Goal: Transaction & Acquisition: Purchase product/service

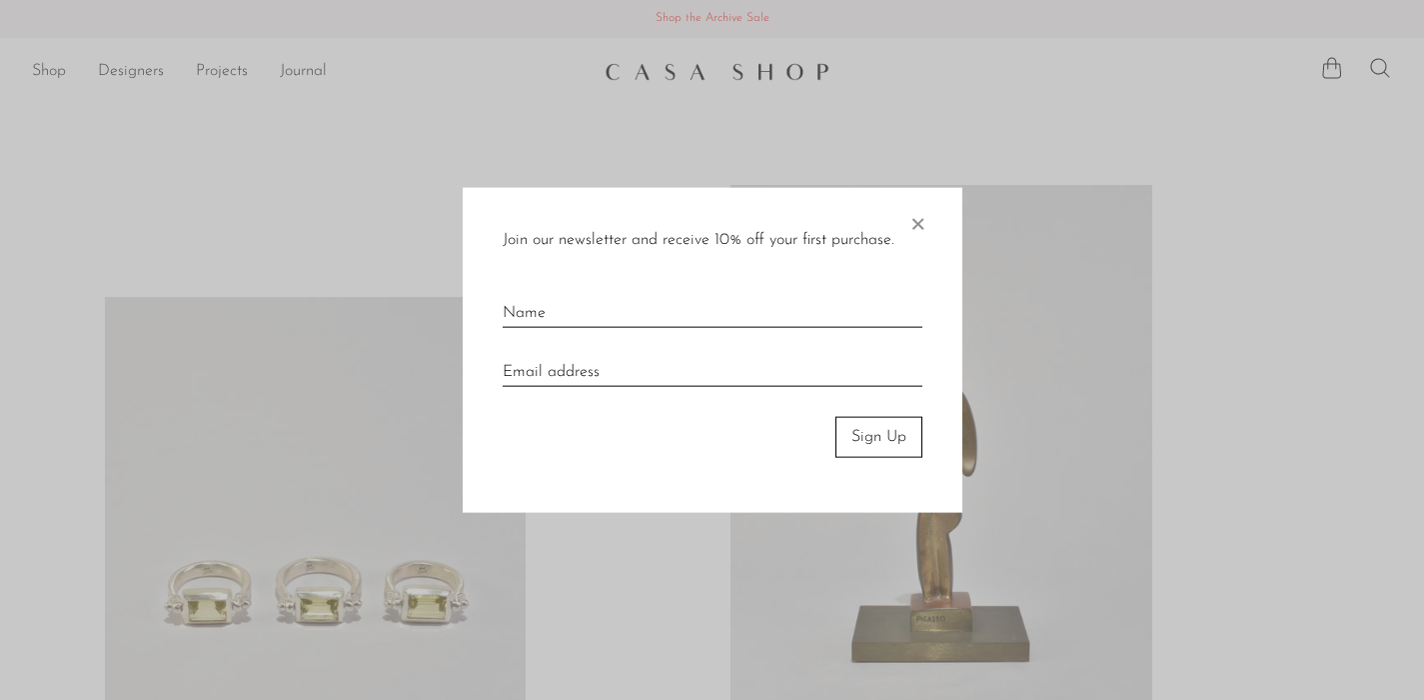
click at [923, 224] on span "×" at bounding box center [918, 220] width 20 height 64
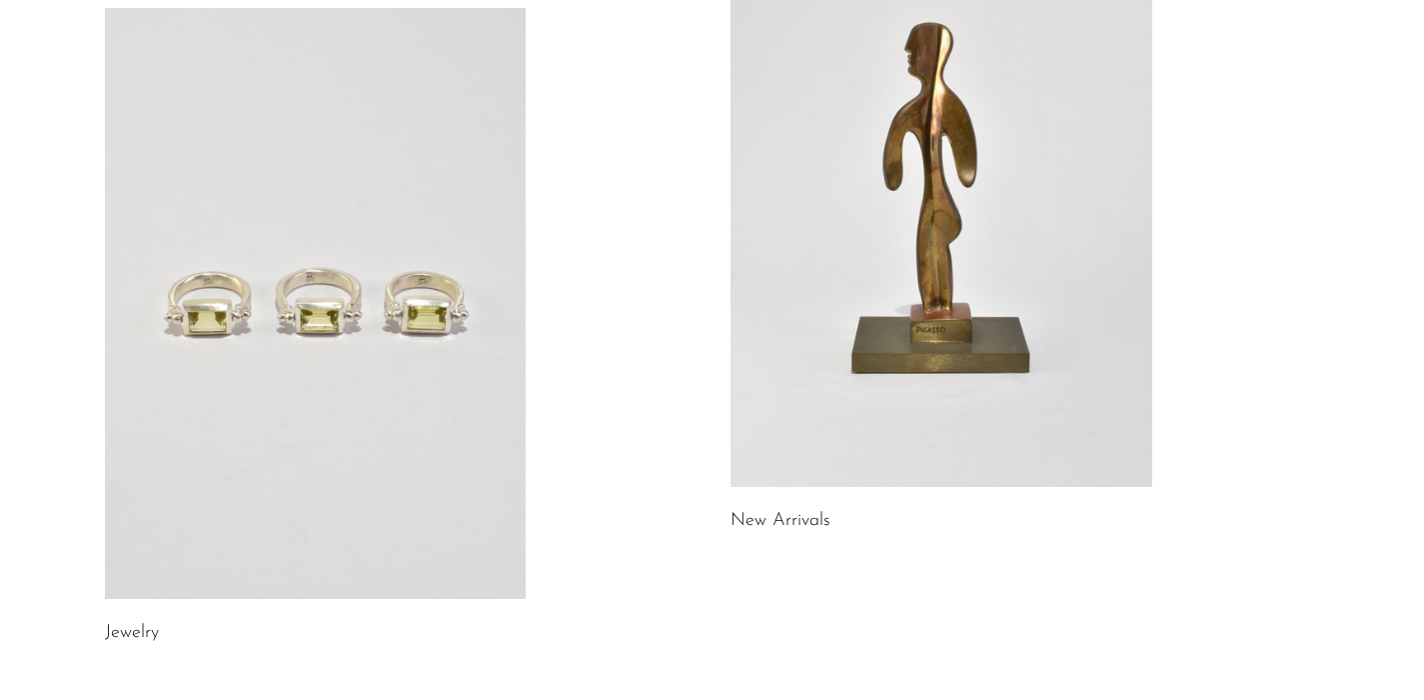
scroll to position [290, 0]
click at [255, 320] on link at bounding box center [316, 302] width 422 height 591
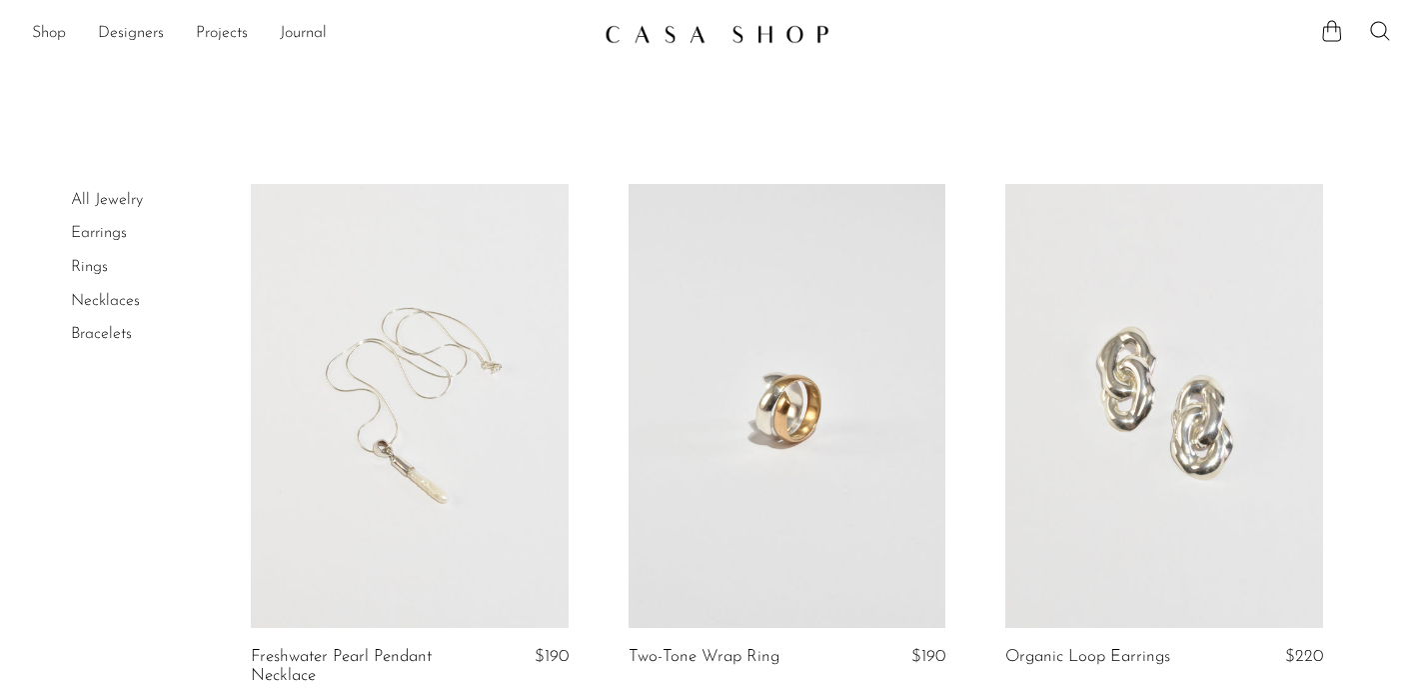
click at [96, 264] on link "Rings" at bounding box center [89, 267] width 37 height 16
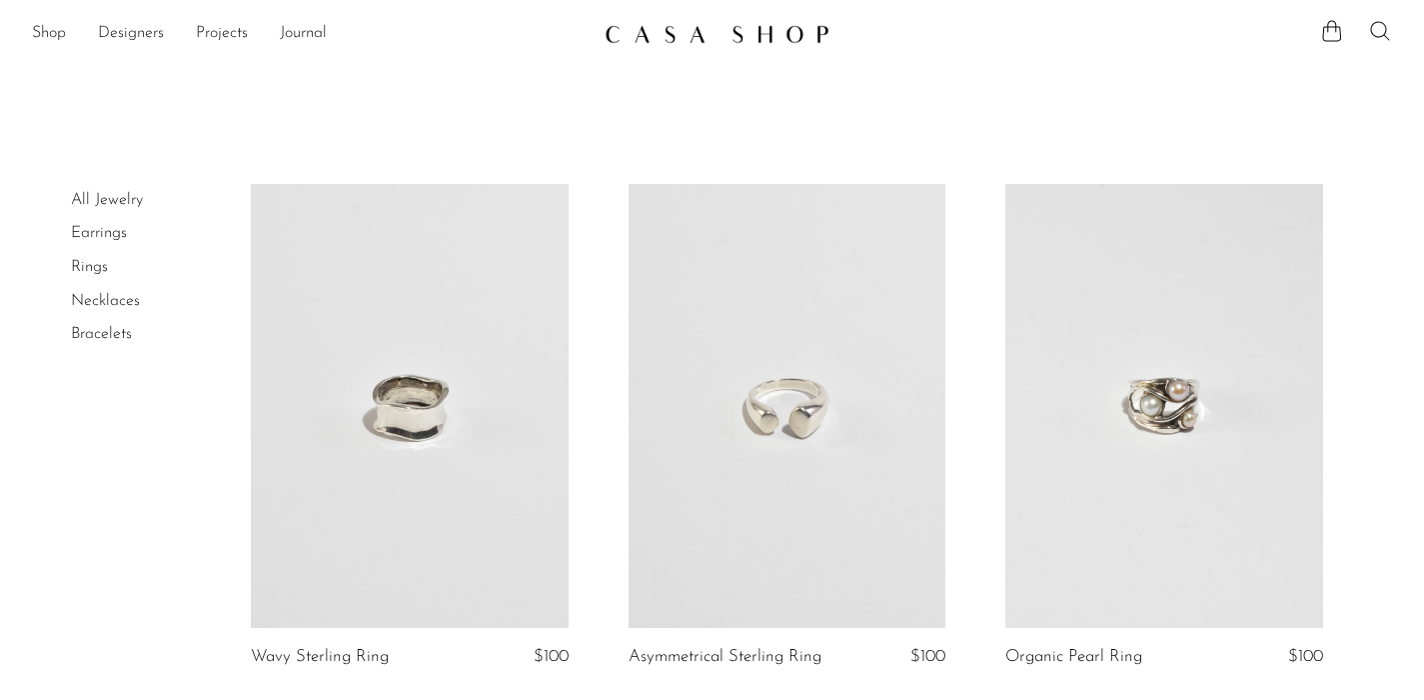
click at [1384, 32] on icon at bounding box center [1380, 31] width 24 height 24
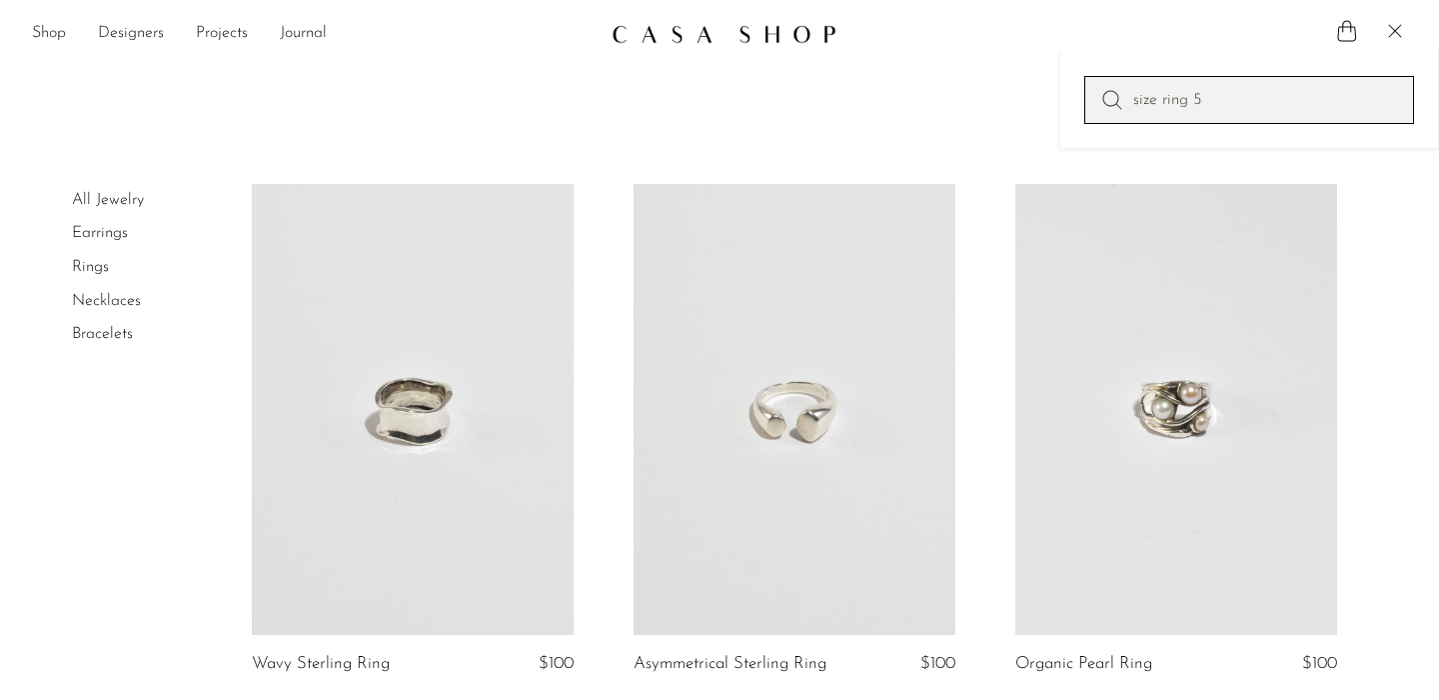
type input "size ring 5"
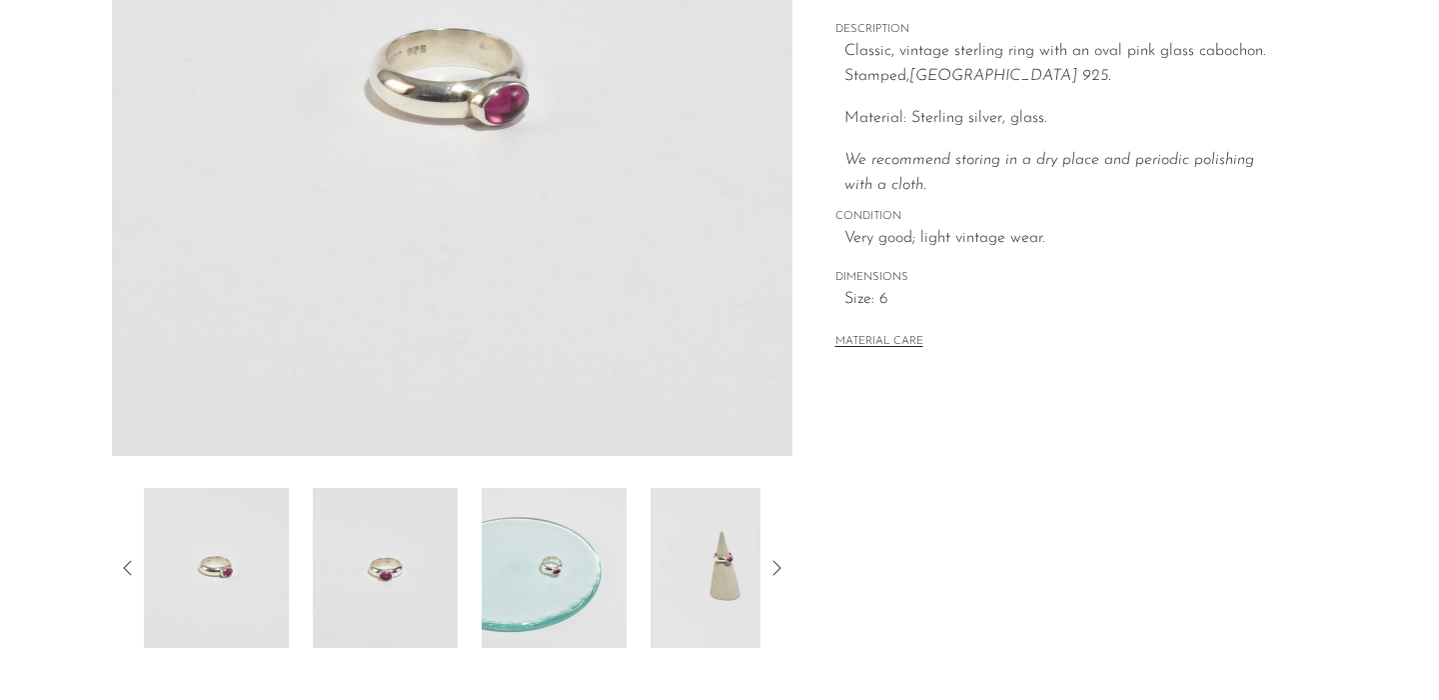
scroll to position [392, 0]
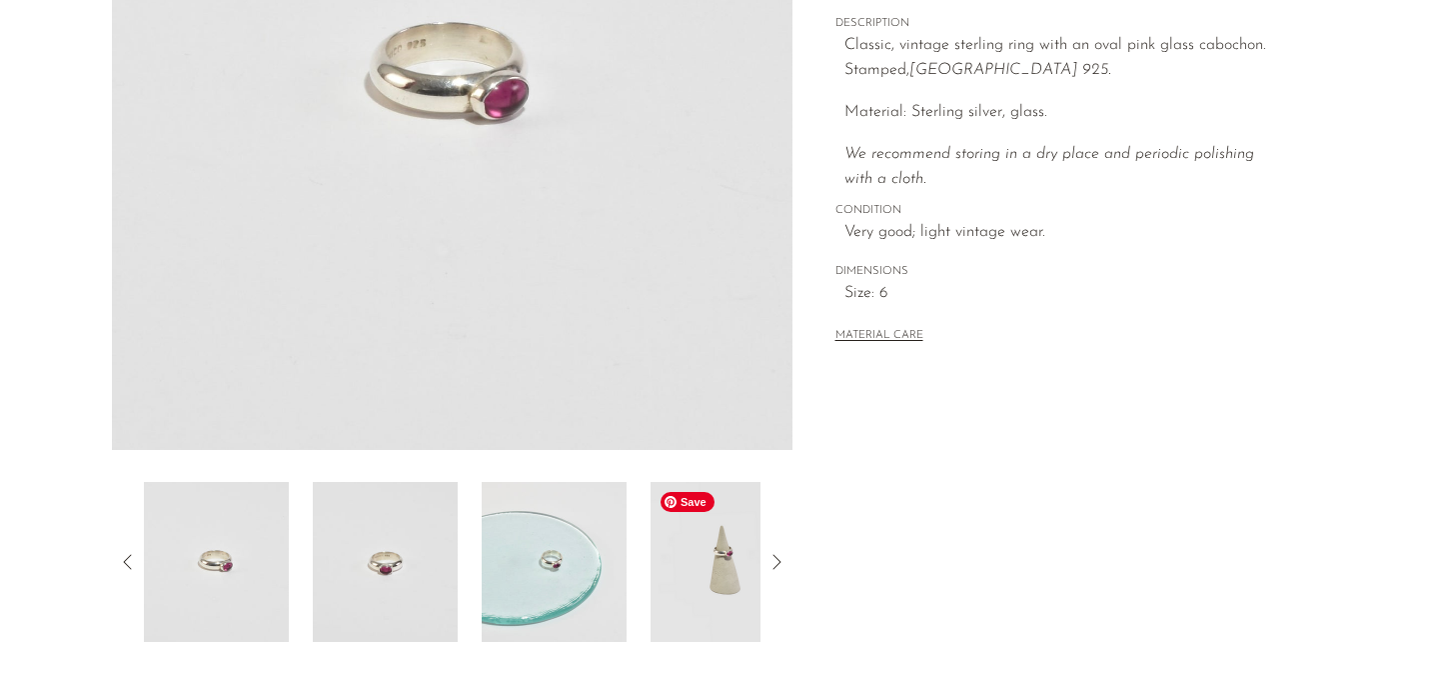
click at [708, 544] on img at bounding box center [723, 562] width 145 height 160
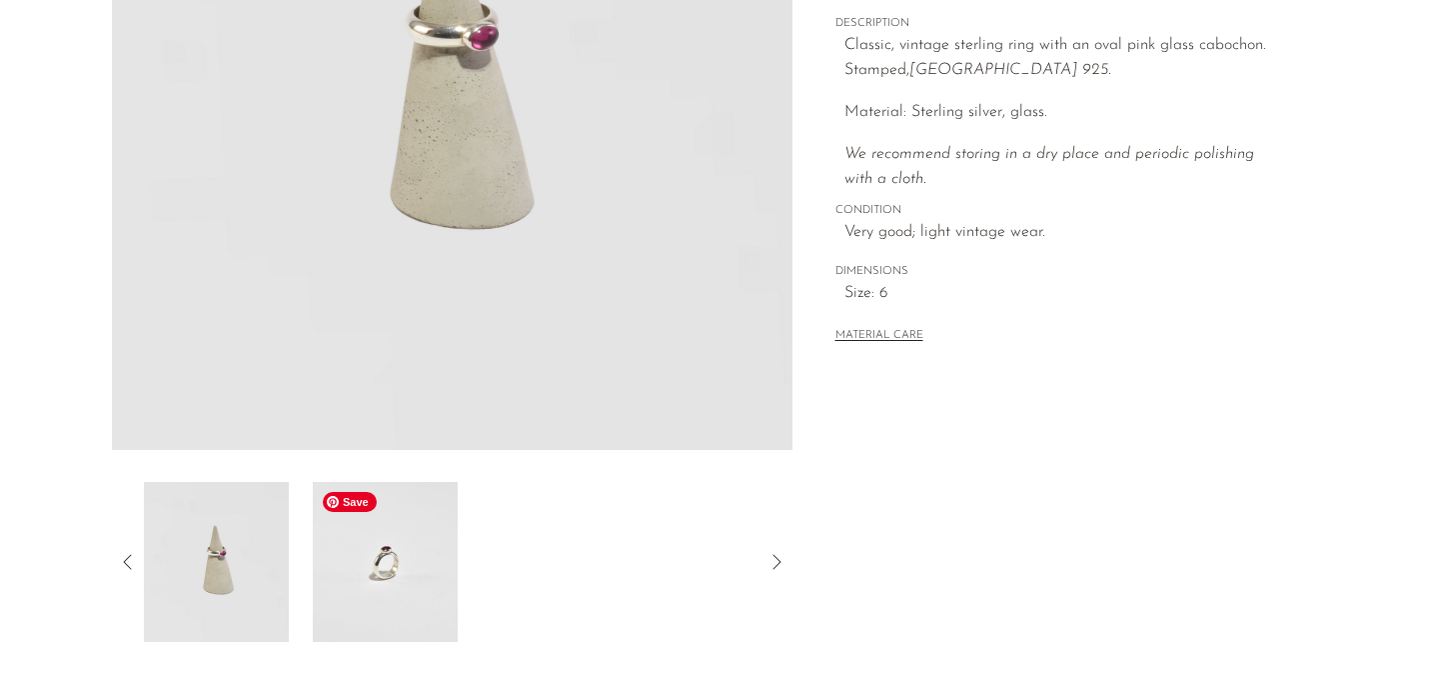
click at [355, 561] on img at bounding box center [385, 562] width 145 height 160
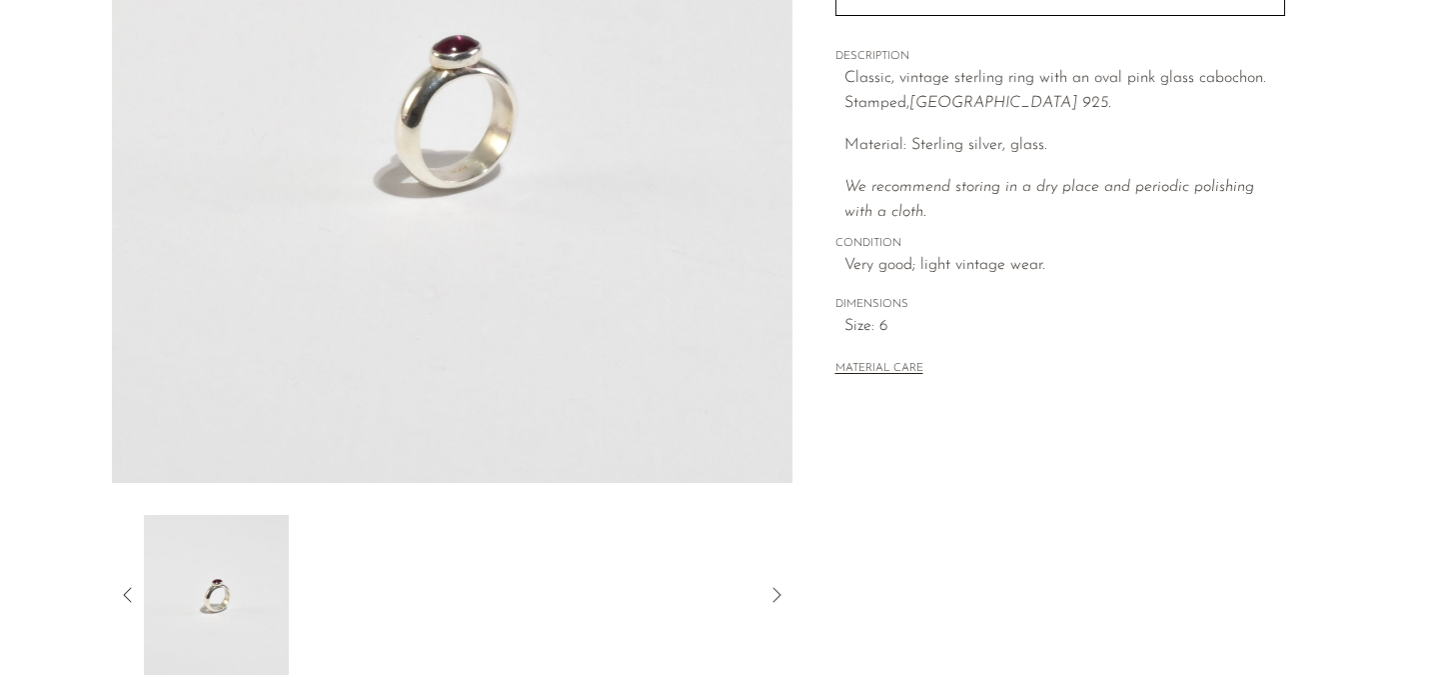
scroll to position [393, 0]
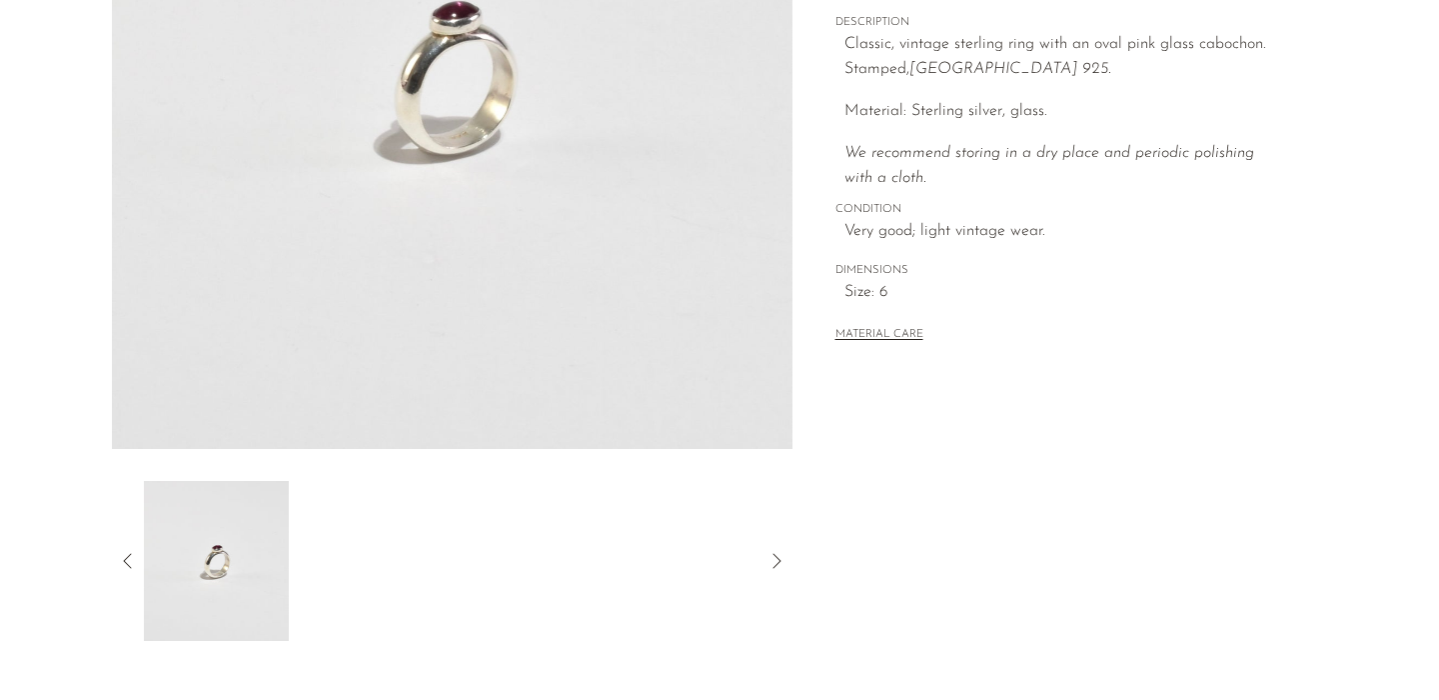
click at [126, 556] on icon at bounding box center [128, 561] width 24 height 24
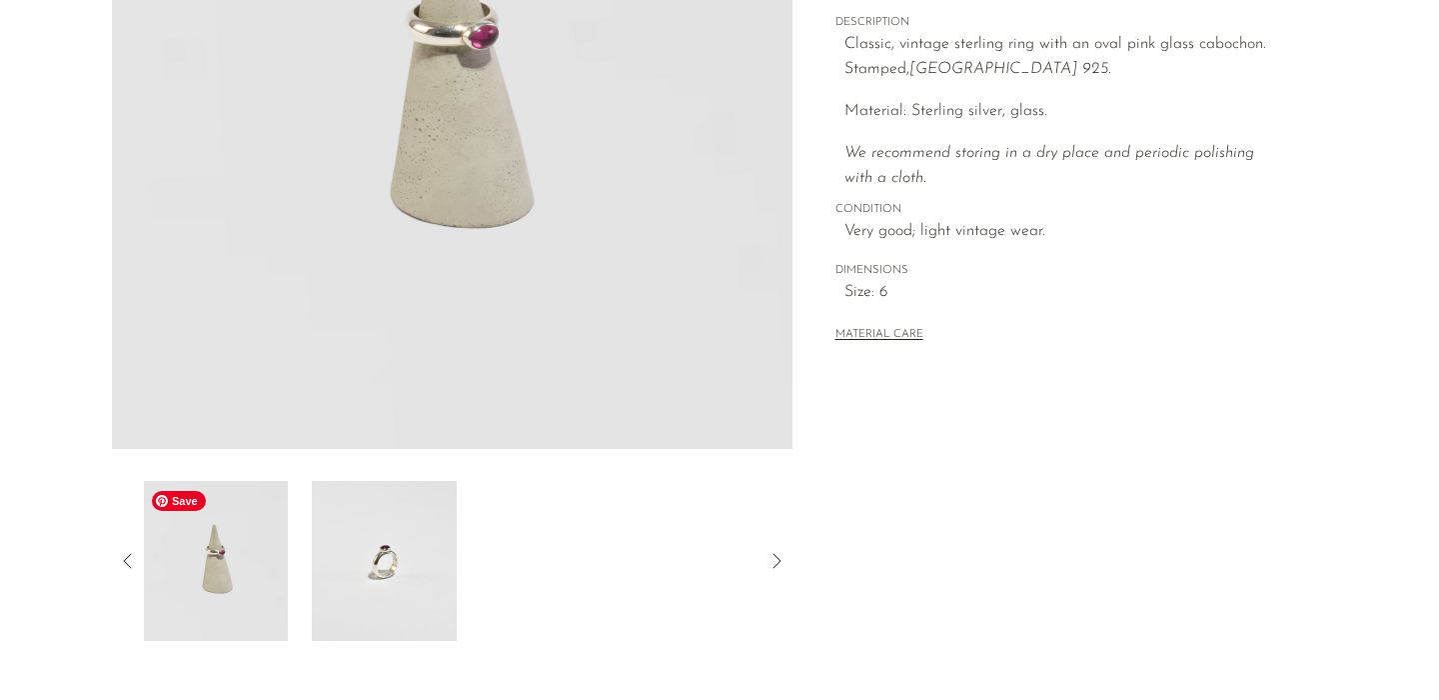
click at [269, 578] on img at bounding box center [215, 561] width 145 height 160
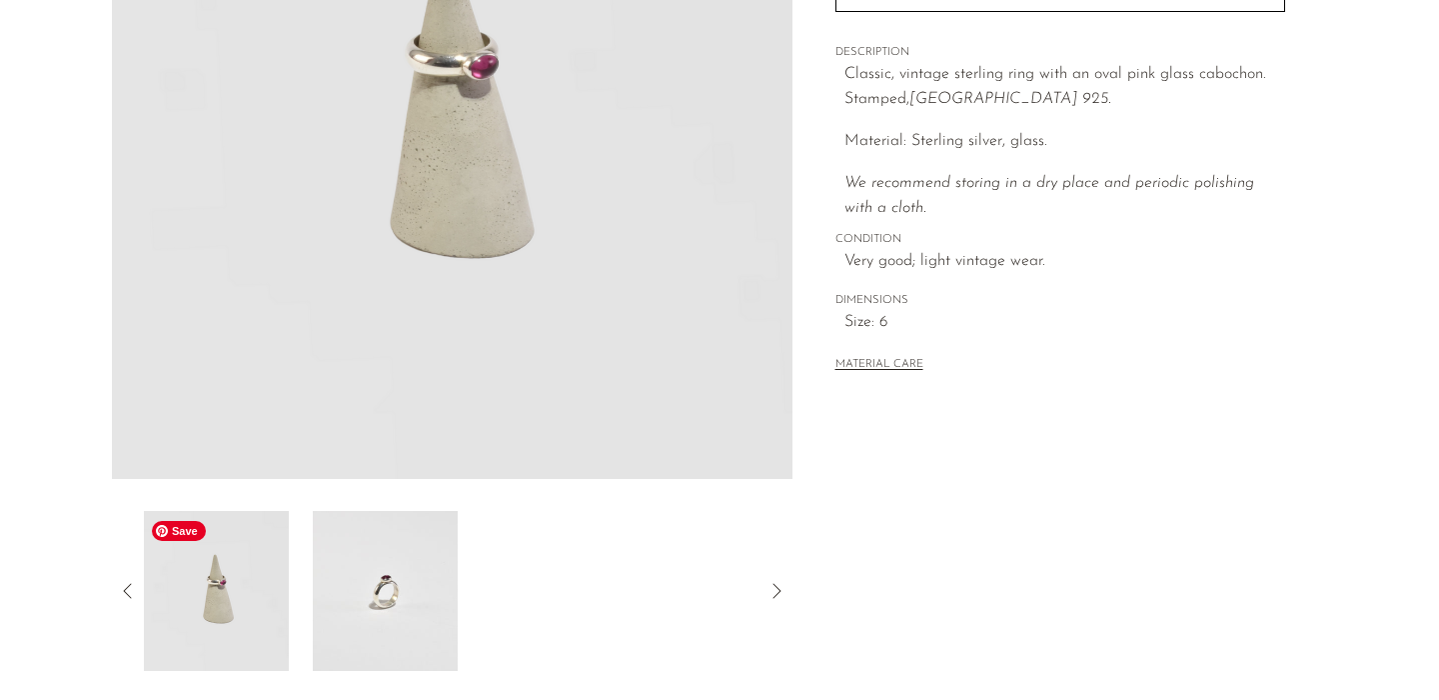
scroll to position [361, 0]
click at [131, 587] on icon at bounding box center [128, 593] width 24 height 24
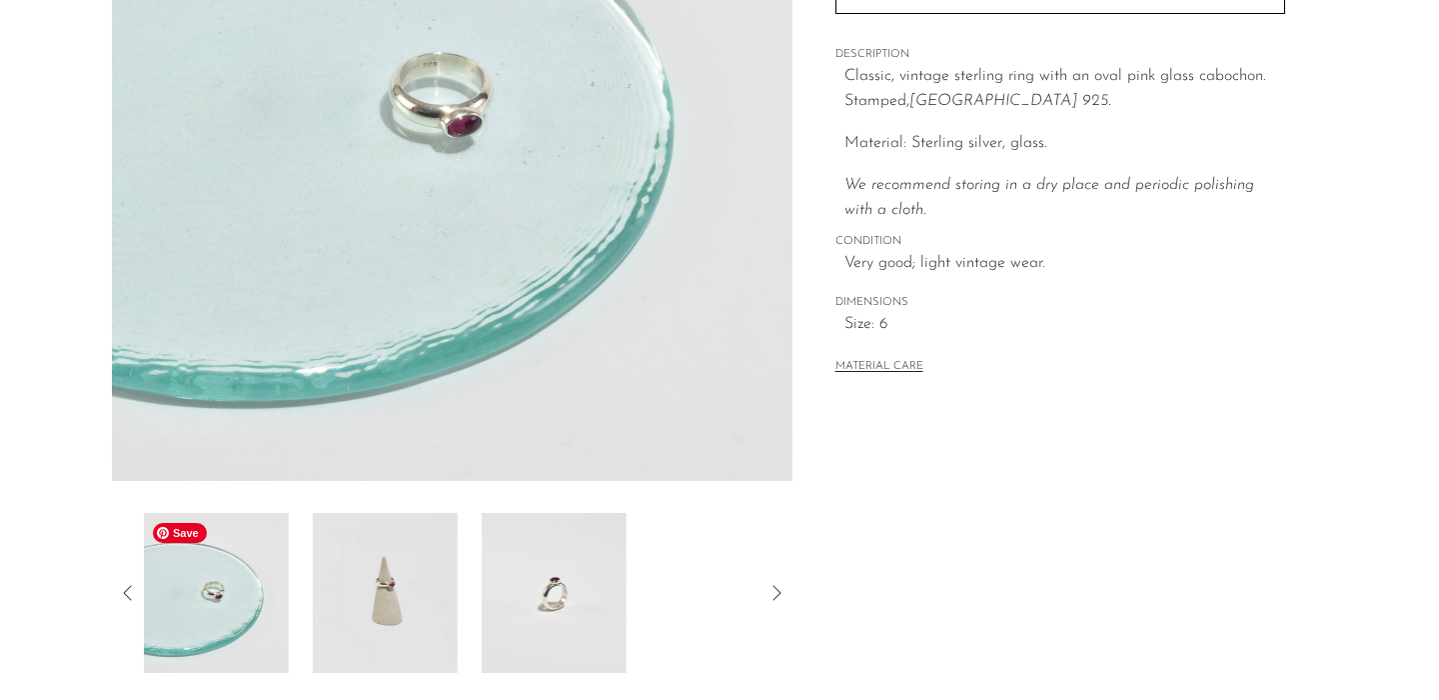
click at [250, 605] on img at bounding box center [216, 593] width 145 height 160
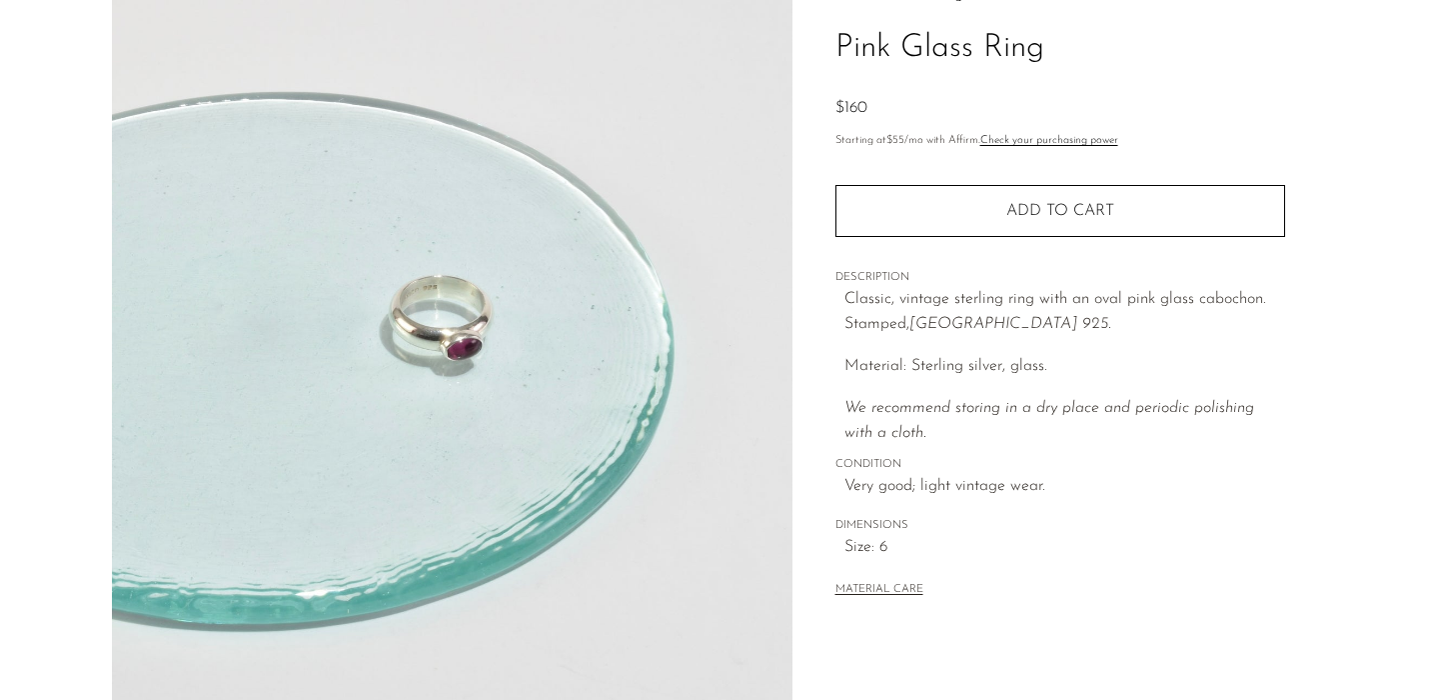
scroll to position [120, 0]
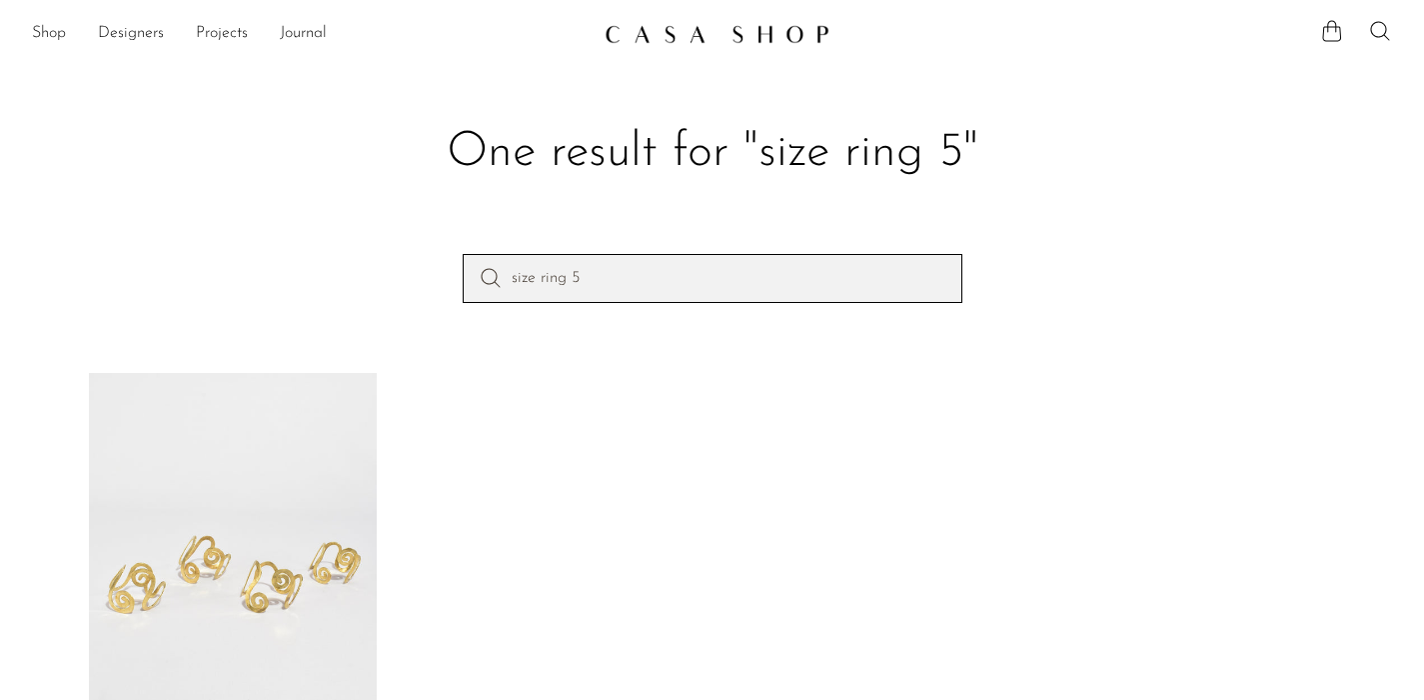
click at [653, 284] on input "size ring 5" at bounding box center [713, 278] width 500 height 48
type input "size ring 6"
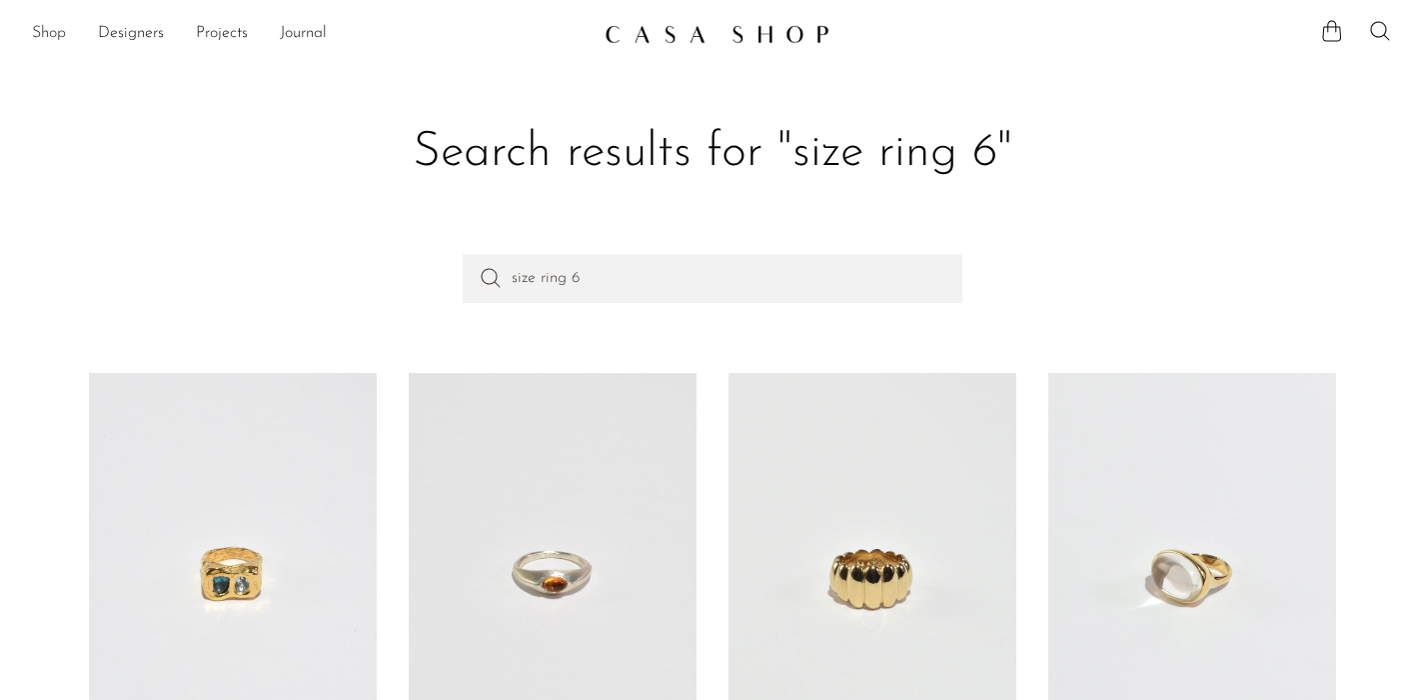
click at [53, 25] on link "Shop" at bounding box center [49, 34] width 34 height 26
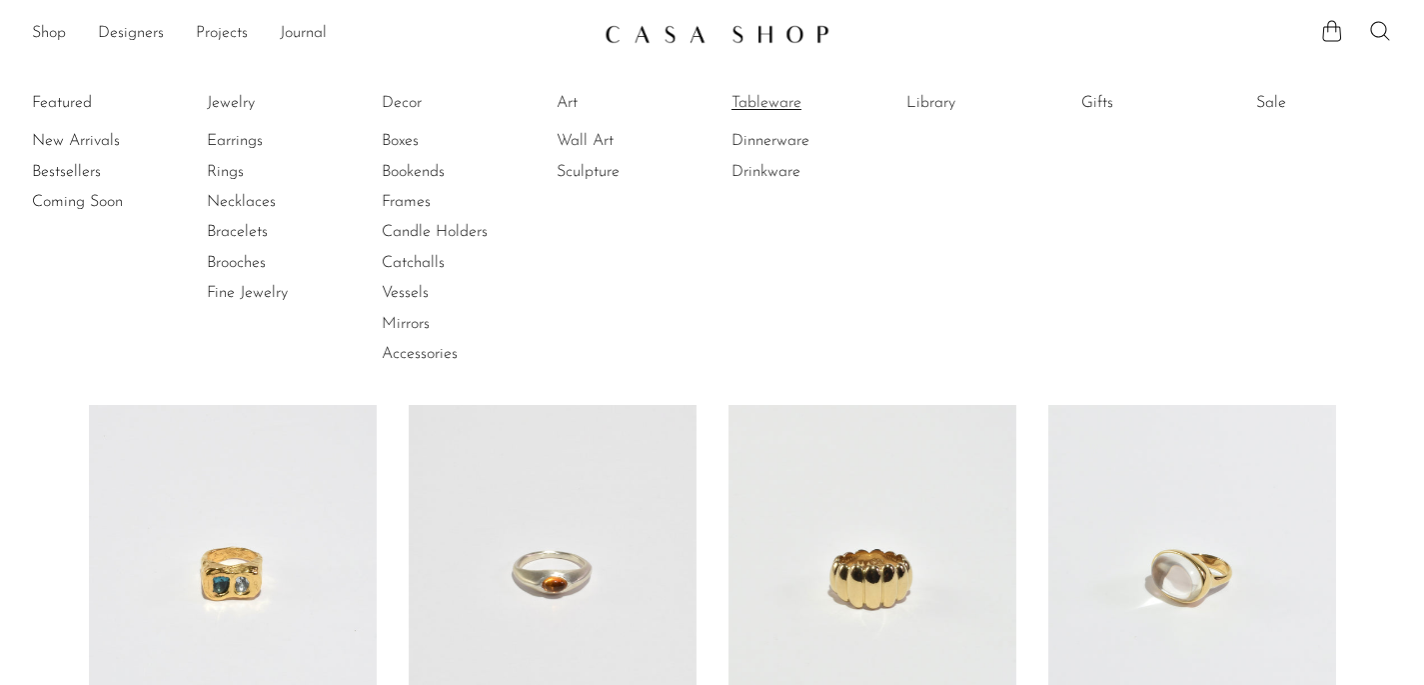
click at [788, 101] on link "Tableware" at bounding box center [807, 103] width 150 height 22
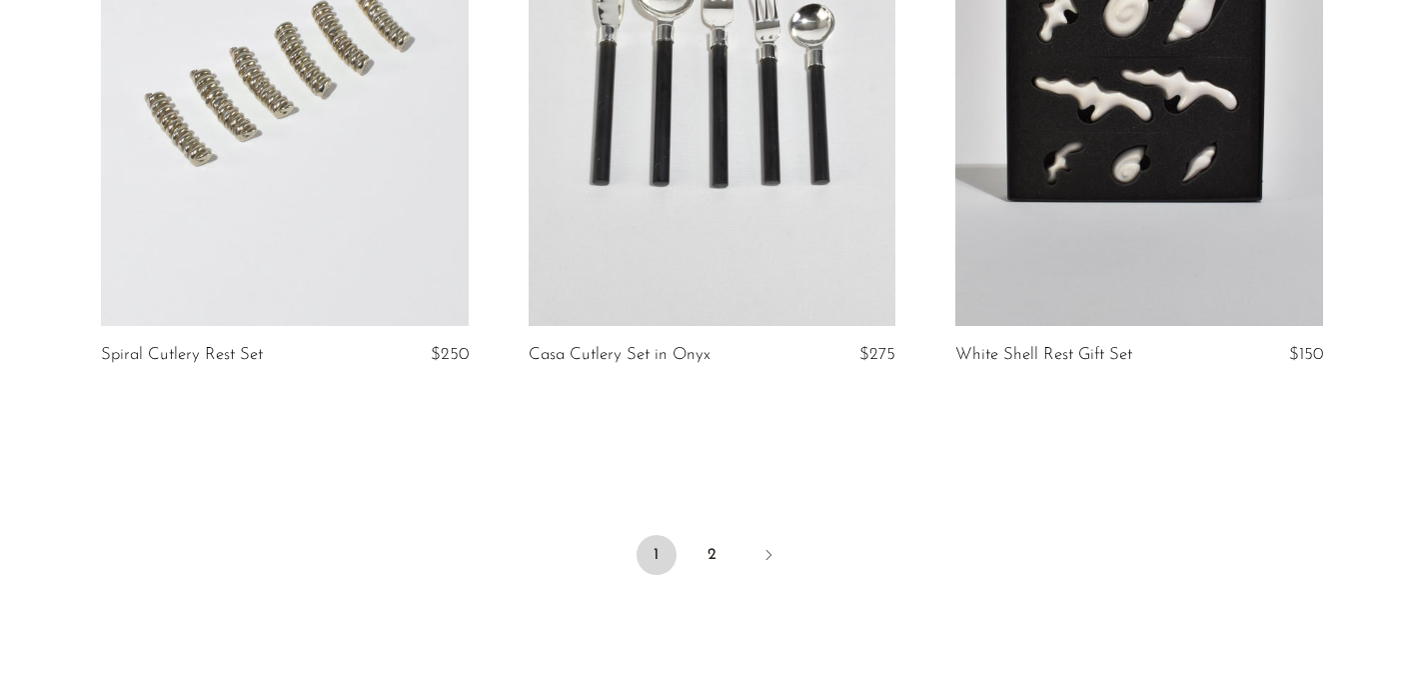
scroll to position [7228, 0]
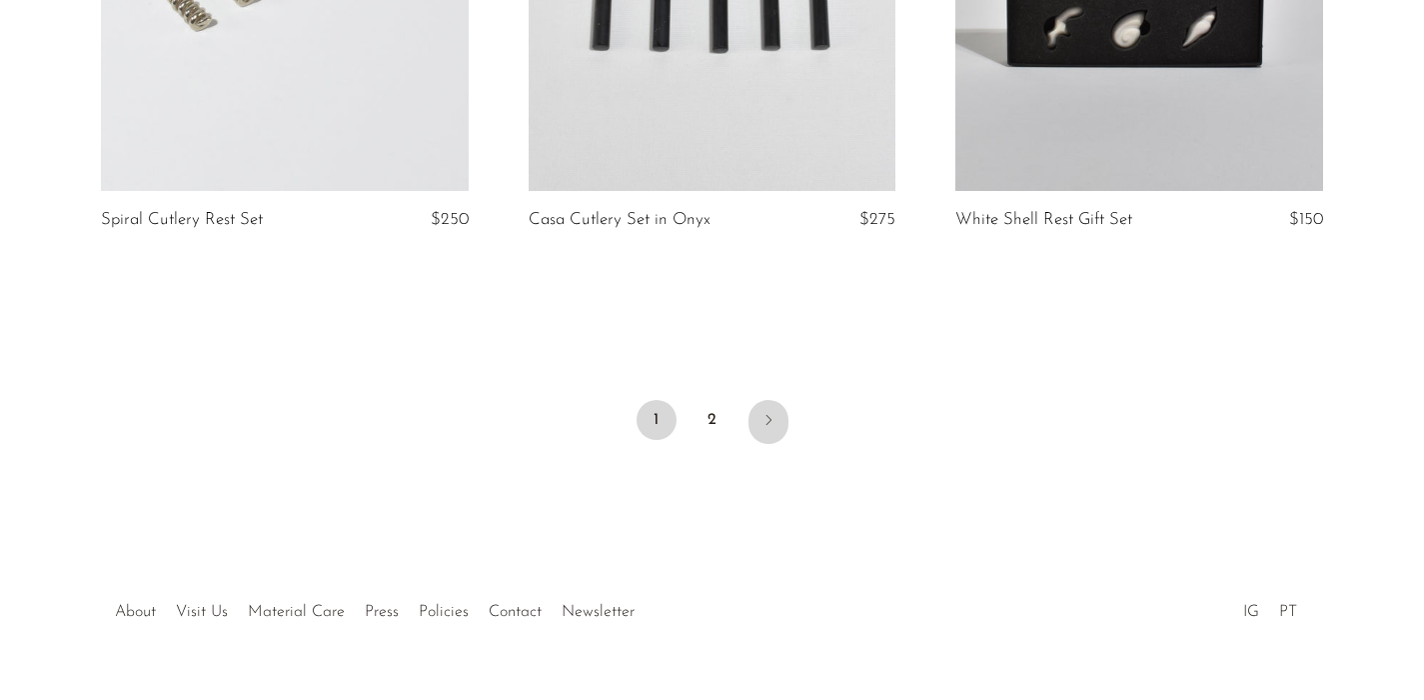
click at [758, 405] on link "Next" at bounding box center [769, 422] width 40 height 44
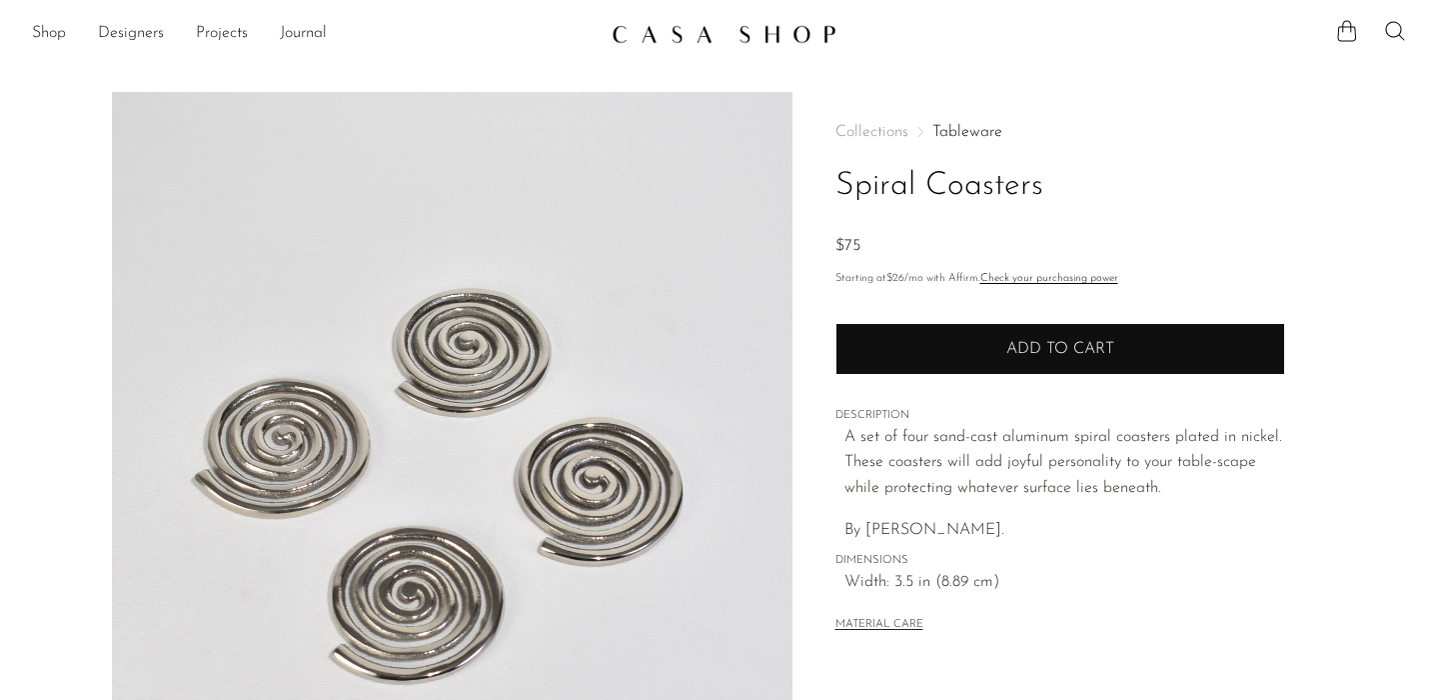
click at [911, 345] on button "Add to cart" at bounding box center [1061, 349] width 450 height 52
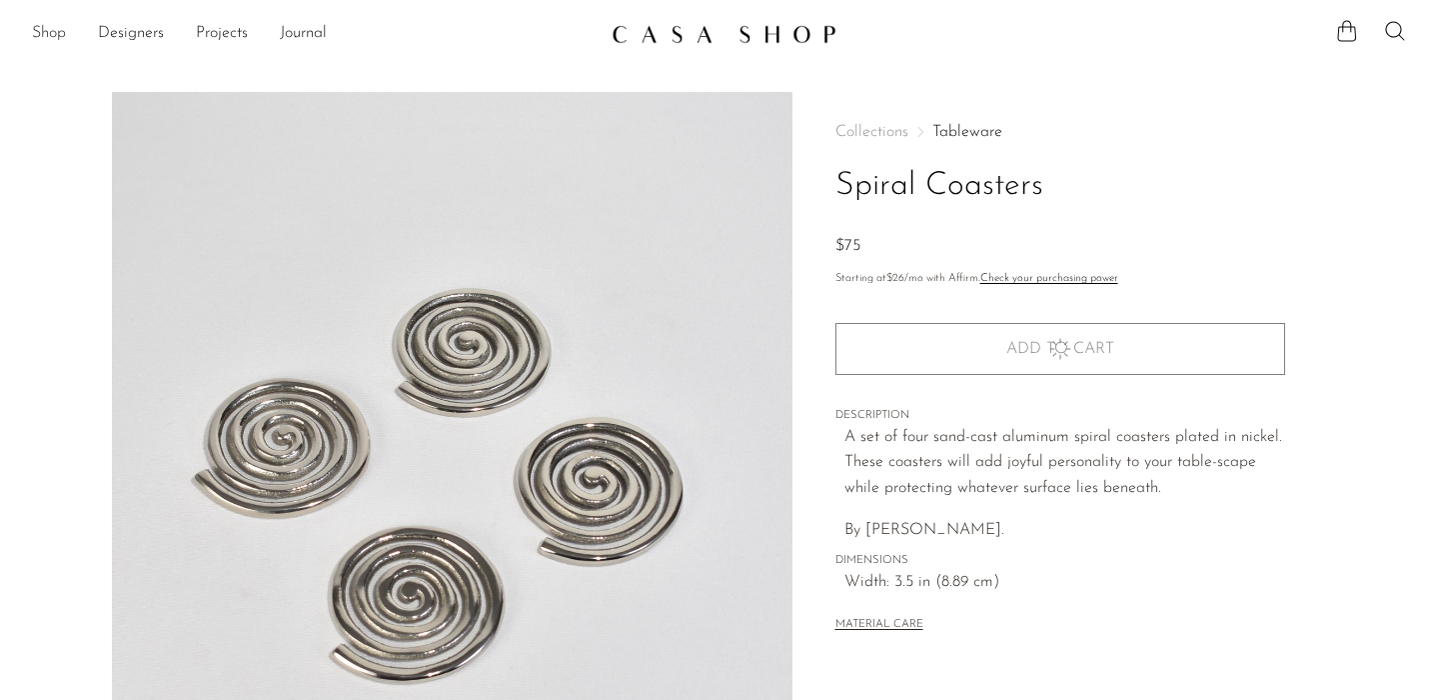
click at [33, 34] on link "Shop" at bounding box center [49, 34] width 34 height 26
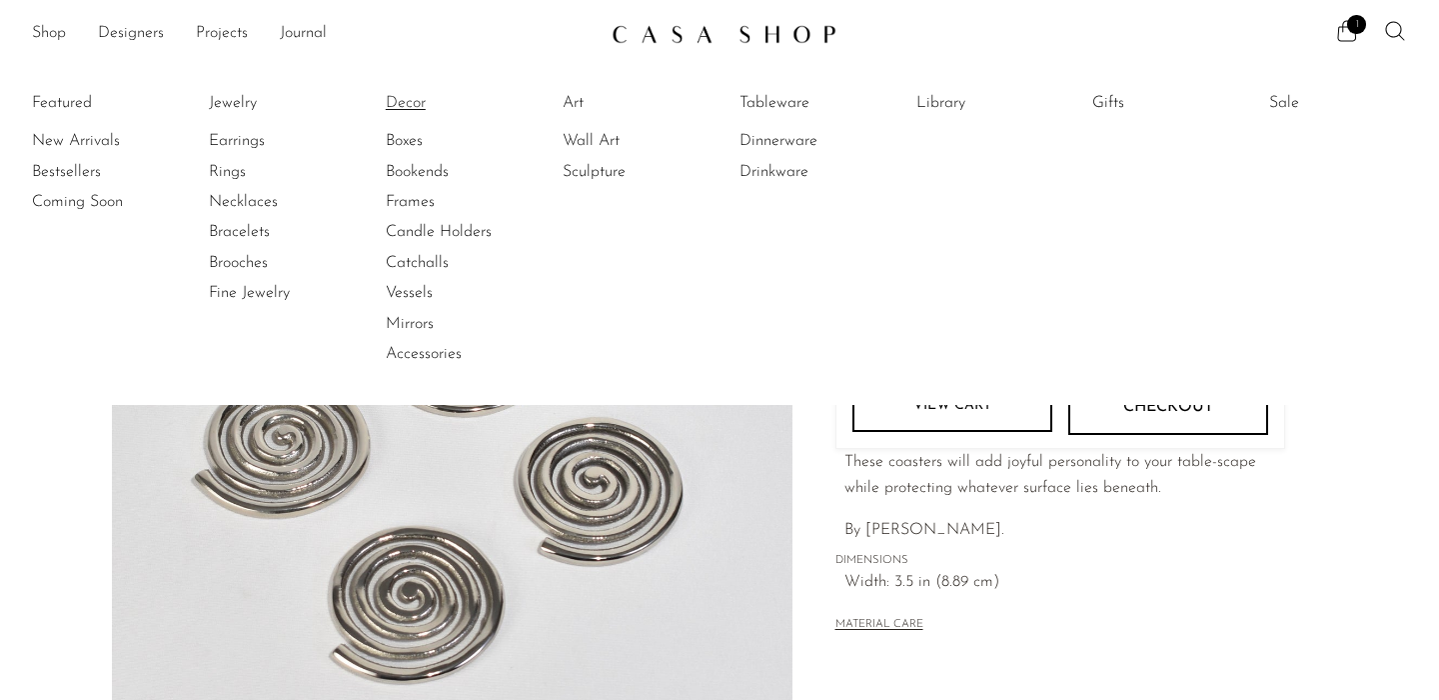
click at [400, 104] on link "Decor" at bounding box center [461, 103] width 150 height 22
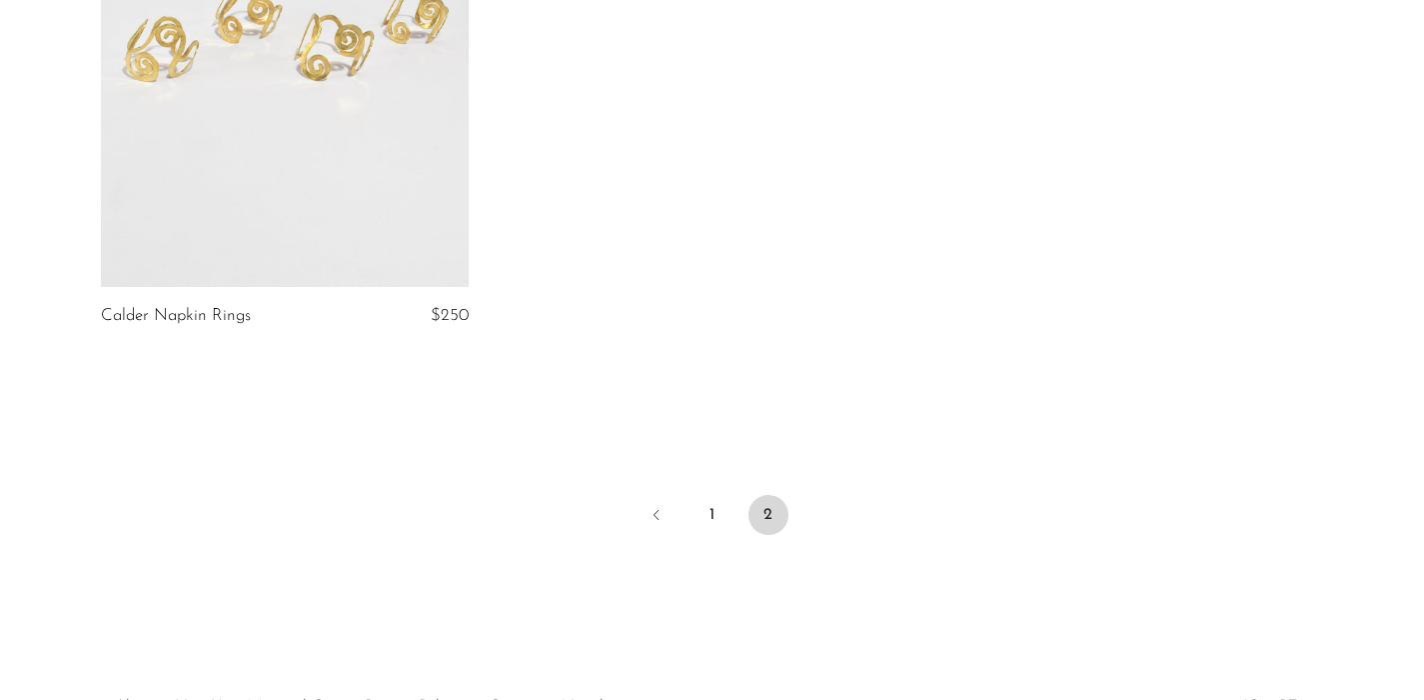
scroll to position [2963, 0]
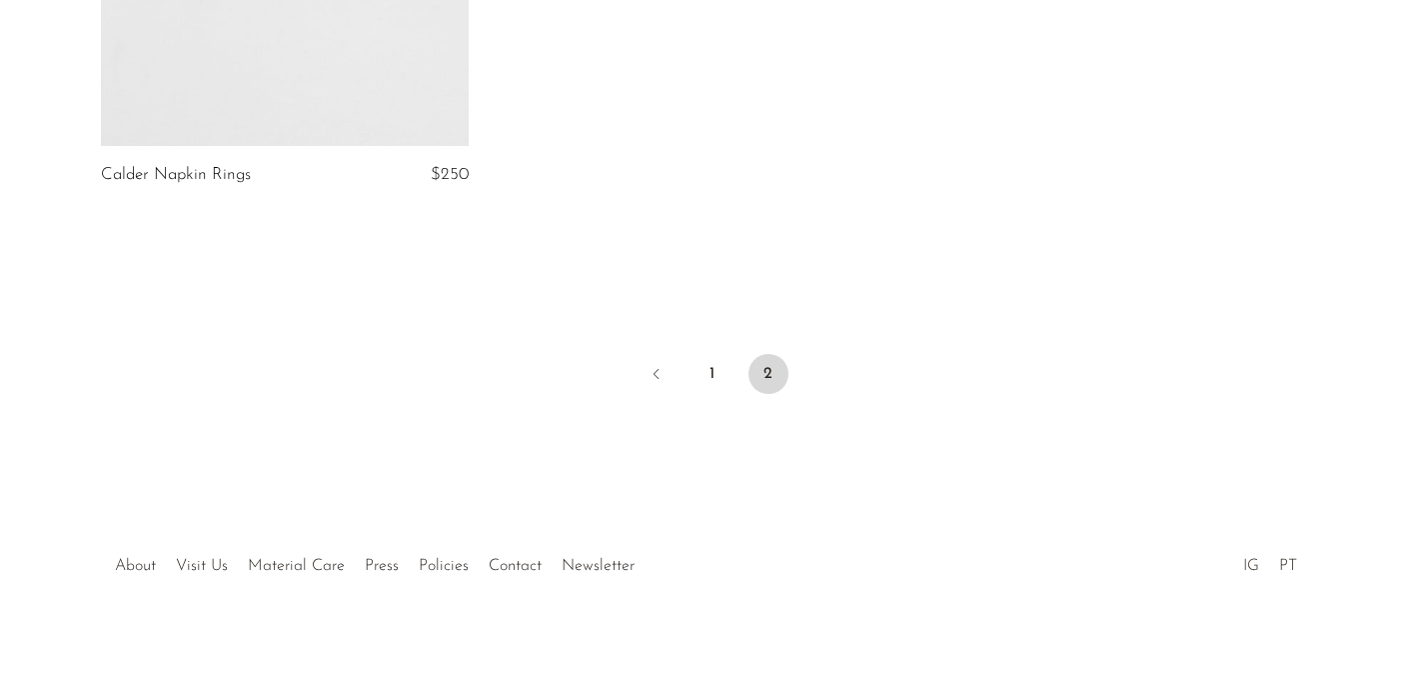
click at [1250, 568] on link "IG" at bounding box center [1251, 566] width 16 height 16
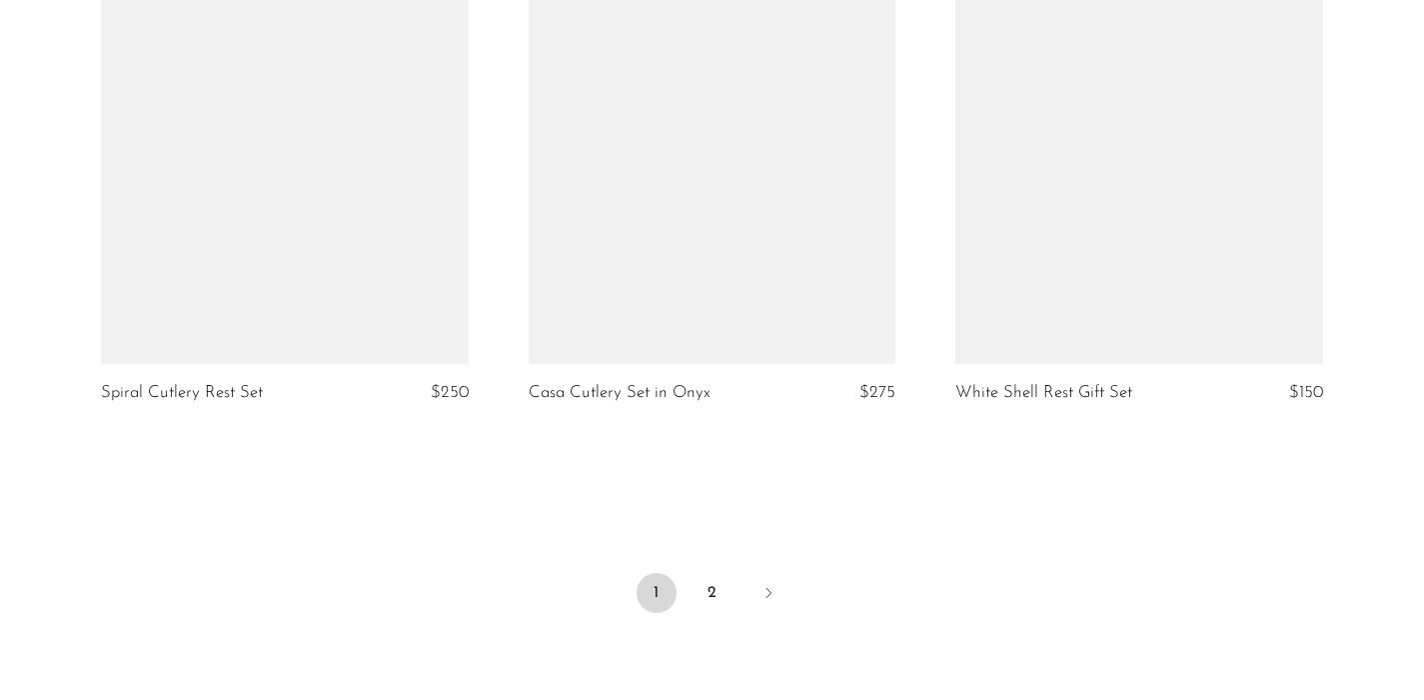
scroll to position [7255, 0]
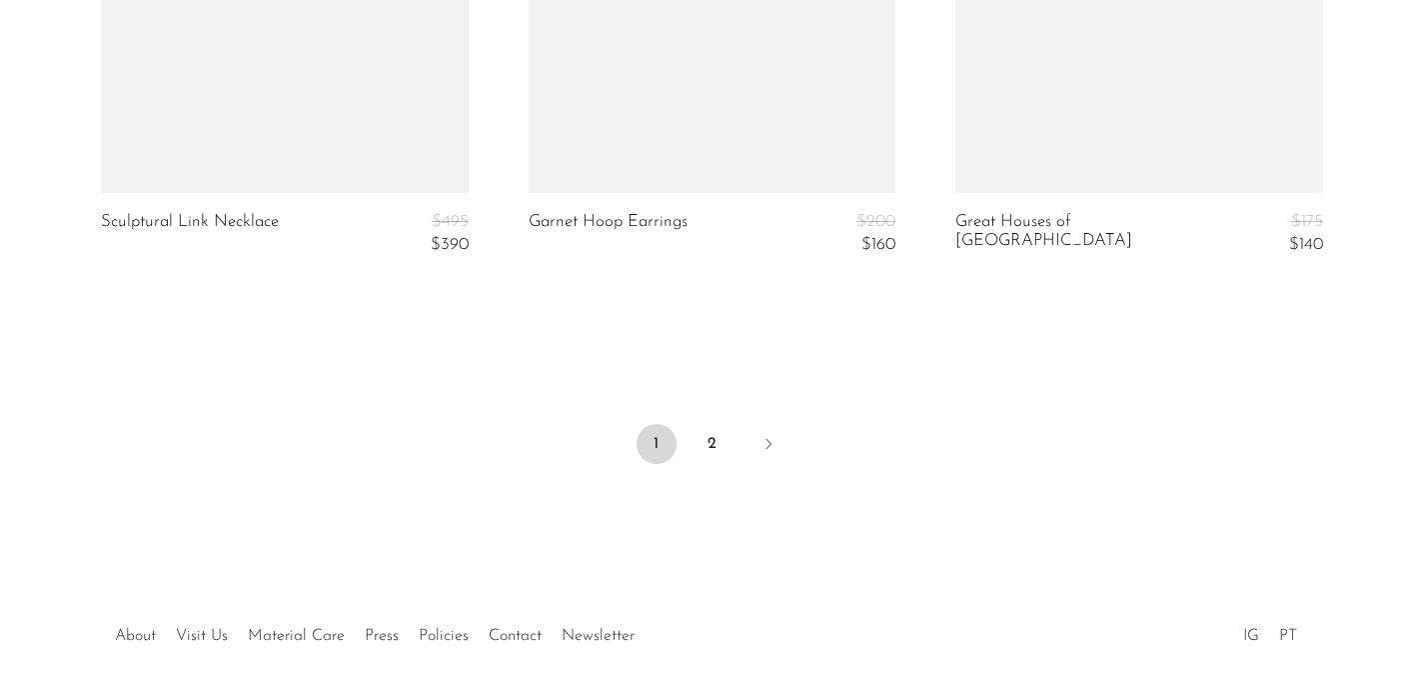
scroll to position [7451, 0]
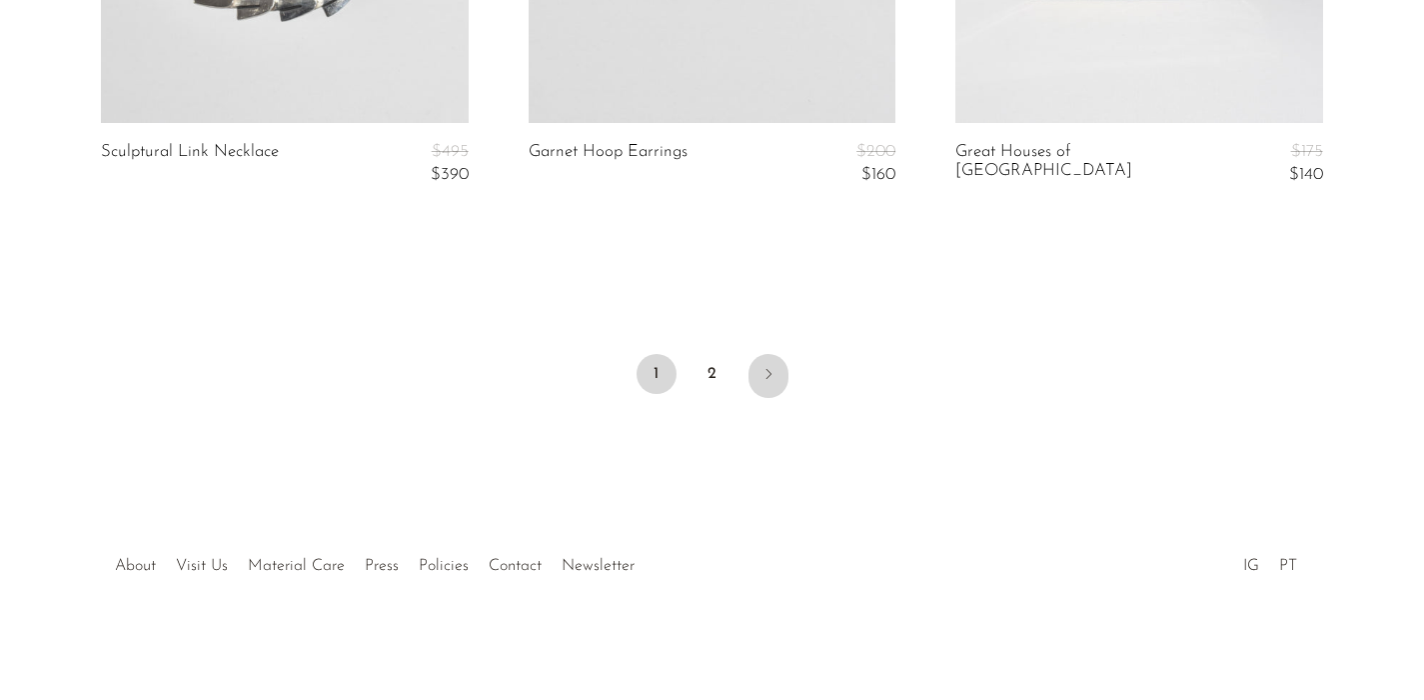
click at [763, 371] on icon "Next" at bounding box center [769, 374] width 16 height 16
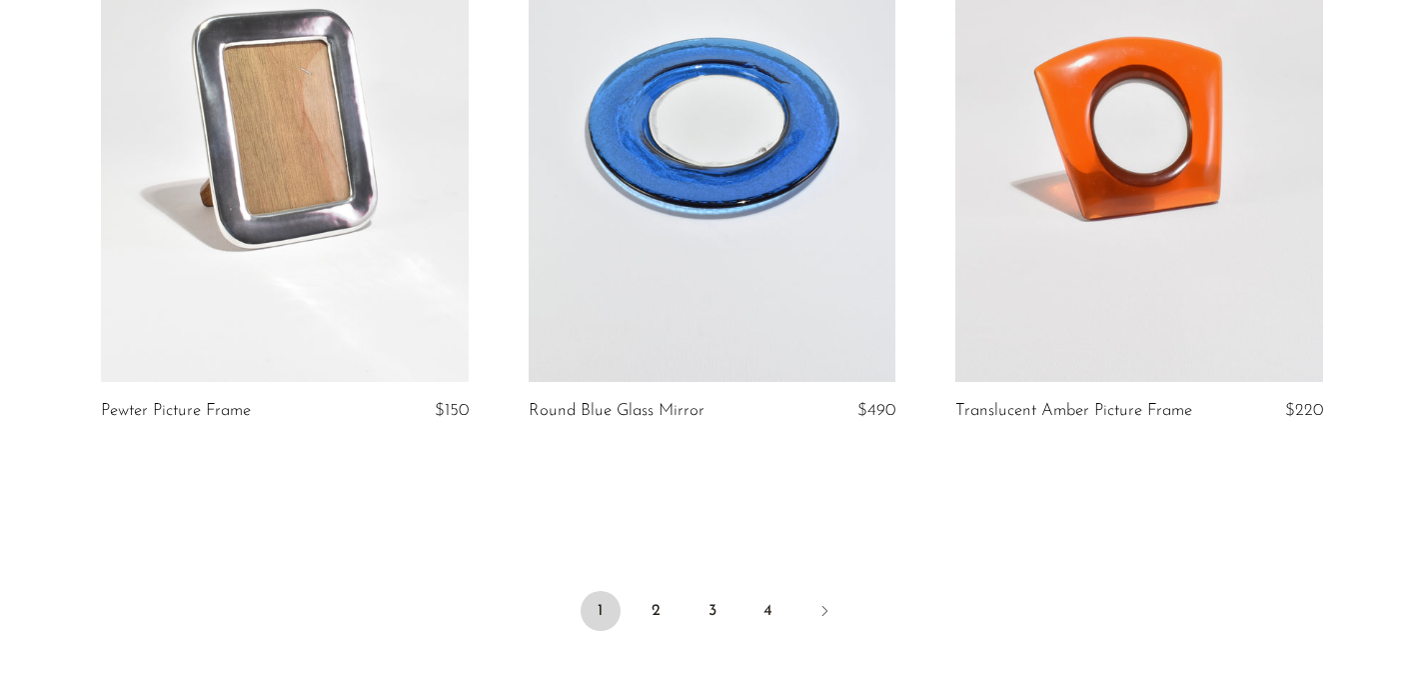
scroll to position [7177, 0]
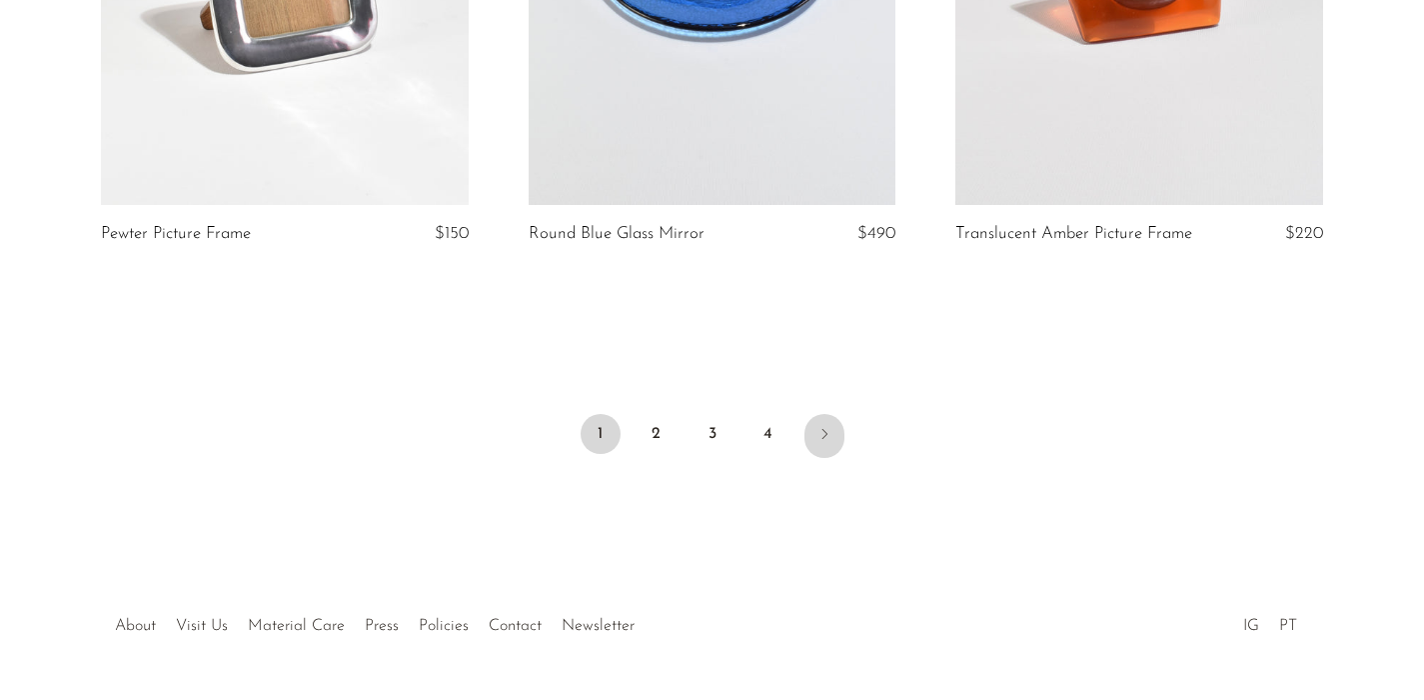
click at [822, 429] on icon "Next" at bounding box center [825, 434] width 16 height 16
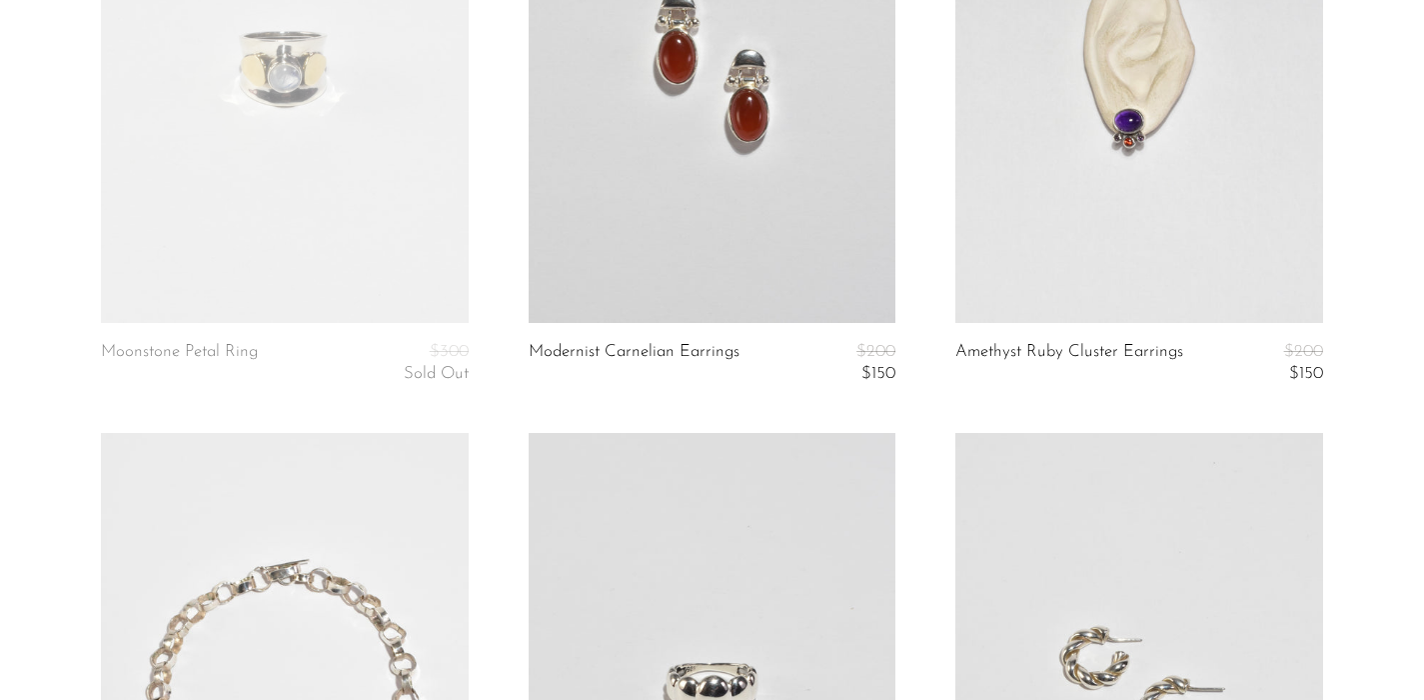
scroll to position [1247, 0]
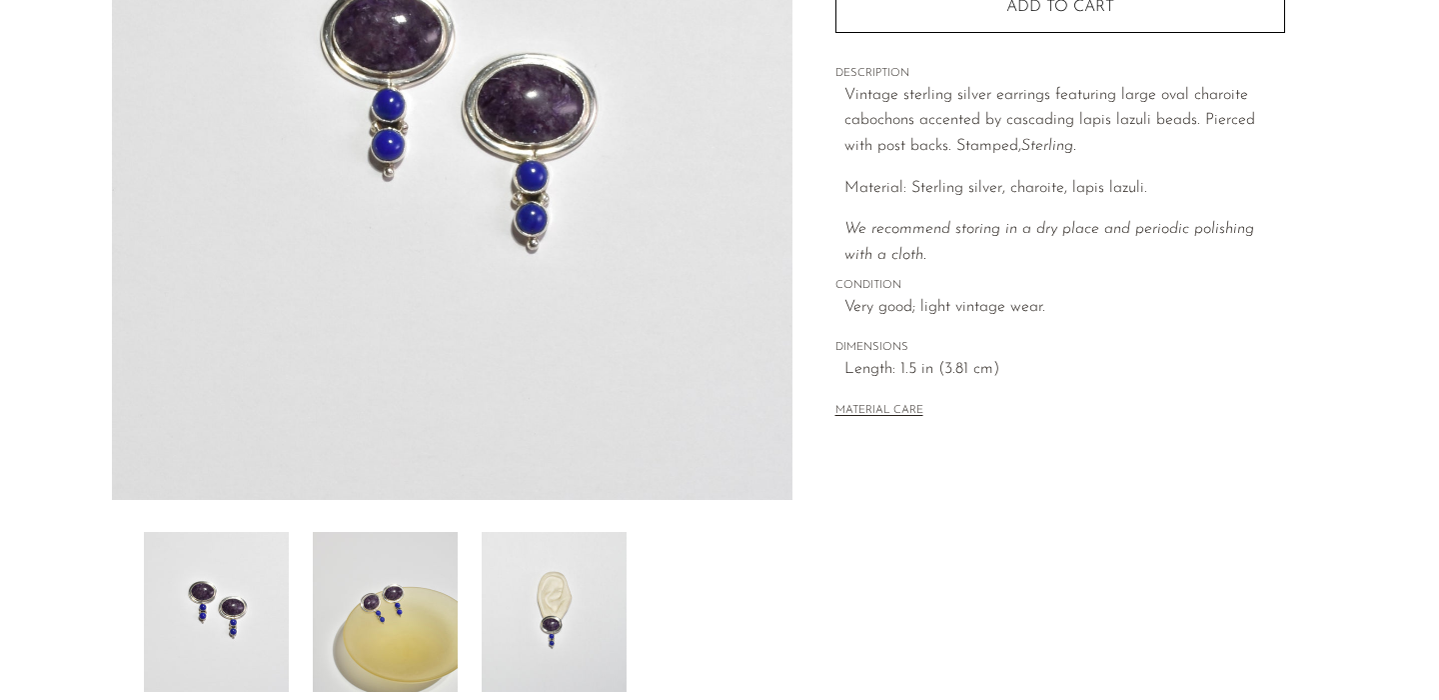
scroll to position [299, 0]
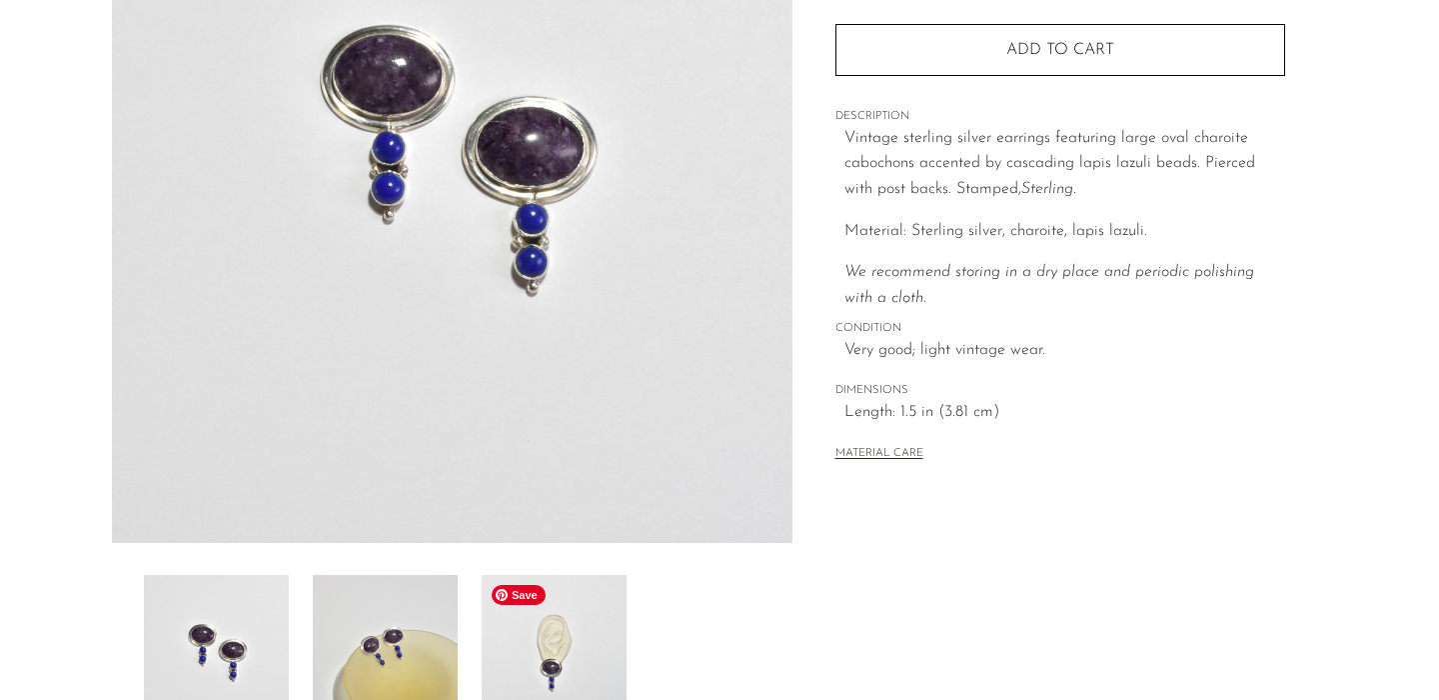
click at [601, 601] on img at bounding box center [554, 655] width 145 height 160
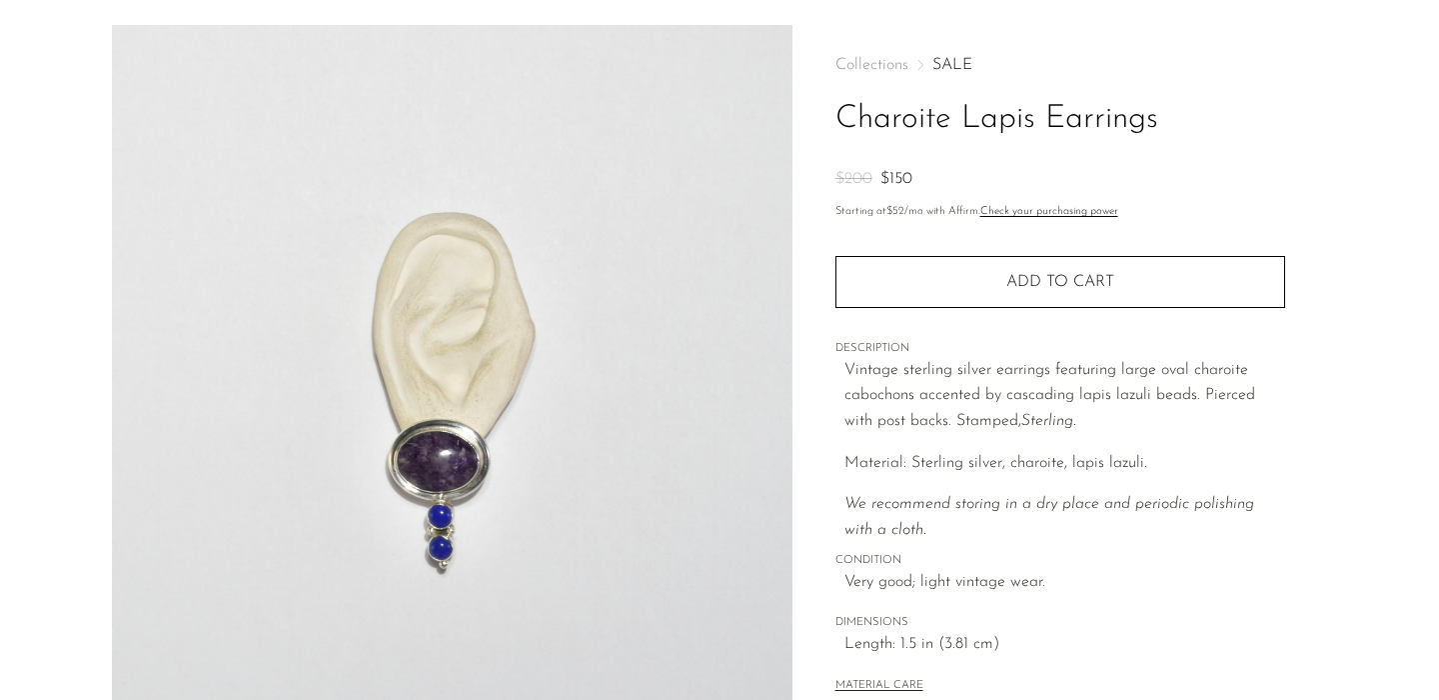
scroll to position [65, 0]
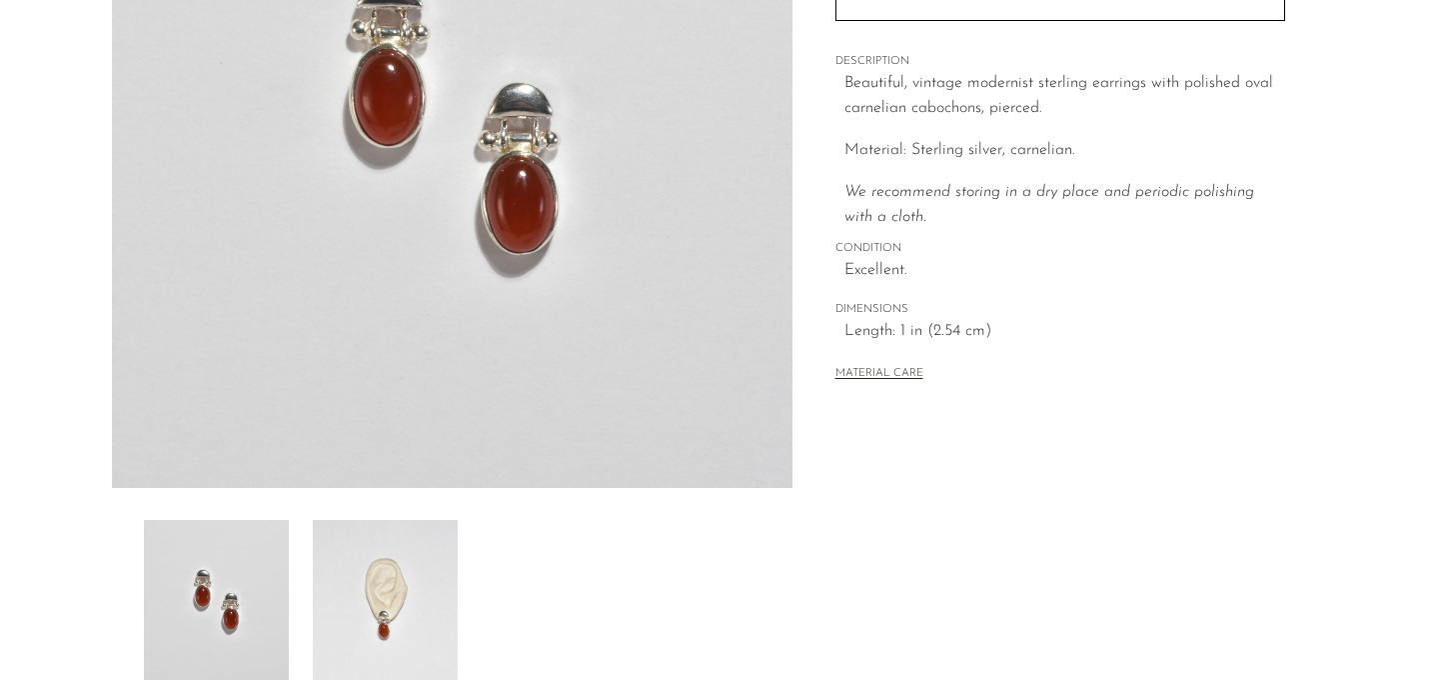
scroll to position [442, 0]
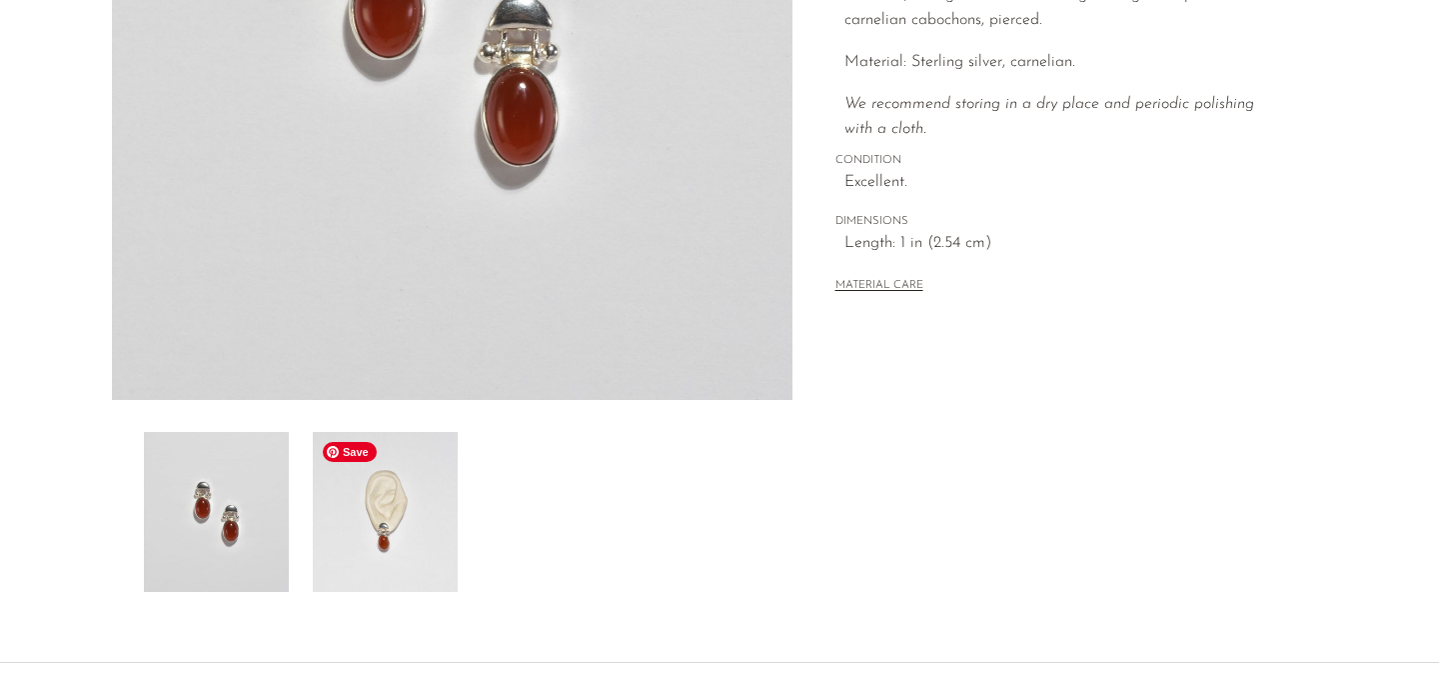
click at [368, 539] on img at bounding box center [385, 512] width 145 height 160
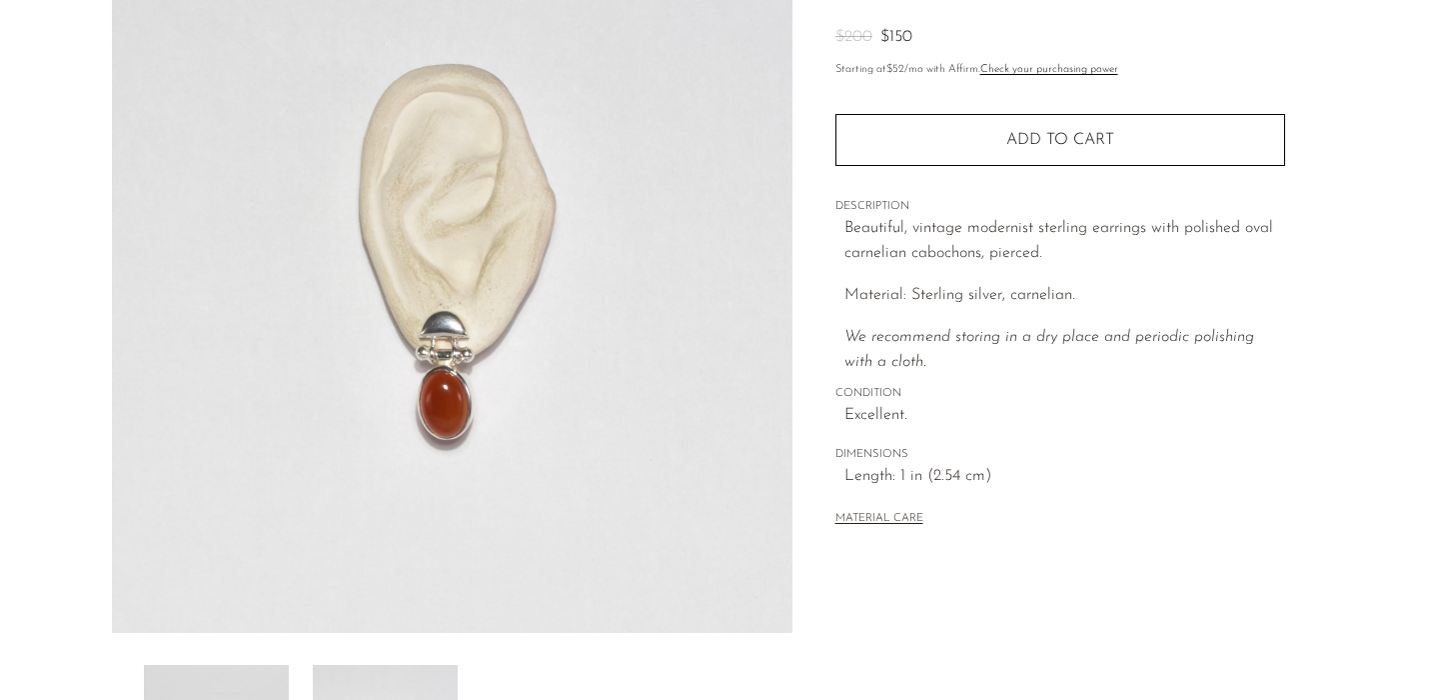
scroll to position [205, 0]
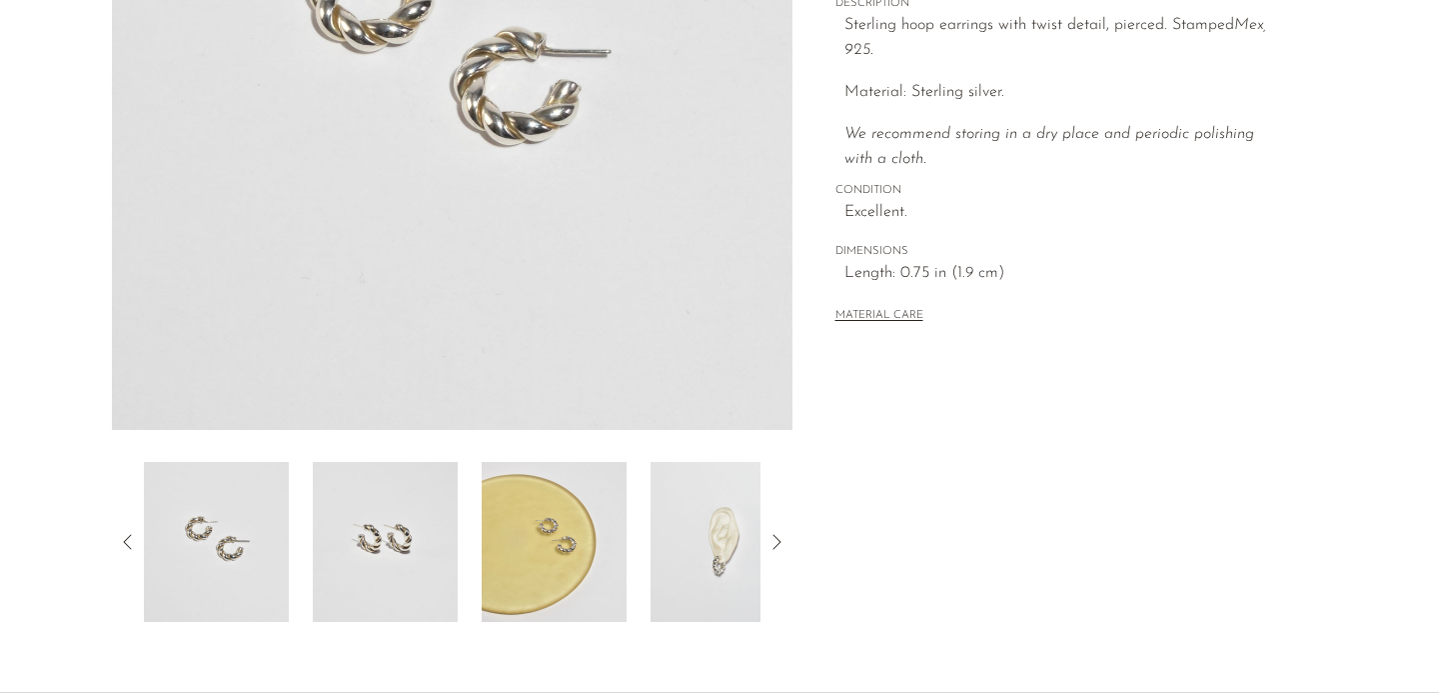
scroll to position [413, 0]
click at [750, 530] on img at bounding box center [723, 541] width 145 height 160
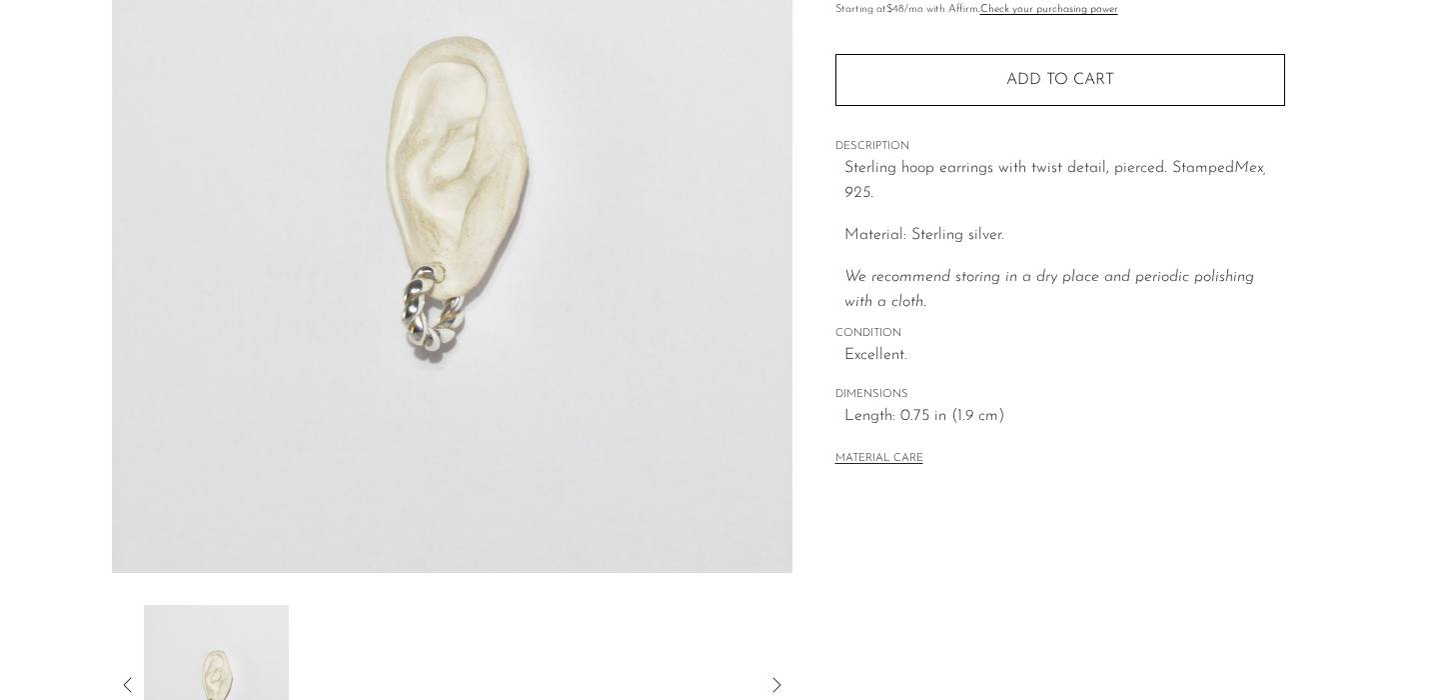
scroll to position [229, 0]
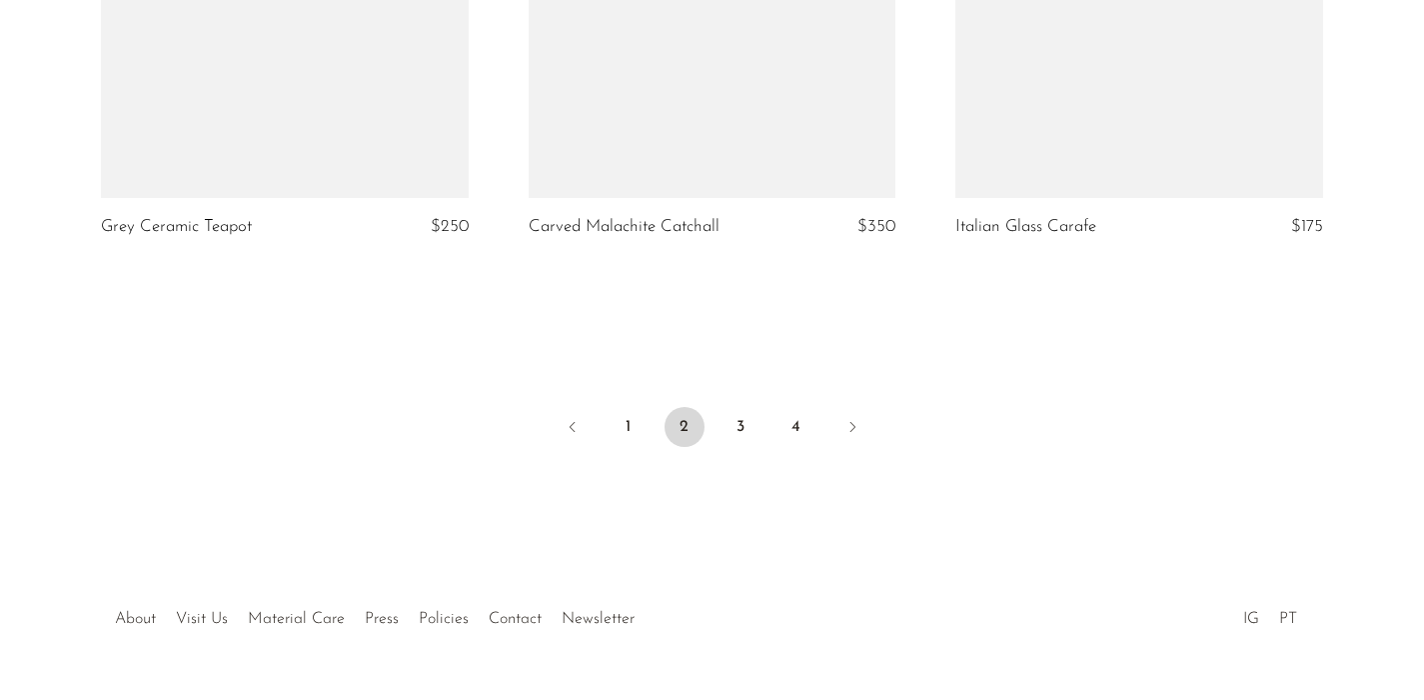
scroll to position [7199, 0]
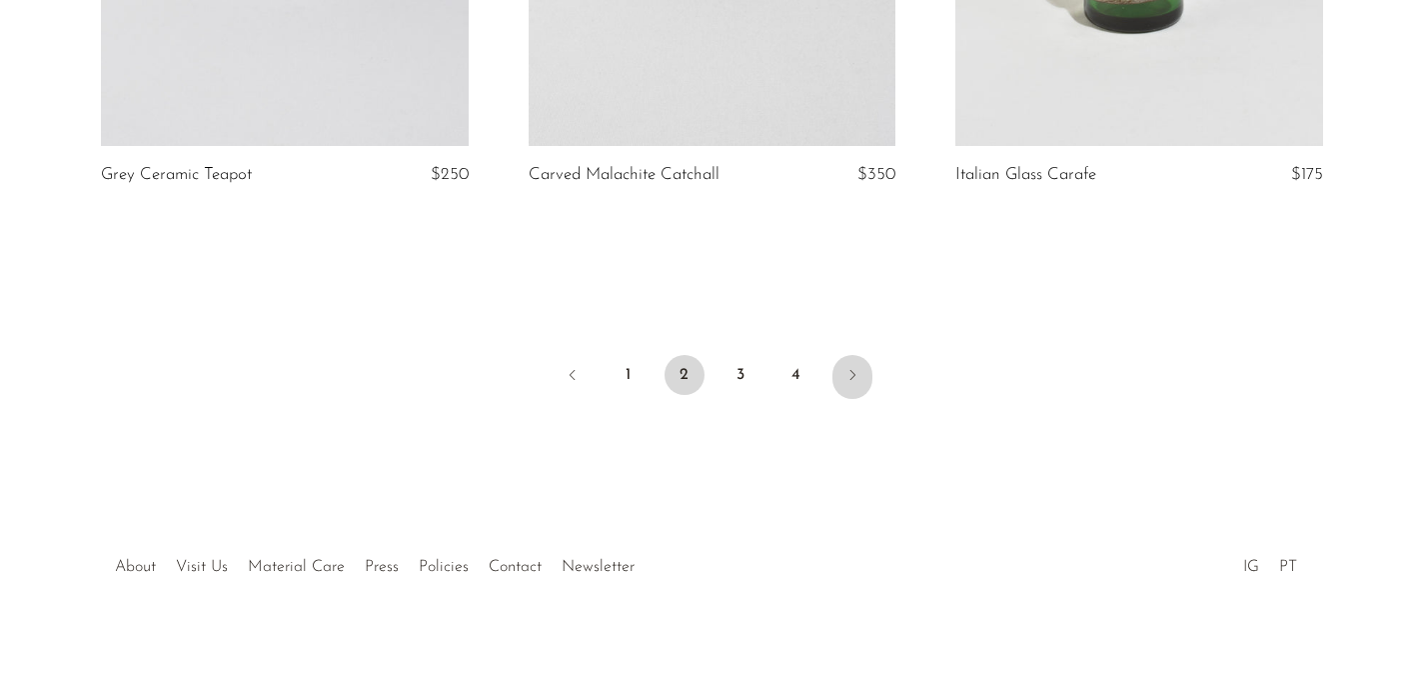
click at [846, 373] on icon "Next" at bounding box center [853, 375] width 16 height 16
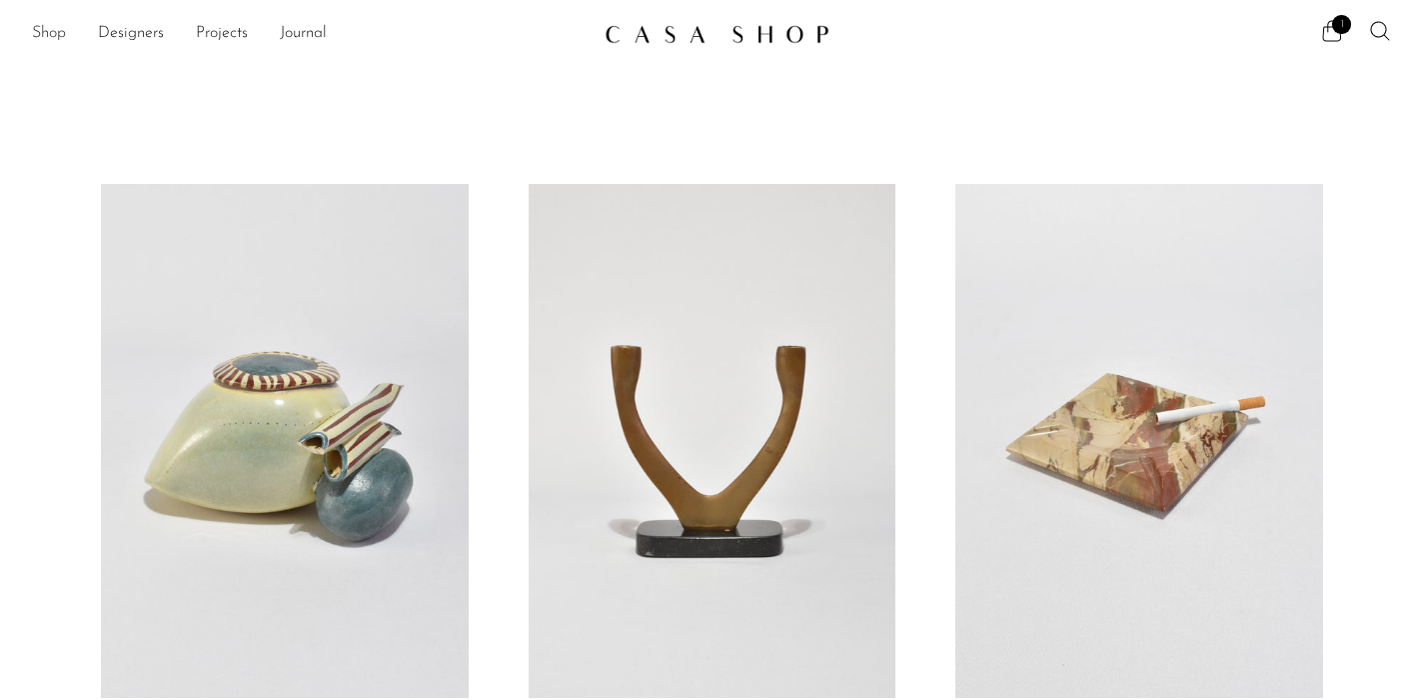
click at [52, 38] on link "Shop" at bounding box center [49, 34] width 34 height 26
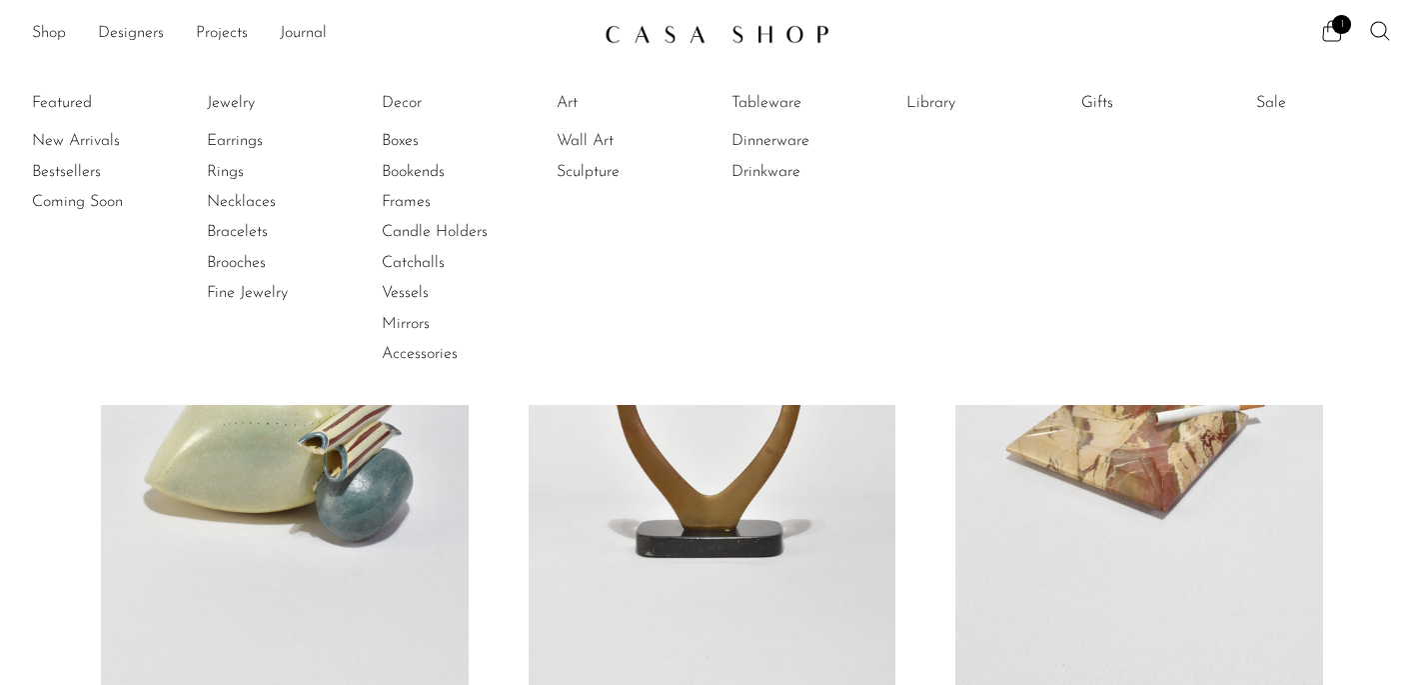
click at [915, 496] on article "Modernist Bronze Candelabrum $220" at bounding box center [712, 485] width 427 height 603
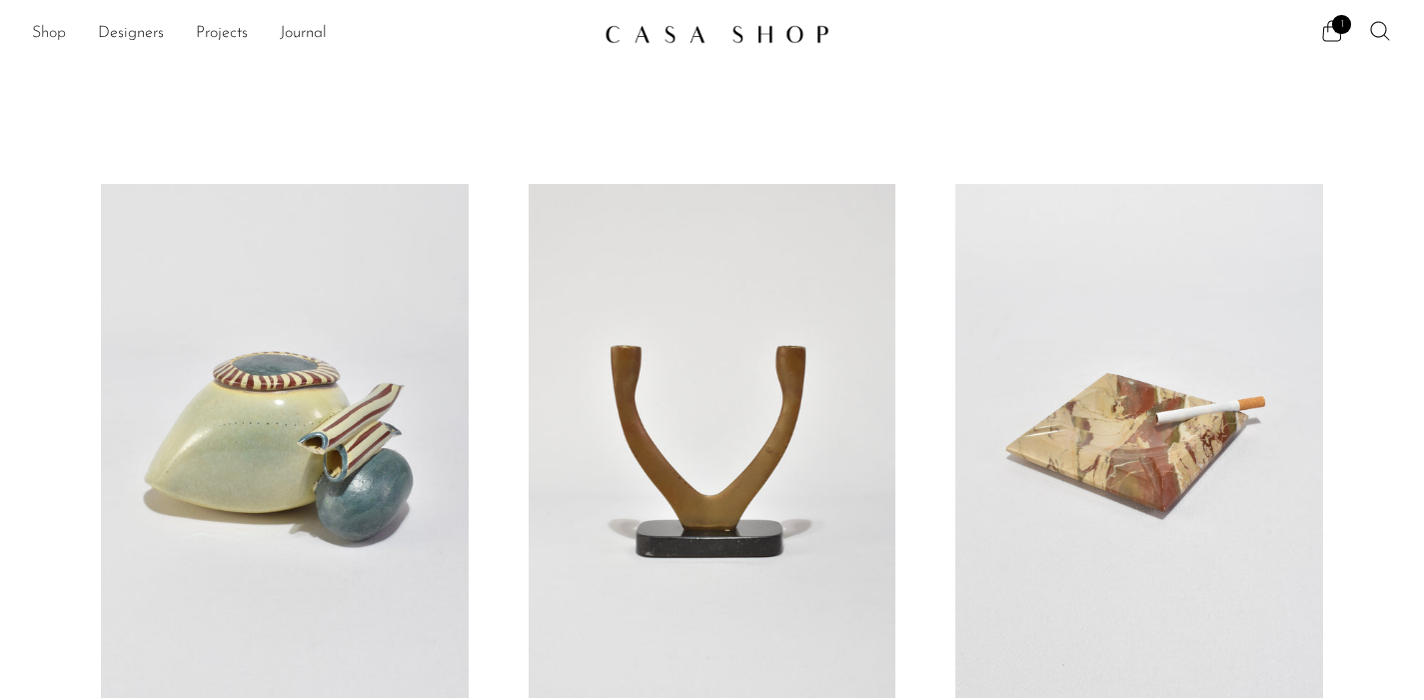
click at [43, 37] on link "Shop" at bounding box center [49, 34] width 34 height 26
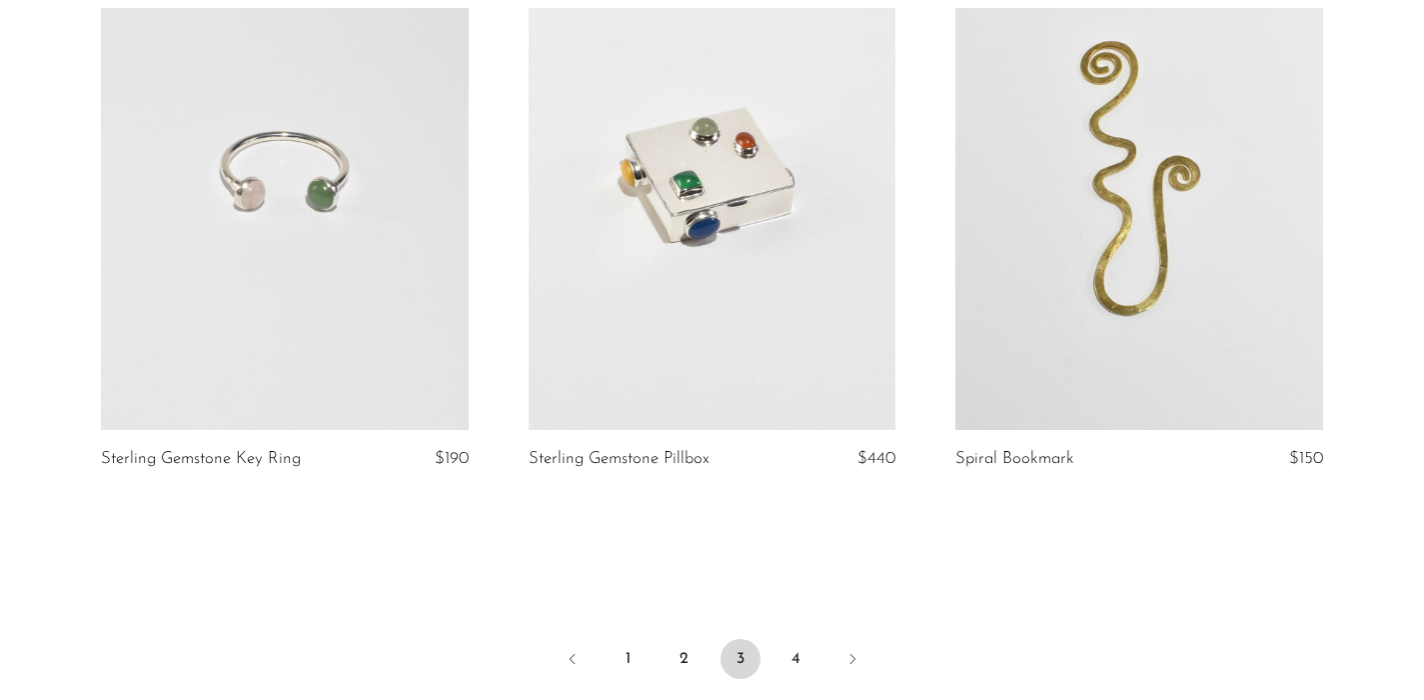
scroll to position [6963, 0]
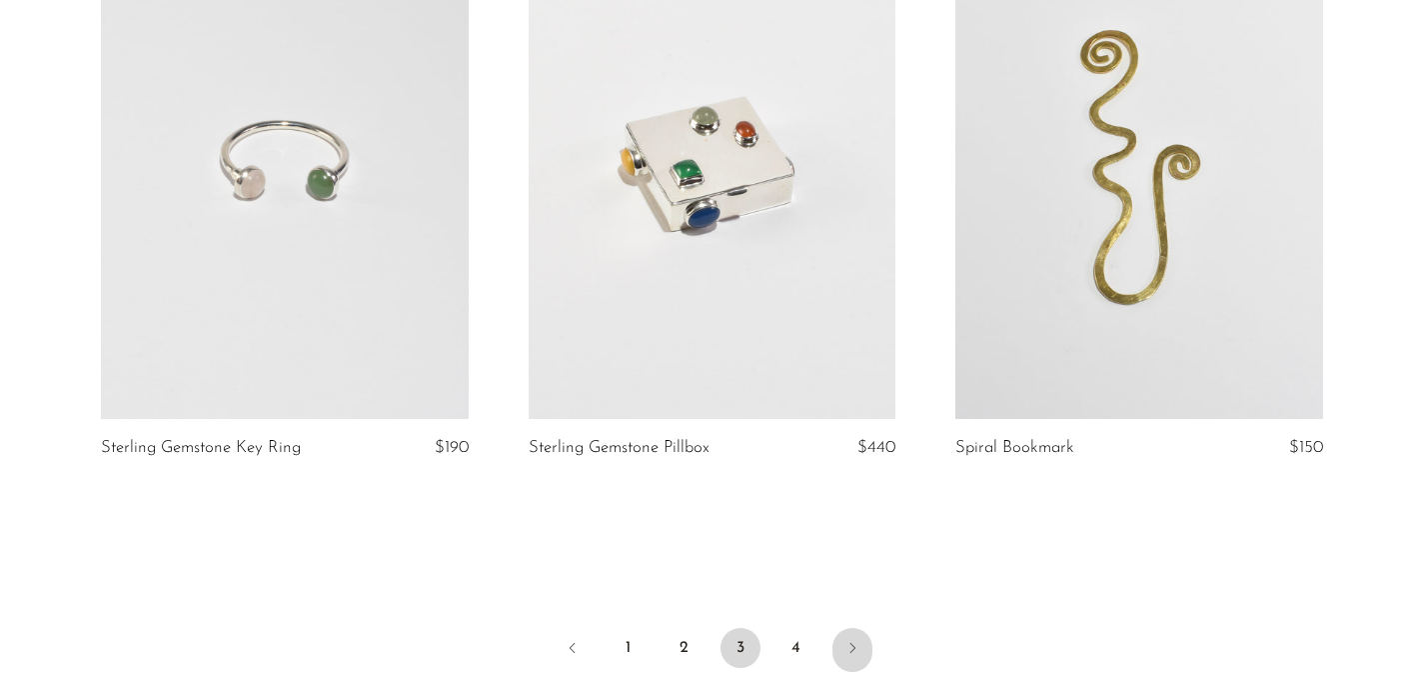
click at [847, 640] on icon "Next" at bounding box center [853, 648] width 16 height 16
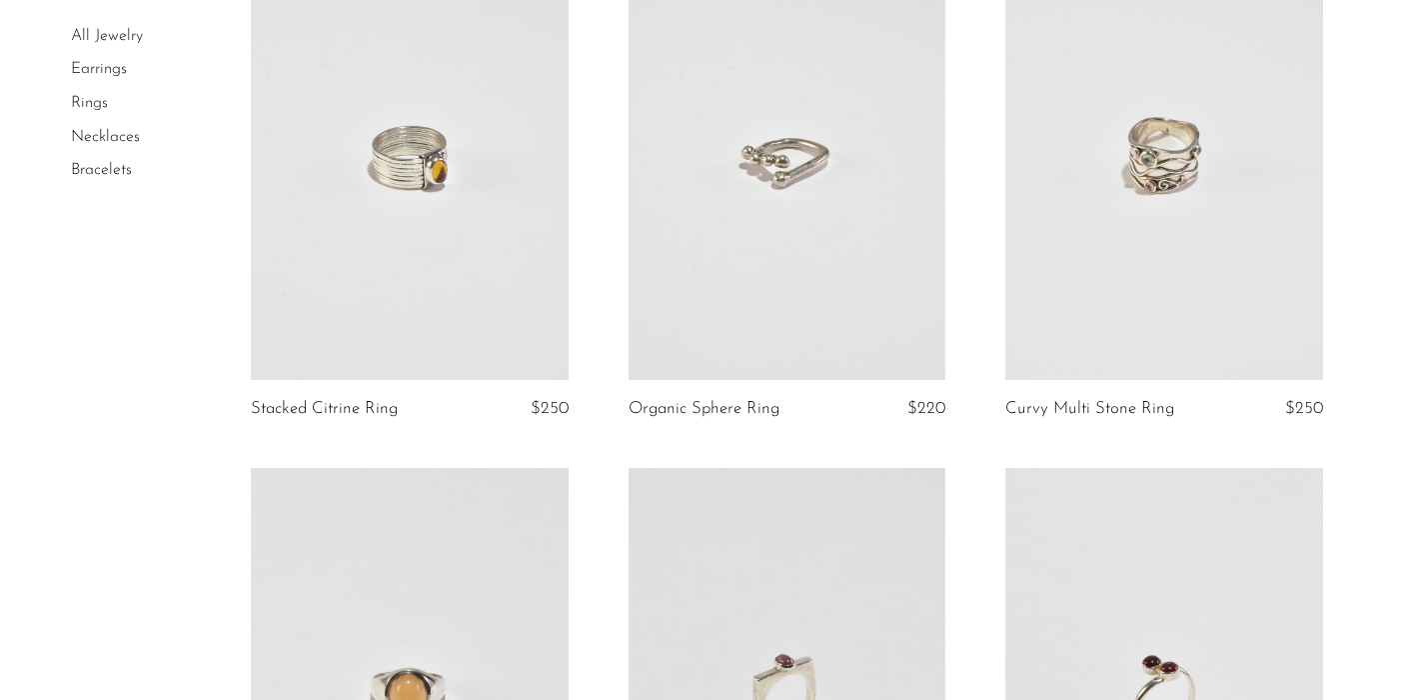
scroll to position [6378, 0]
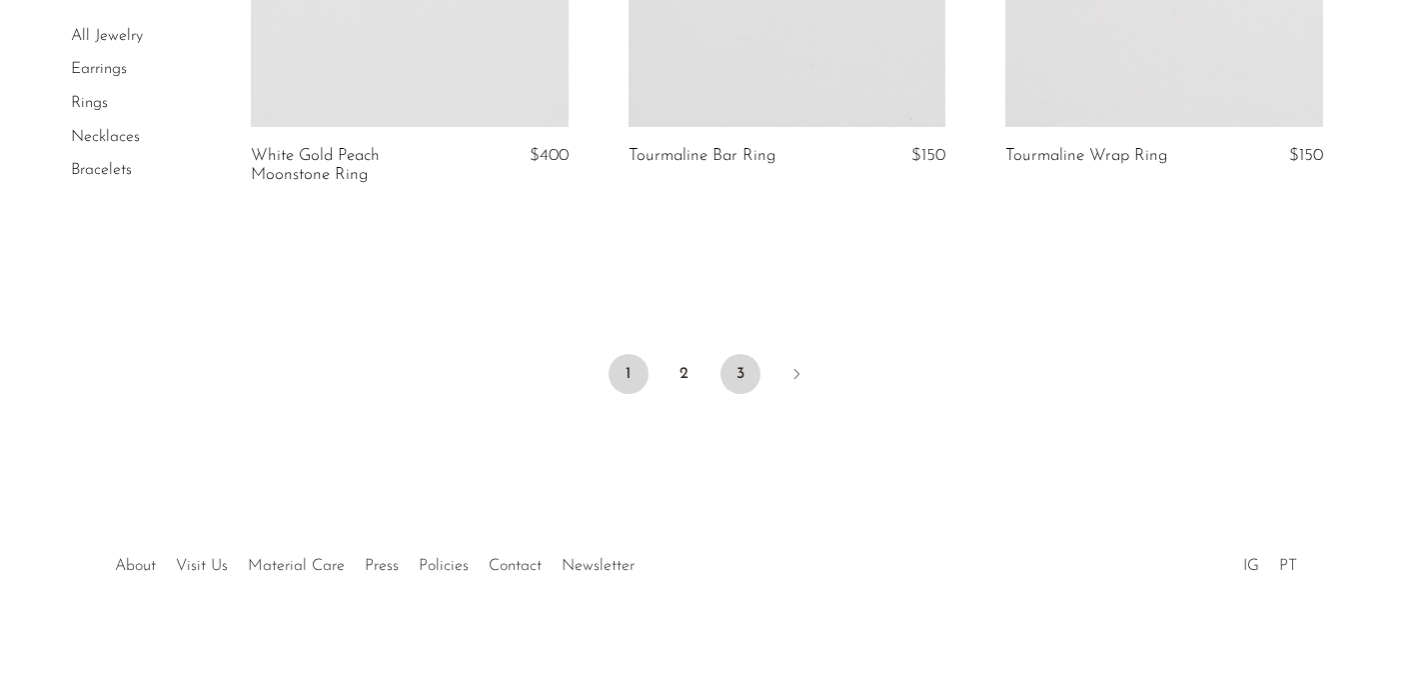
click at [742, 378] on link "3" at bounding box center [741, 374] width 40 height 40
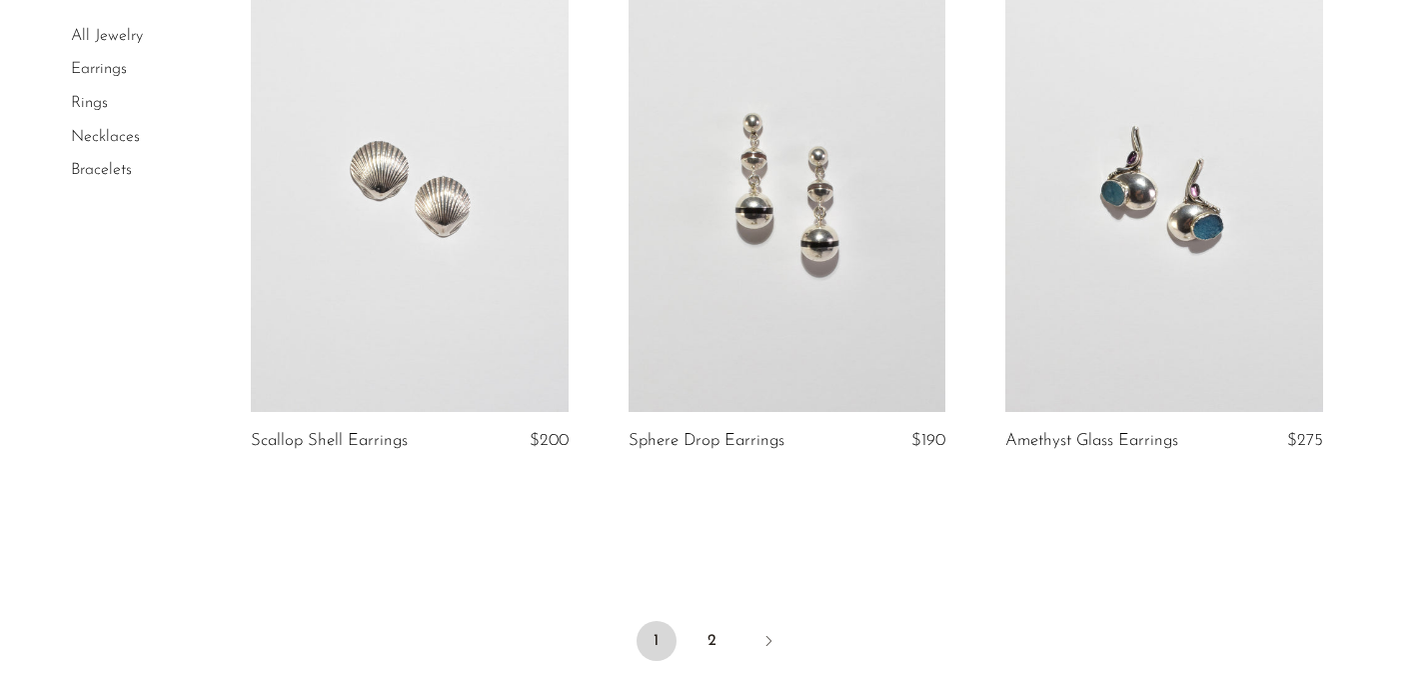
scroll to position [6397, 0]
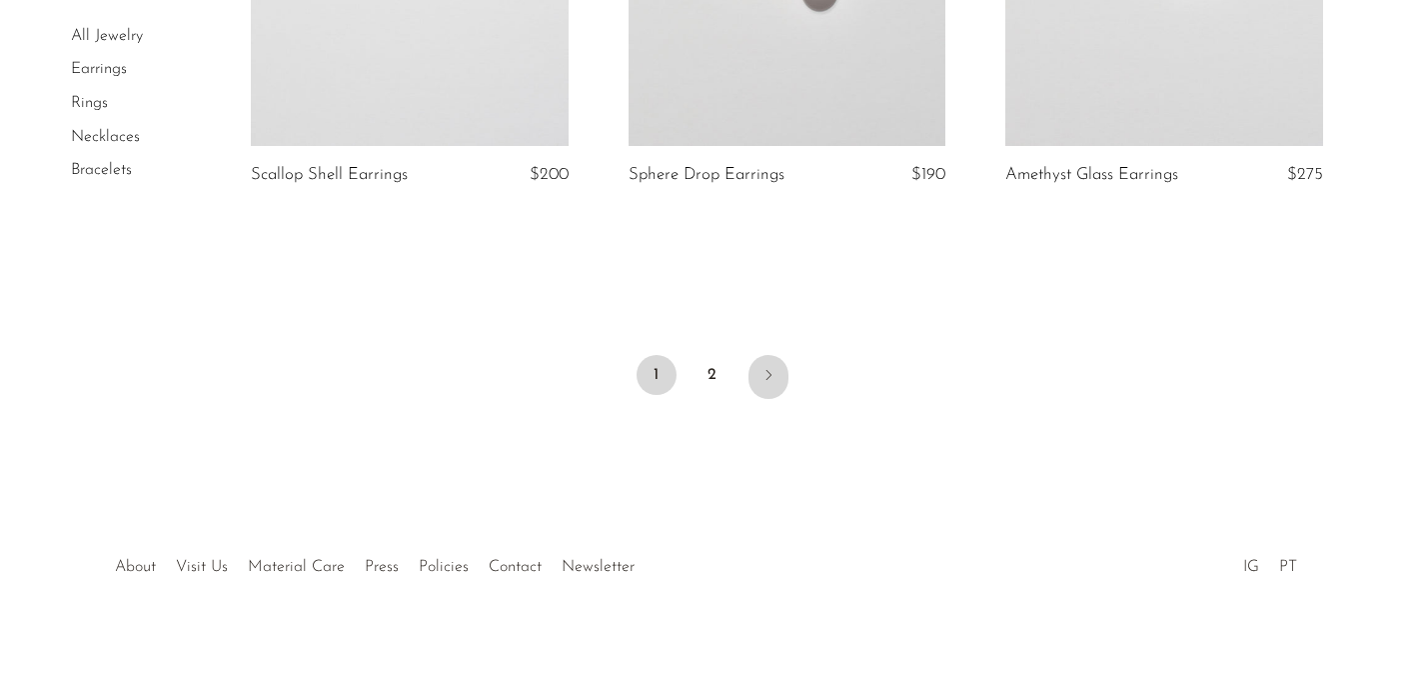
click at [772, 372] on icon "Next" at bounding box center [769, 375] width 16 height 16
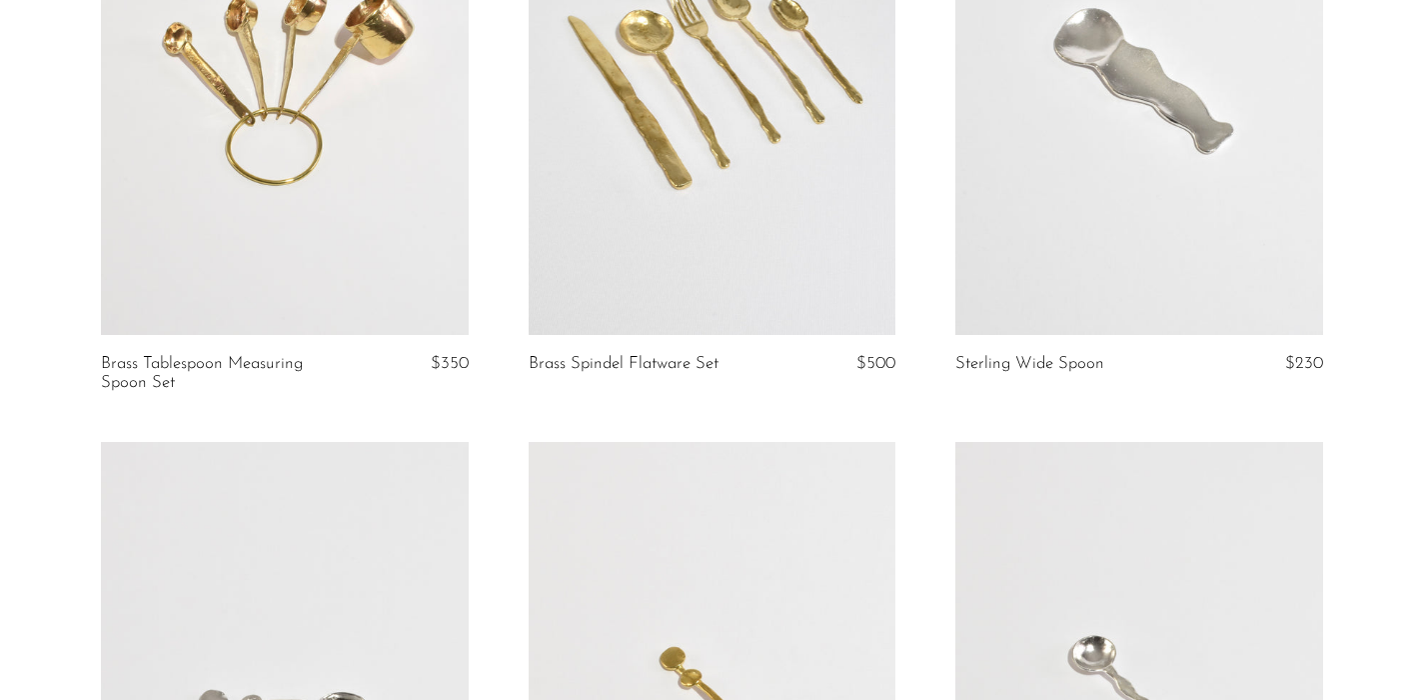
scroll to position [504, 0]
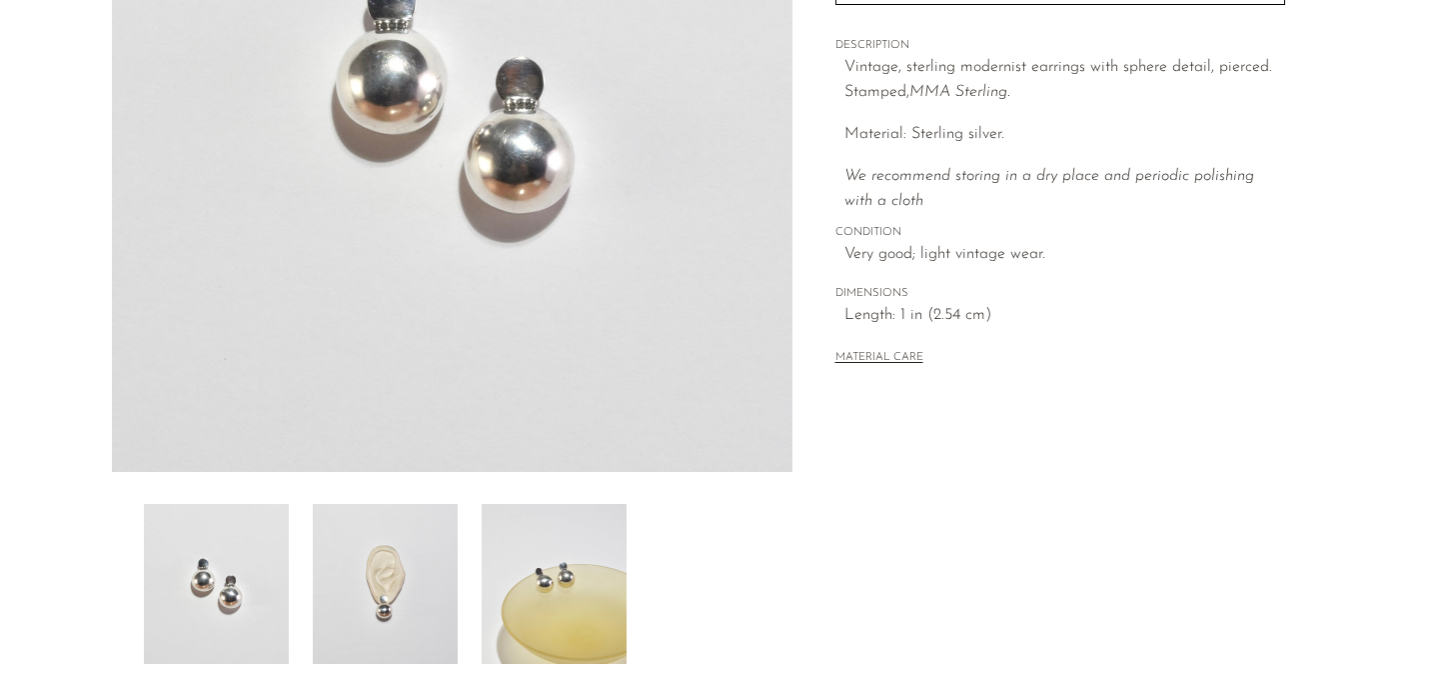
scroll to position [371, 0]
click at [581, 550] on img at bounding box center [554, 583] width 145 height 160
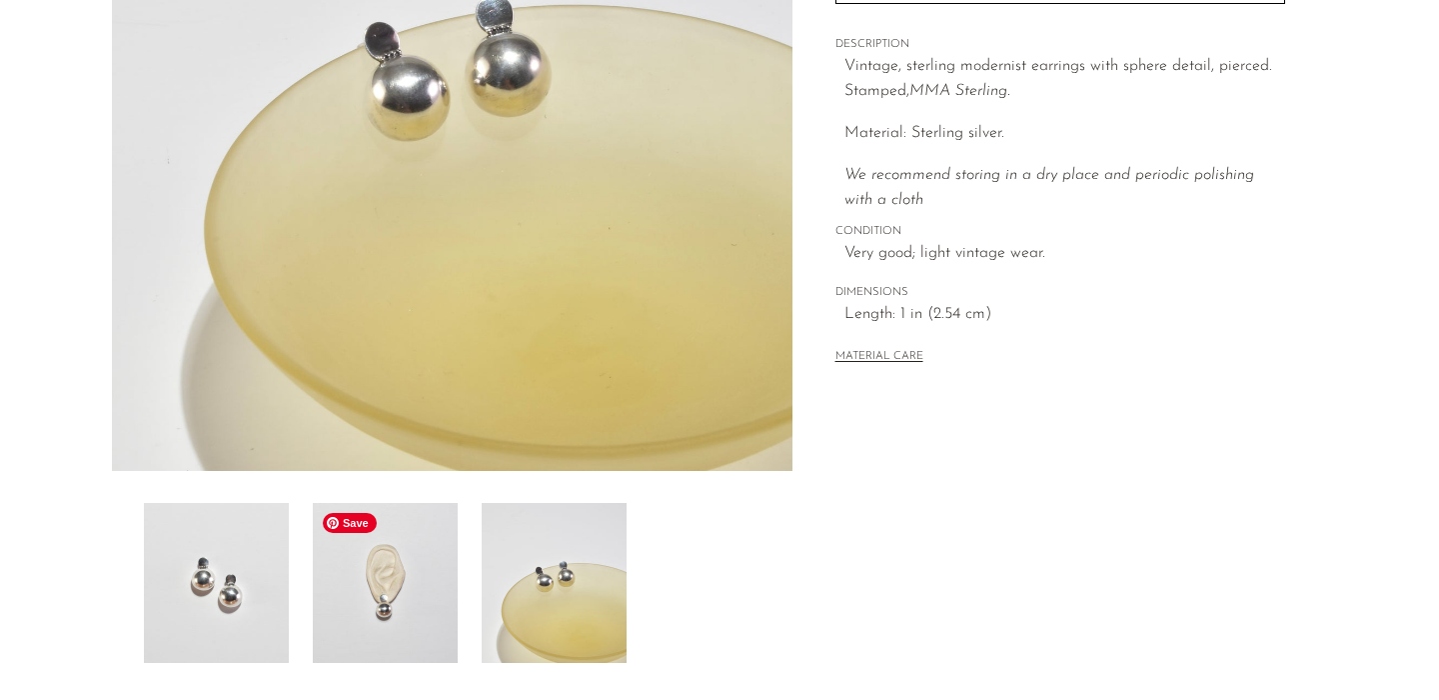
click at [435, 603] on img at bounding box center [385, 583] width 145 height 160
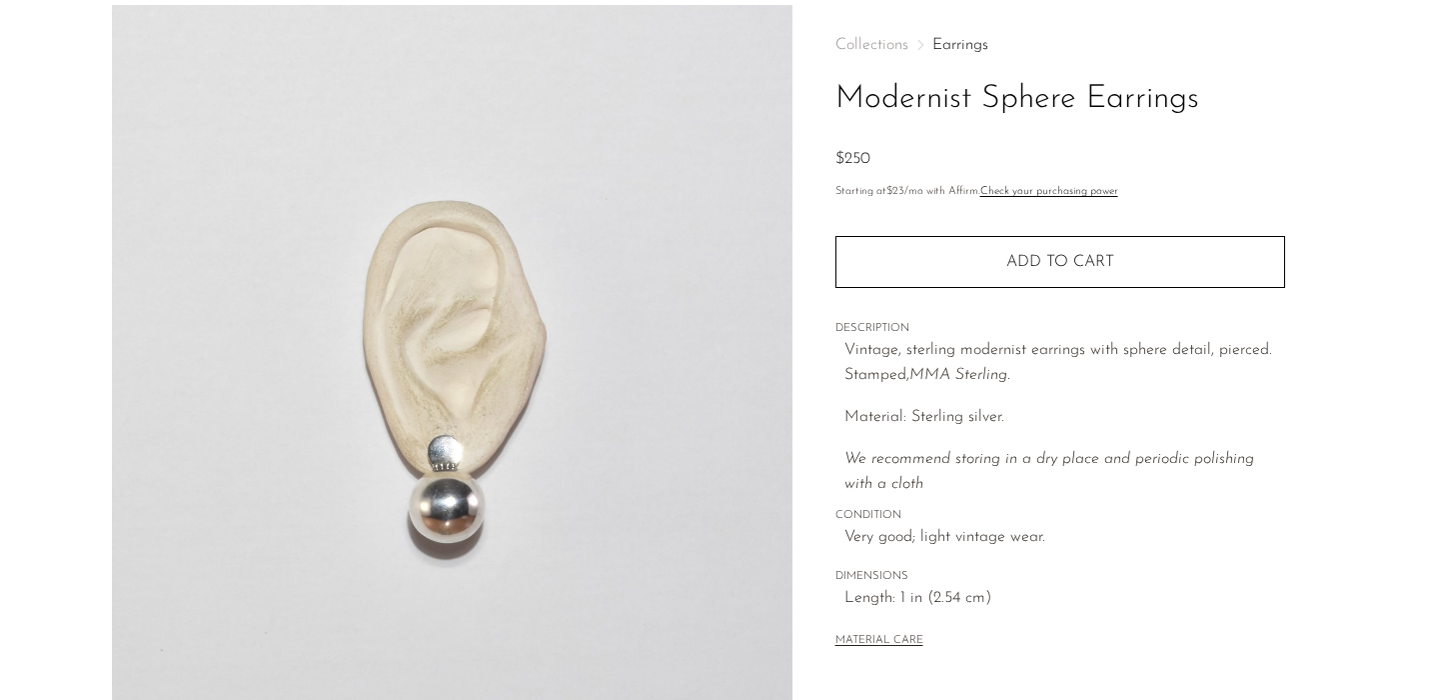
scroll to position [88, 0]
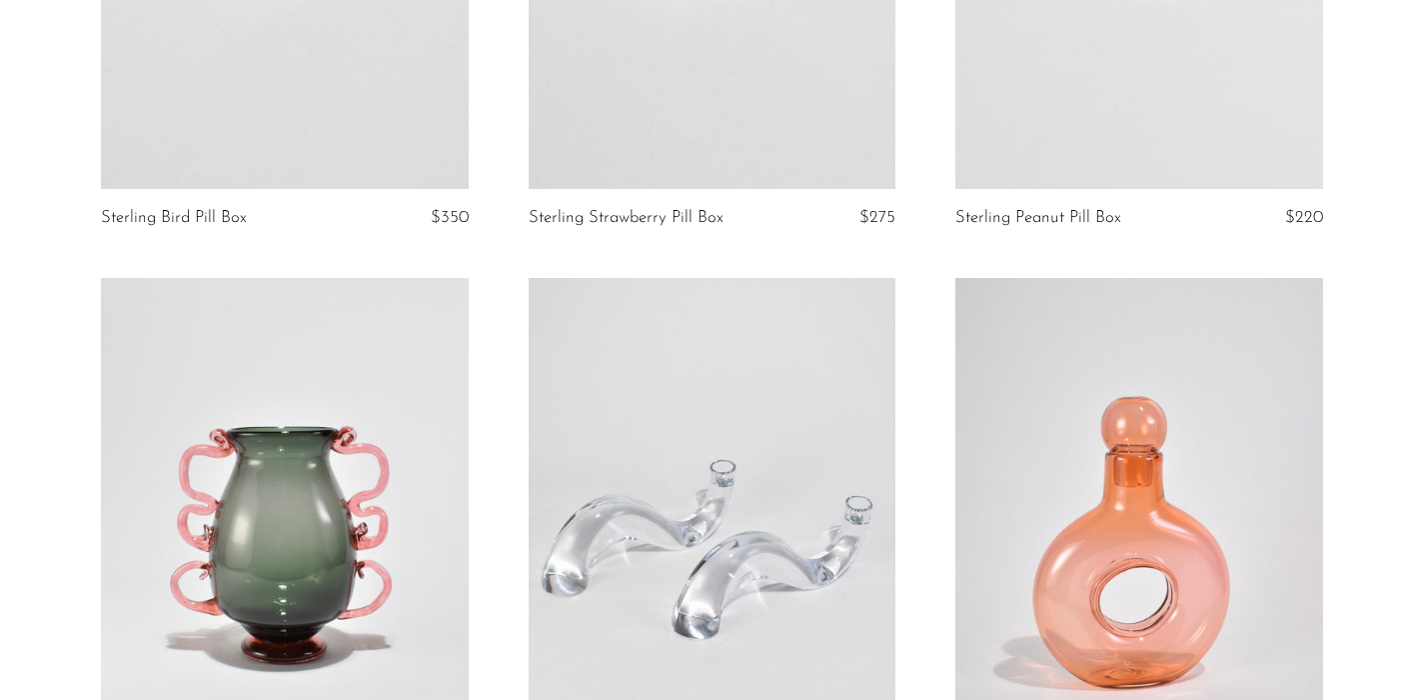
scroll to position [104, 0]
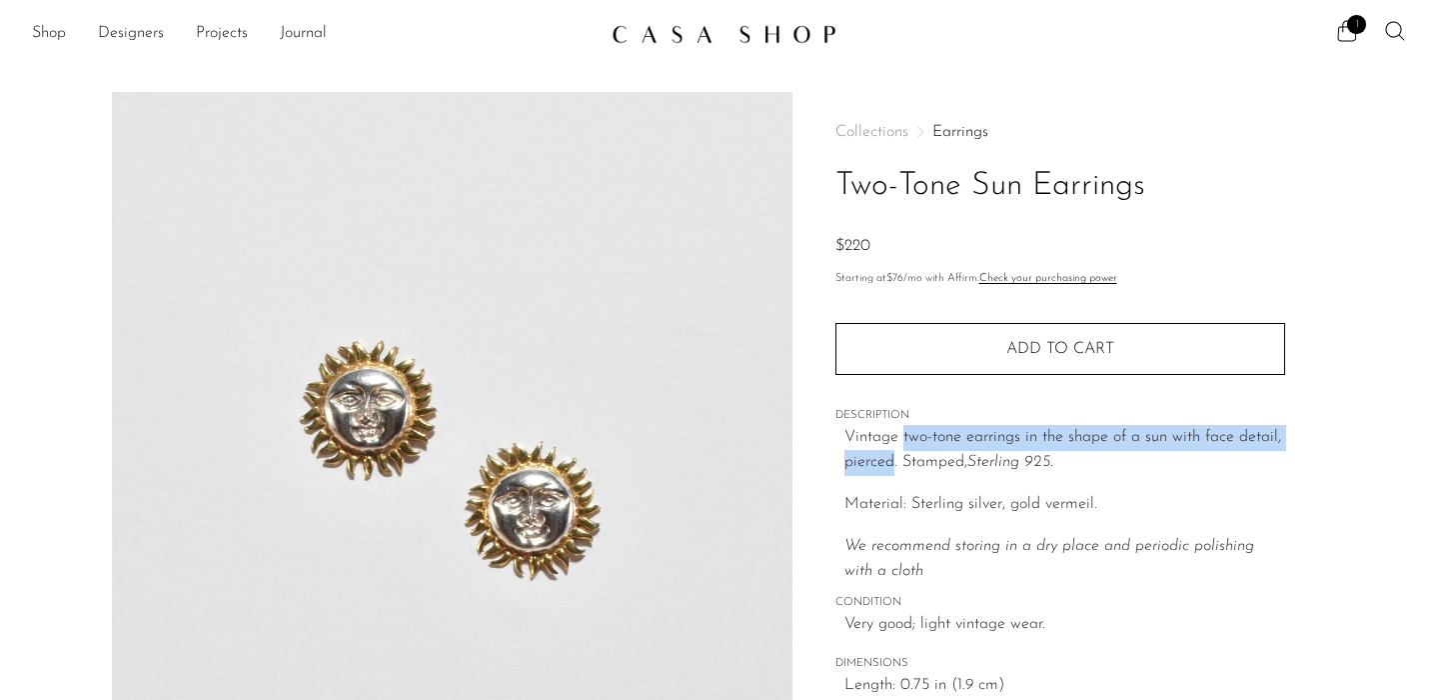
drag, startPoint x: 901, startPoint y: 438, endPoint x: 892, endPoint y: 462, distance: 25.6
click at [892, 462] on p "Vintage two-tone earrings in the shape of a sun with face detail, pierced. Stam…" at bounding box center [1065, 450] width 441 height 51
copy p "two-tone earrings in the shape of a sun with face detail, pierced"
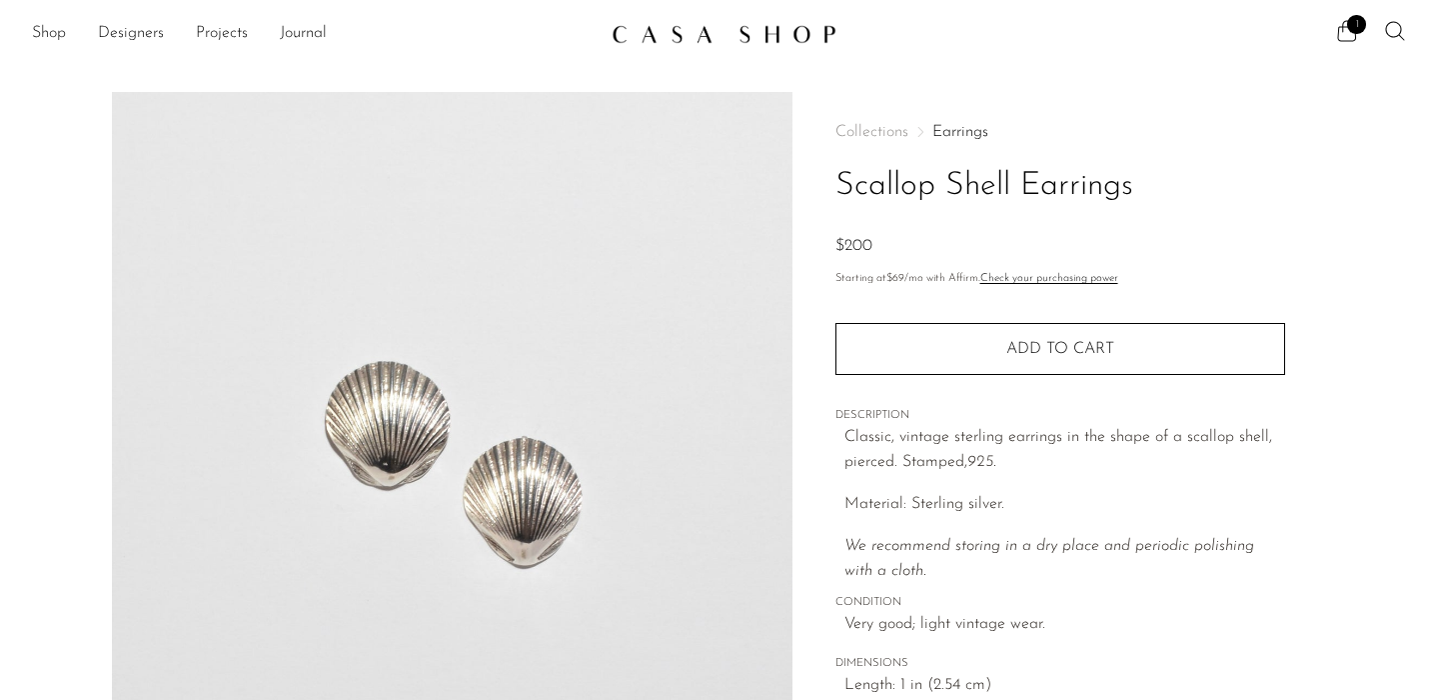
click at [918, 184] on h1 "Scallop Shell Earrings" at bounding box center [1061, 186] width 450 height 51
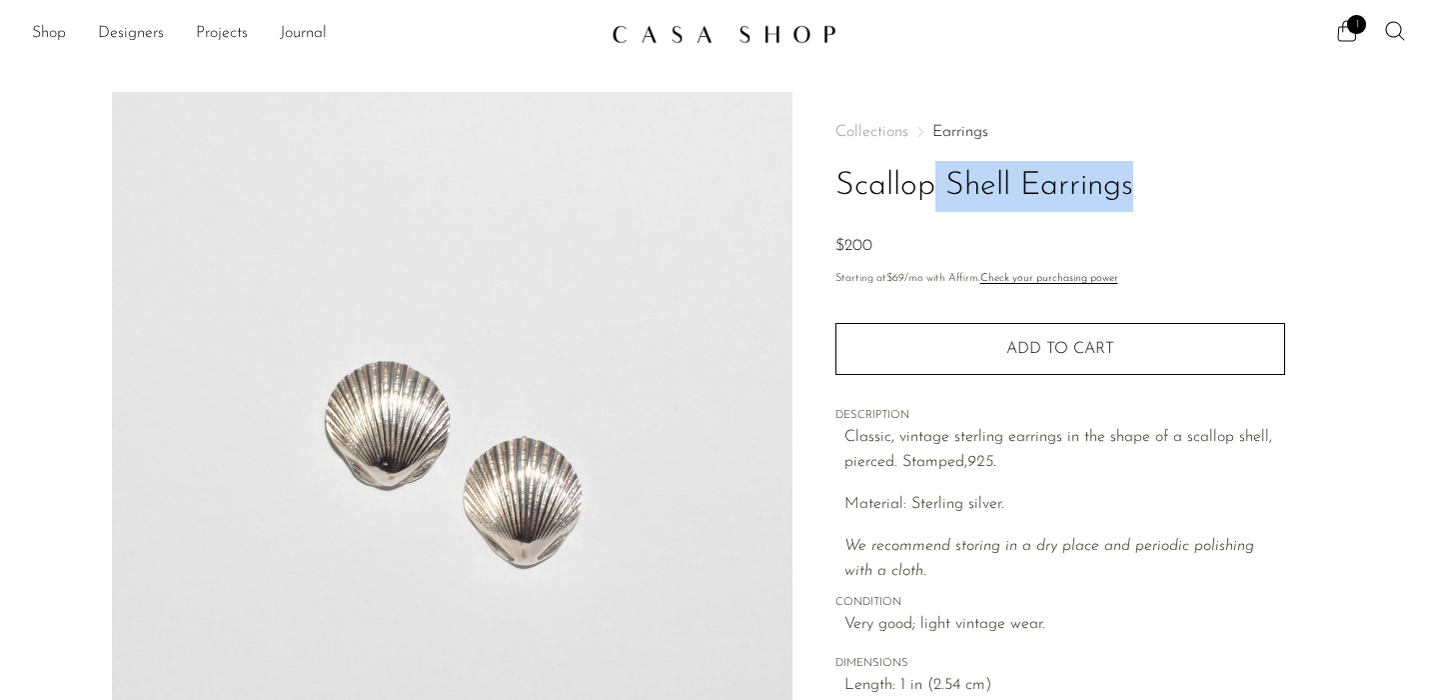
copy div "Scallop Shell Earrings"
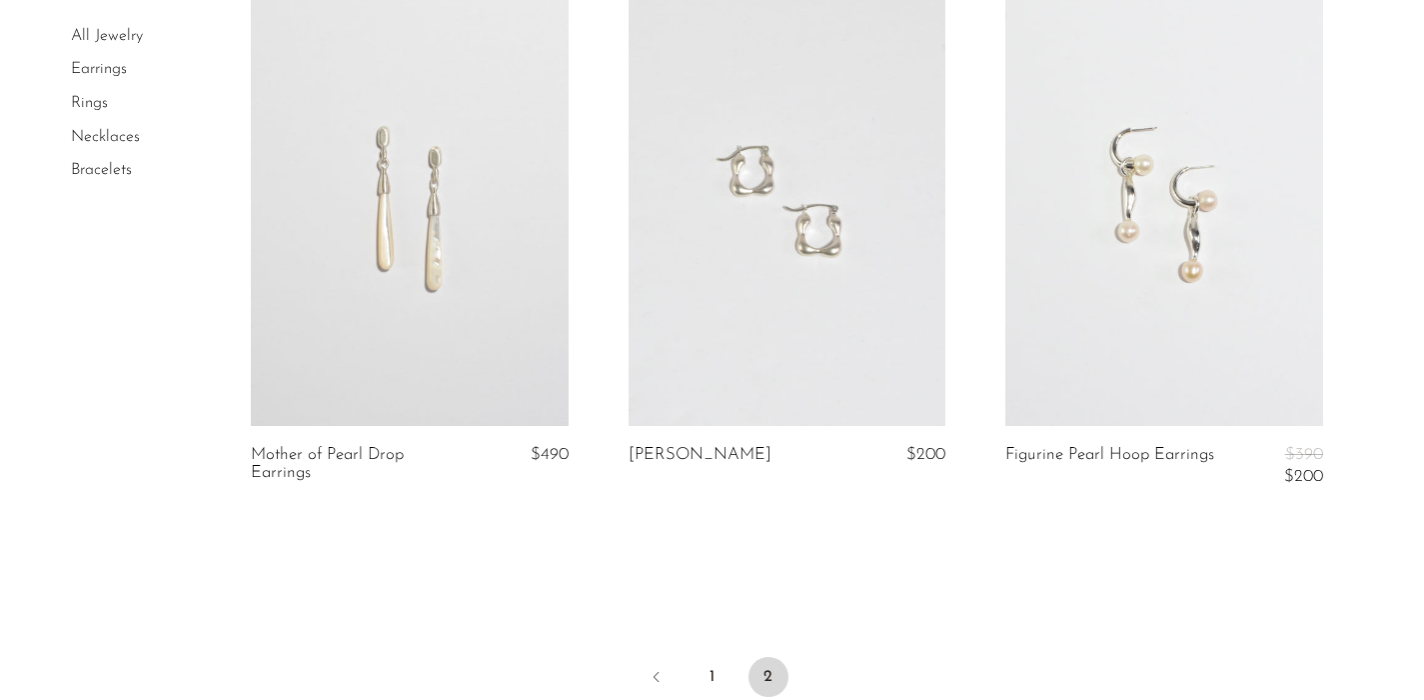
scroll to position [4523, 0]
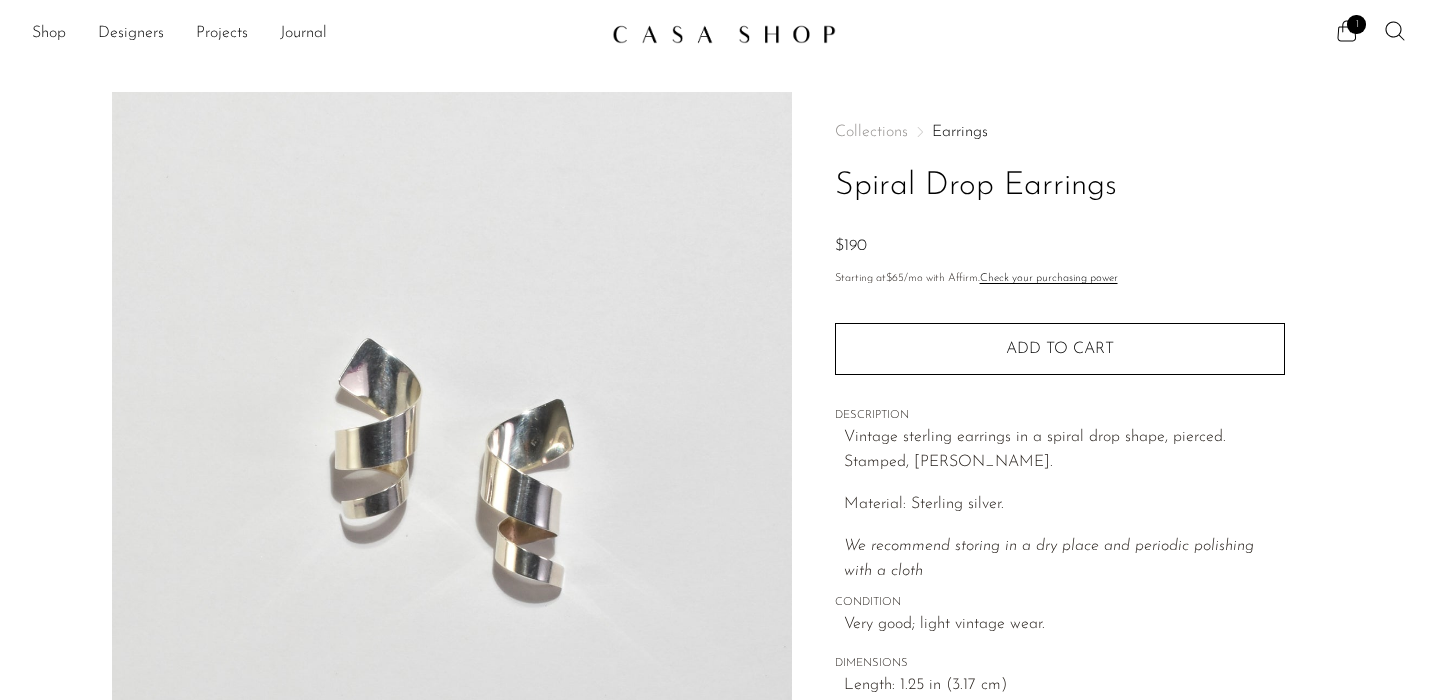
click at [959, 180] on h1 "Spiral Drop Earrings" at bounding box center [1061, 186] width 450 height 51
copy div "Spiral Drop Earrings"
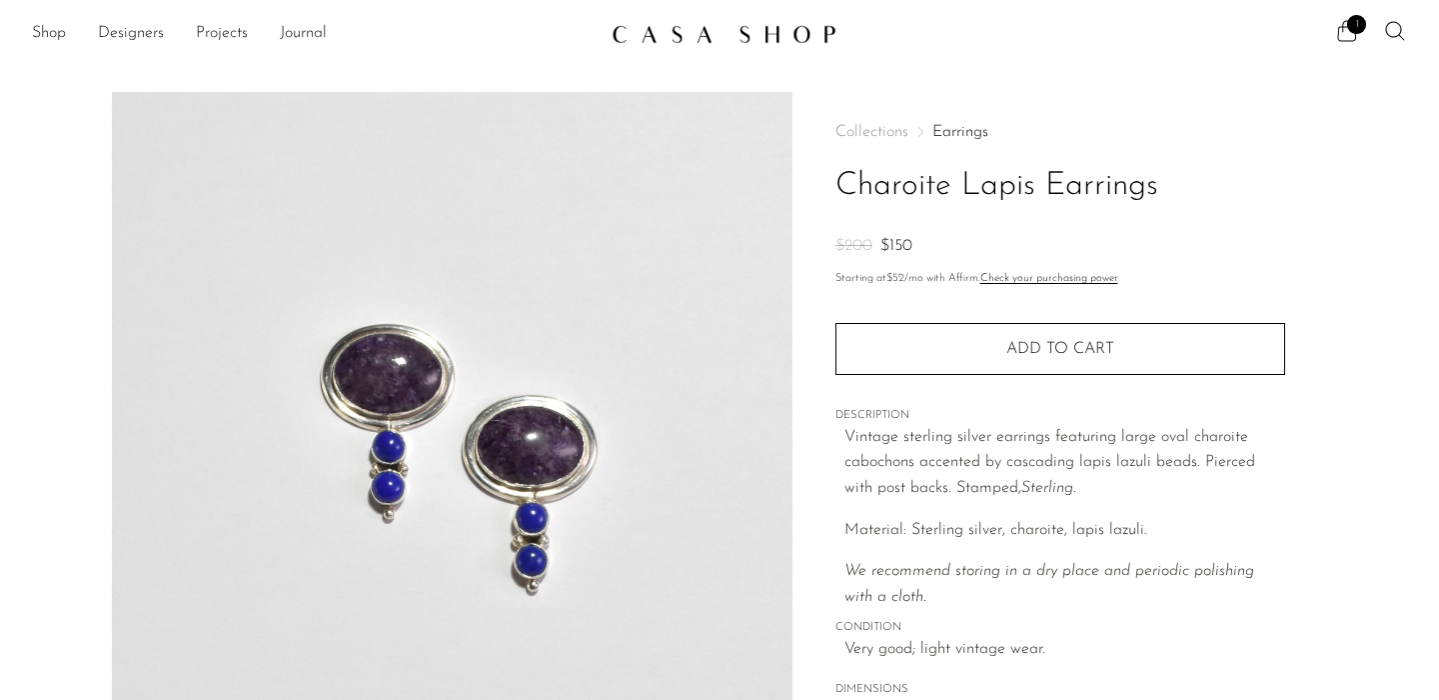
click at [926, 176] on h1 "Charoite Lapis Earrings" at bounding box center [1061, 186] width 450 height 51
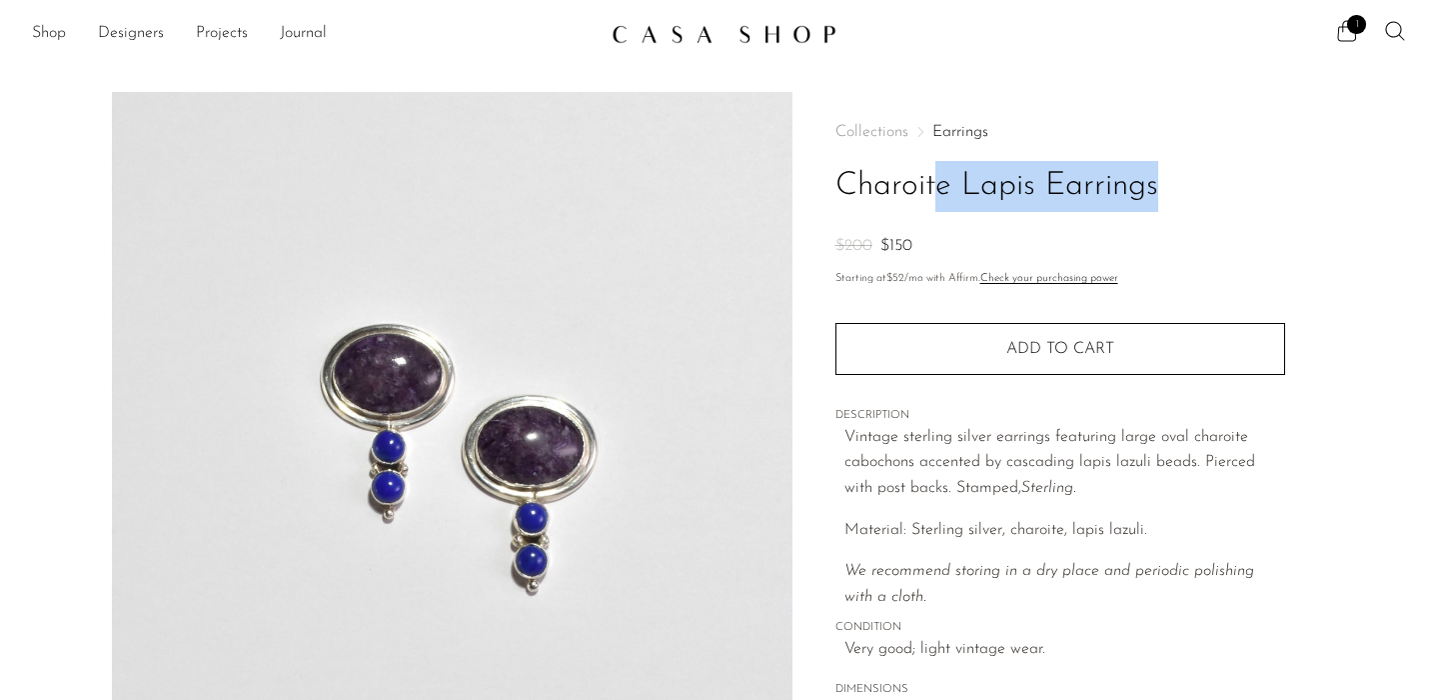
copy div "Charoite Lapis Earrings"
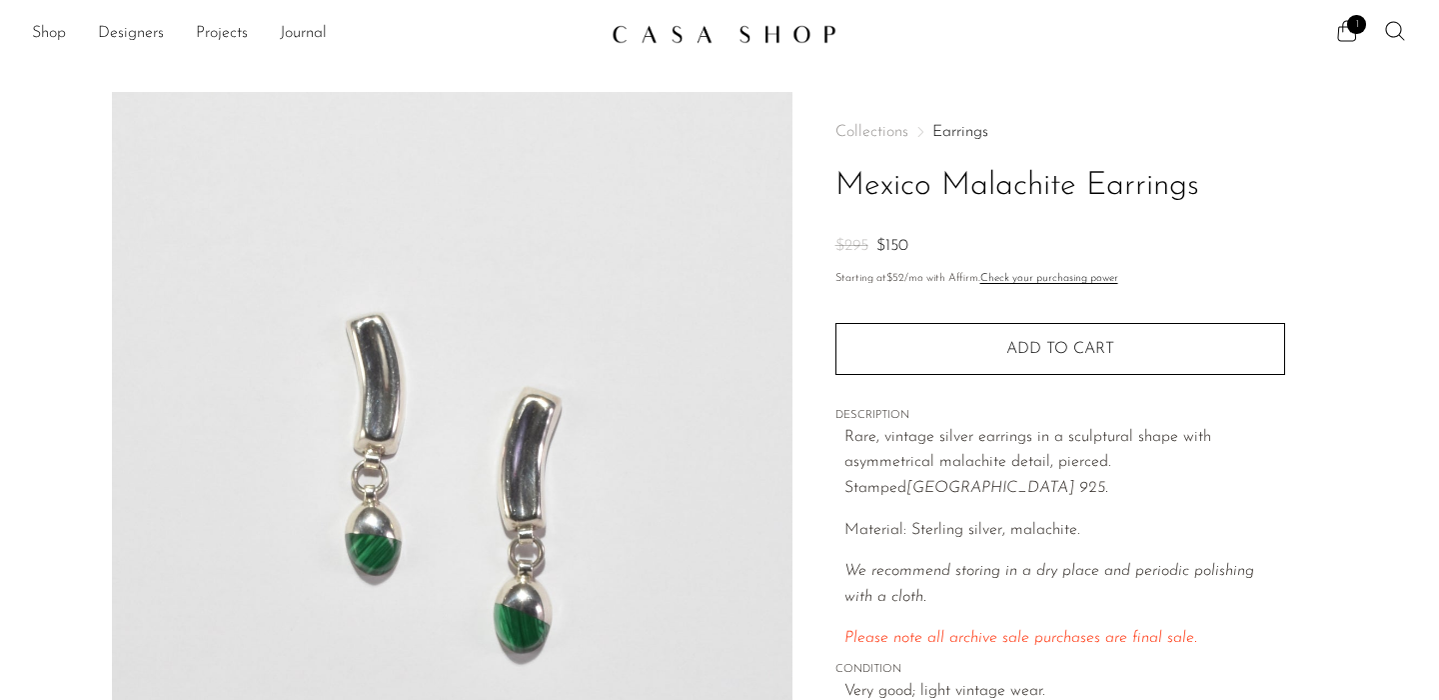
click at [905, 175] on h1 "Mexico Malachite Earrings" at bounding box center [1061, 186] width 450 height 51
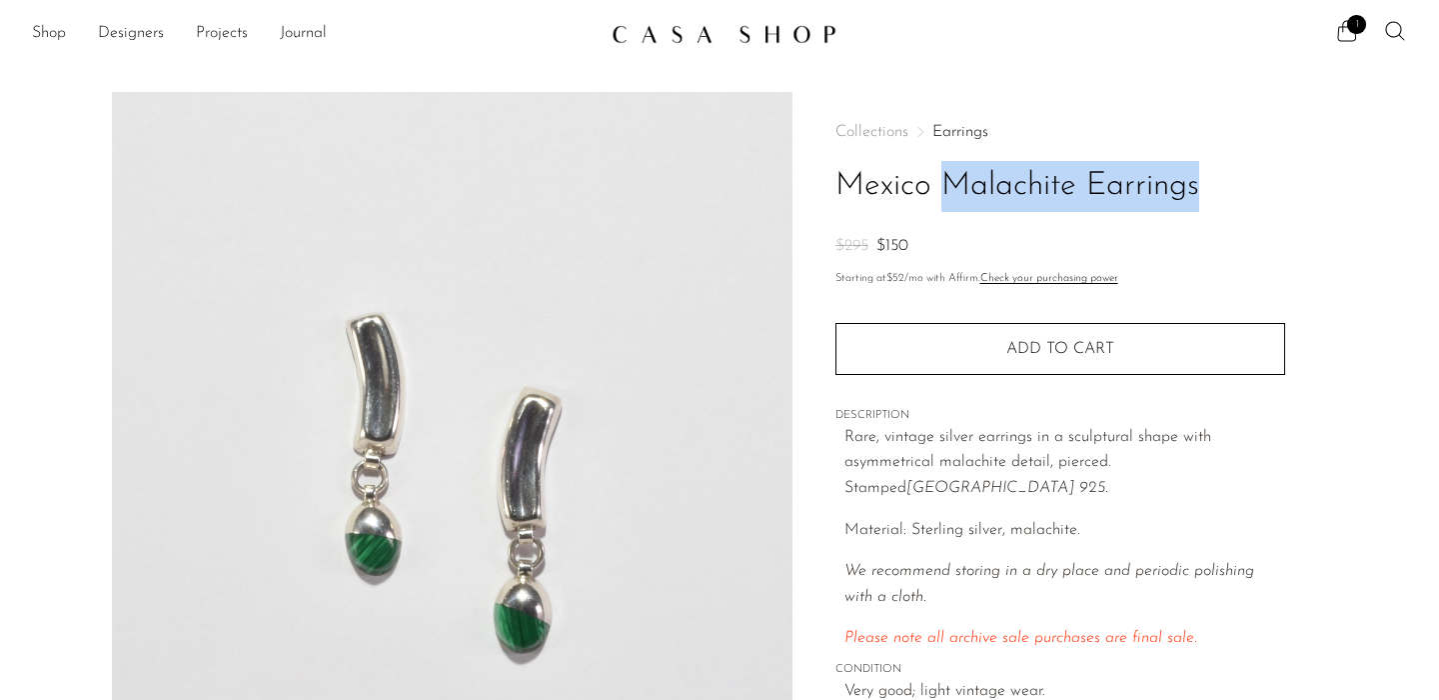
copy div "Mexico Malachite Earrings"
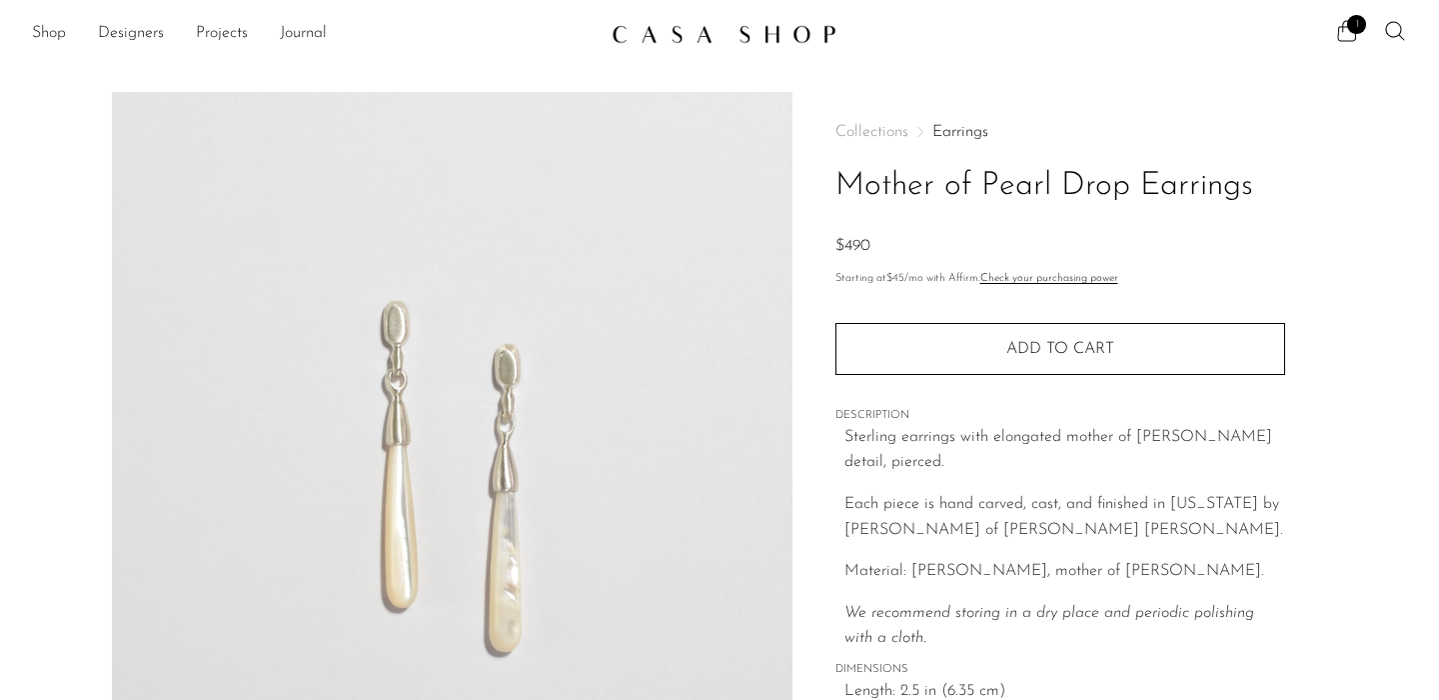
click at [1000, 186] on h1 "Mother of Pearl Drop Earrings" at bounding box center [1061, 186] width 450 height 51
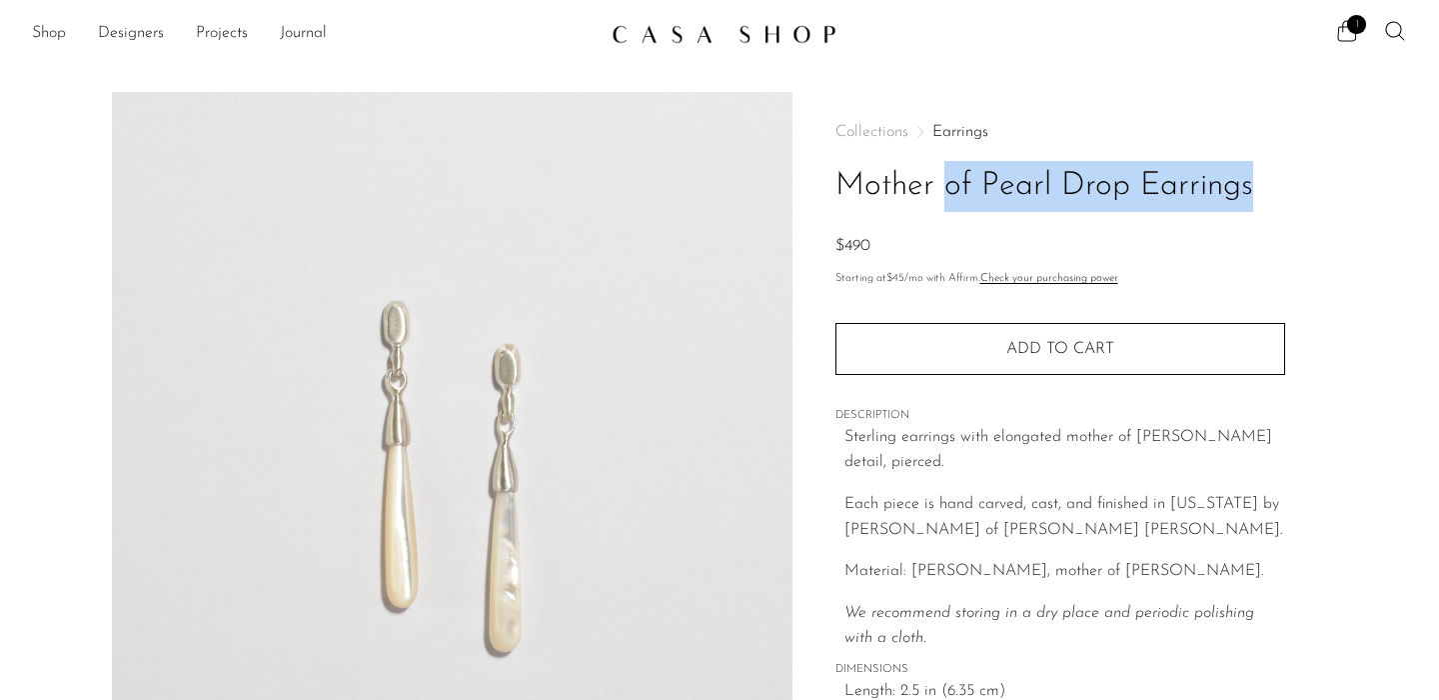
copy div "Mother of Pearl Drop Earrings"
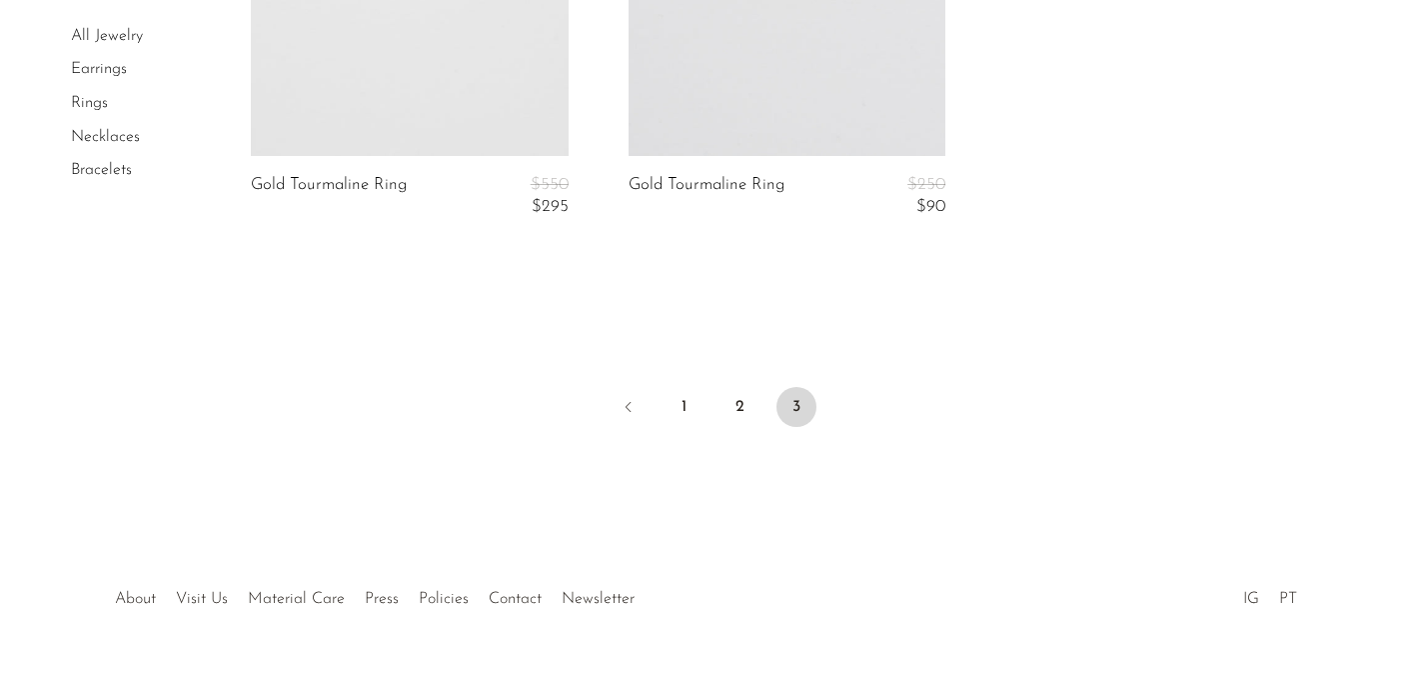
scroll to position [3812, 0]
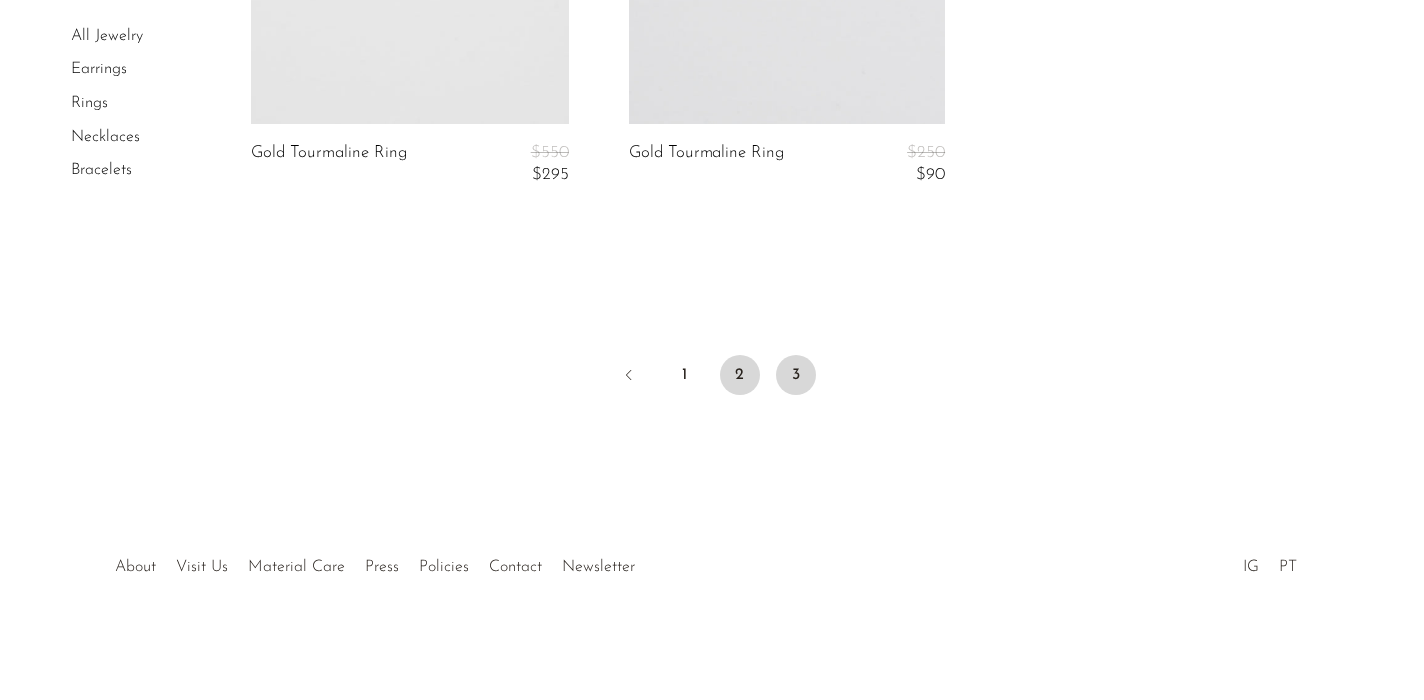
click at [745, 375] on link "2" at bounding box center [741, 375] width 40 height 40
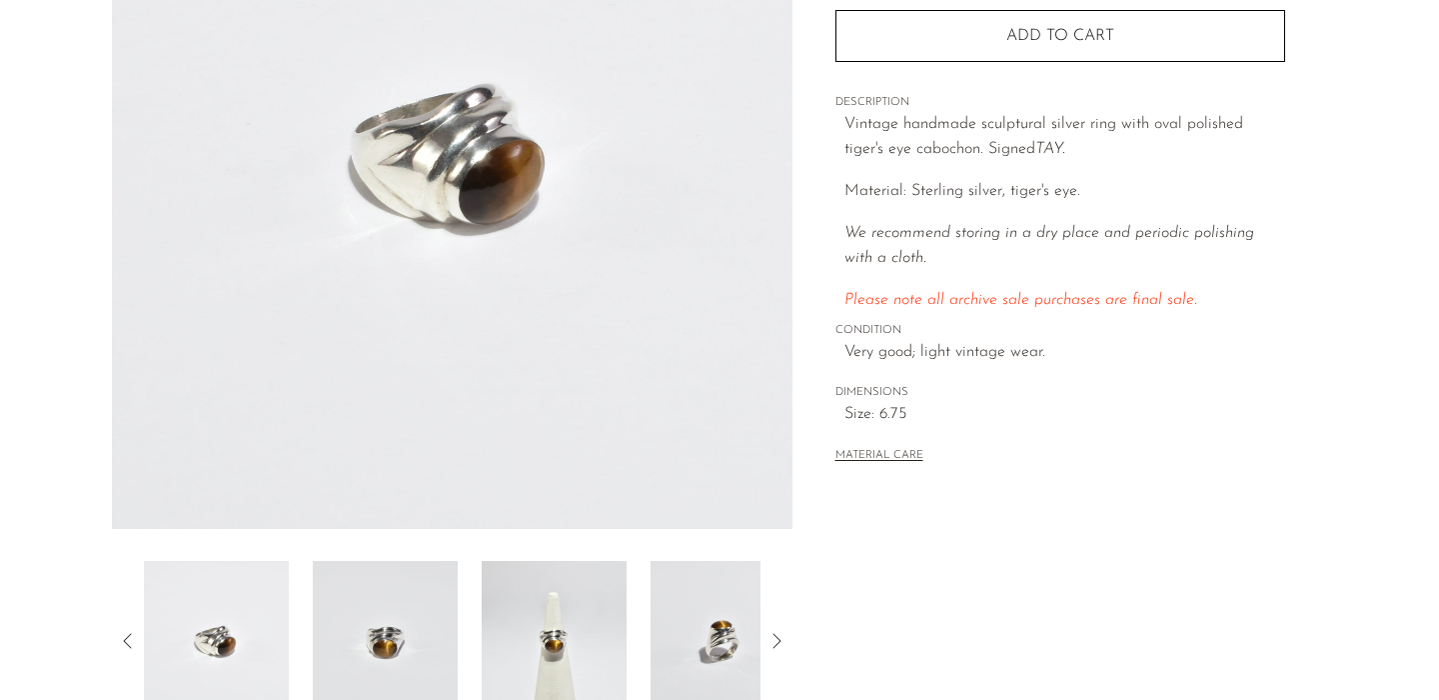
scroll to position [602, 0]
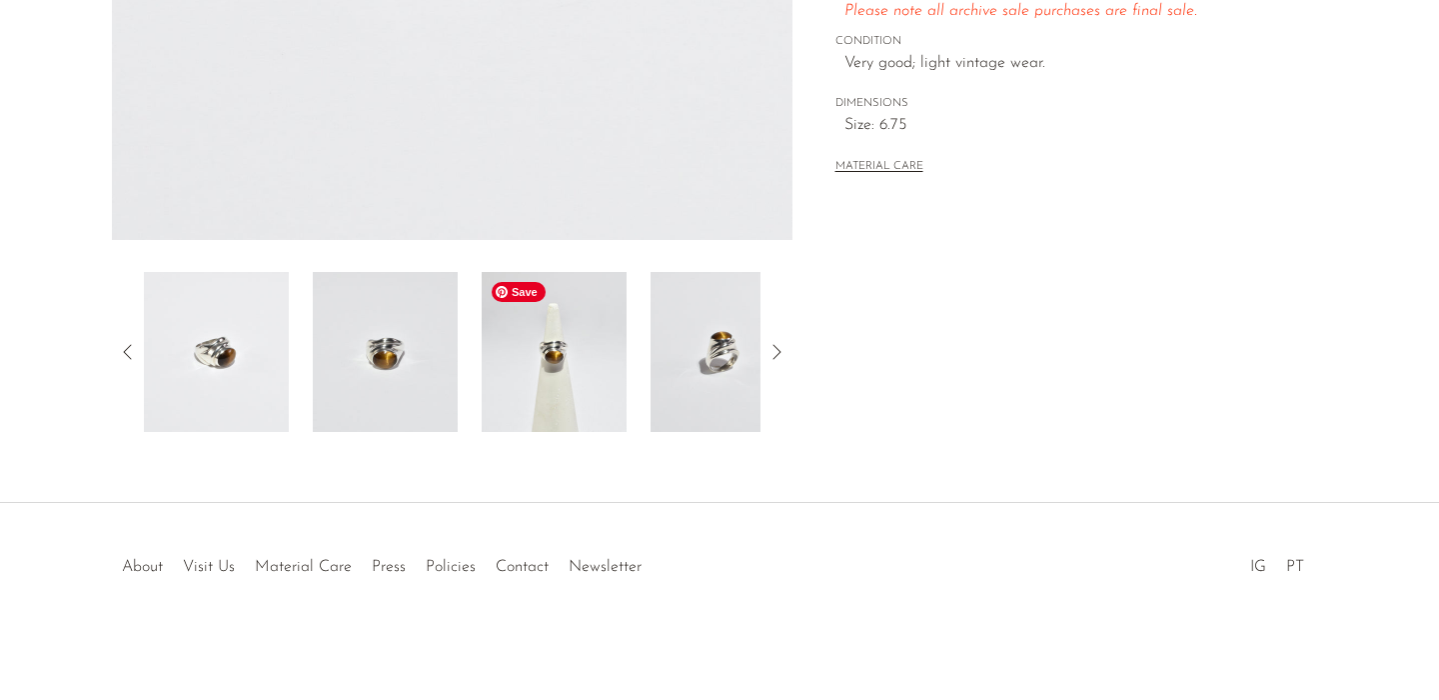
click at [563, 364] on img at bounding box center [554, 352] width 145 height 160
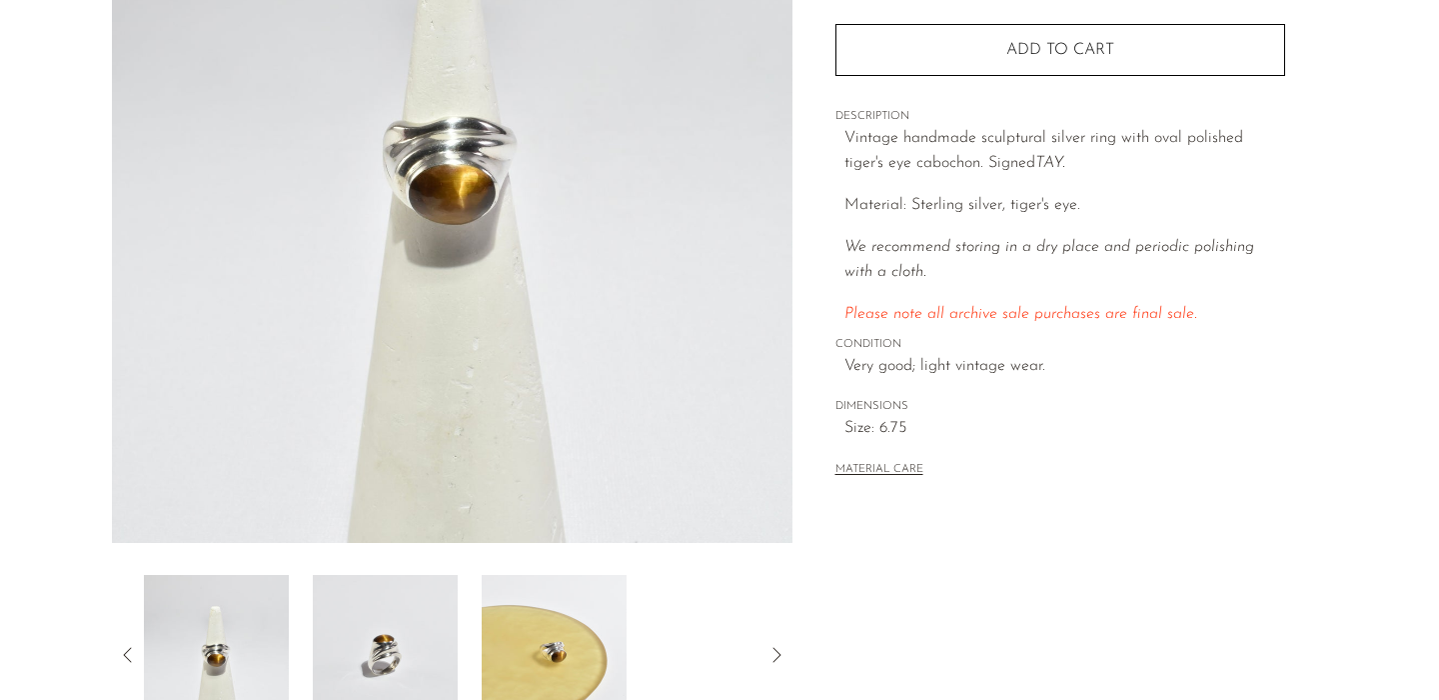
scroll to position [286, 0]
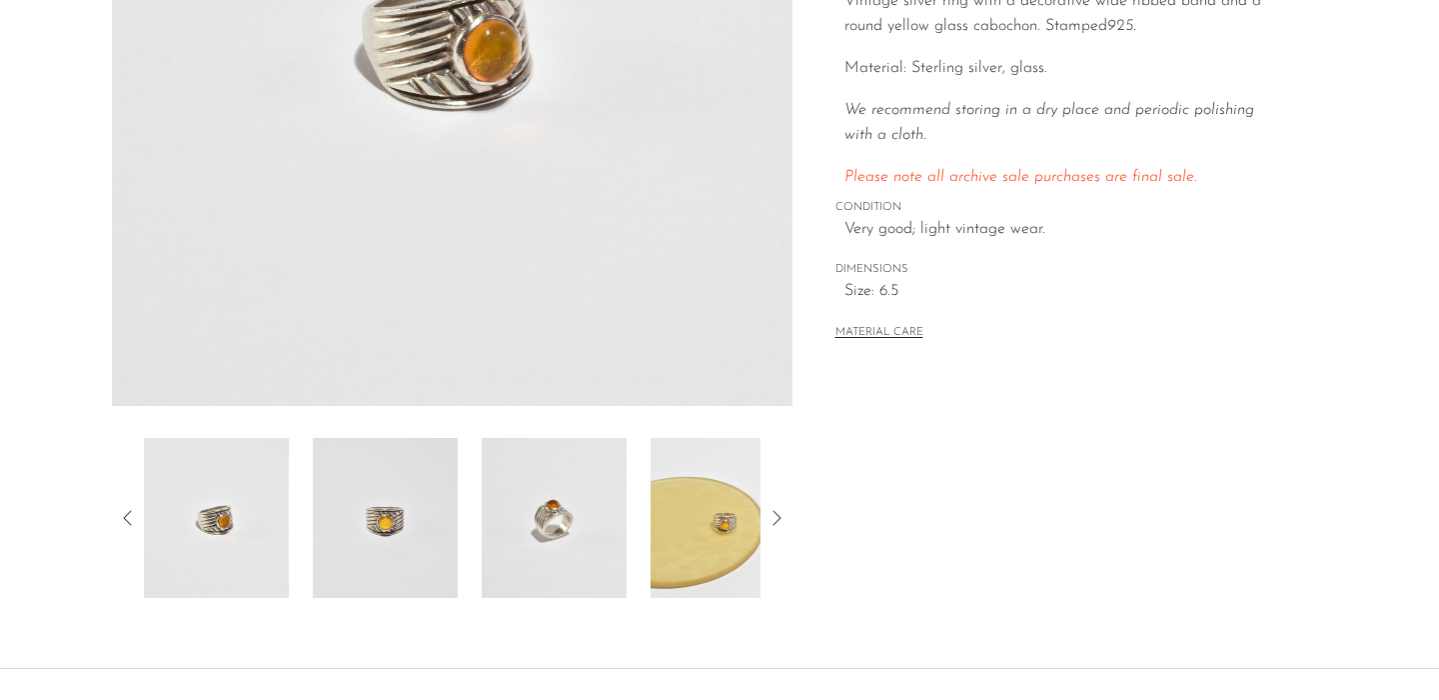
scroll to position [583, 0]
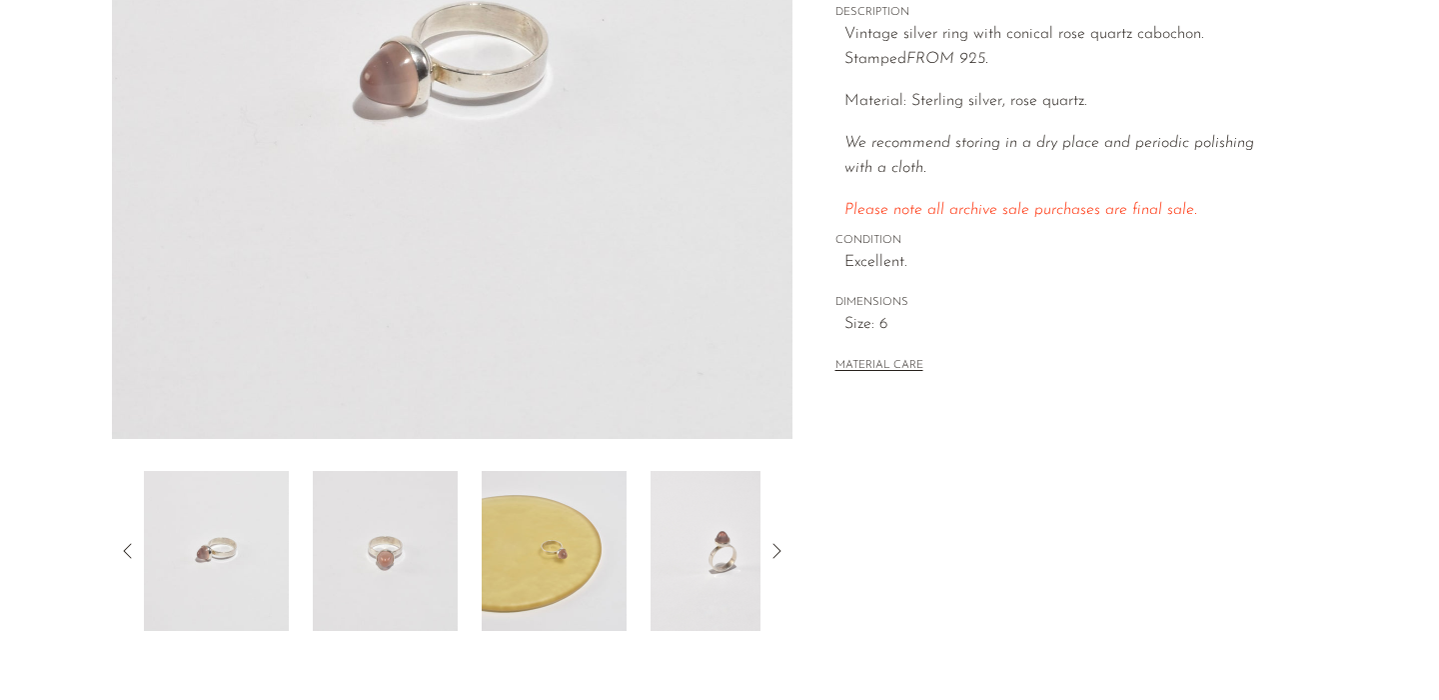
scroll to position [455, 0]
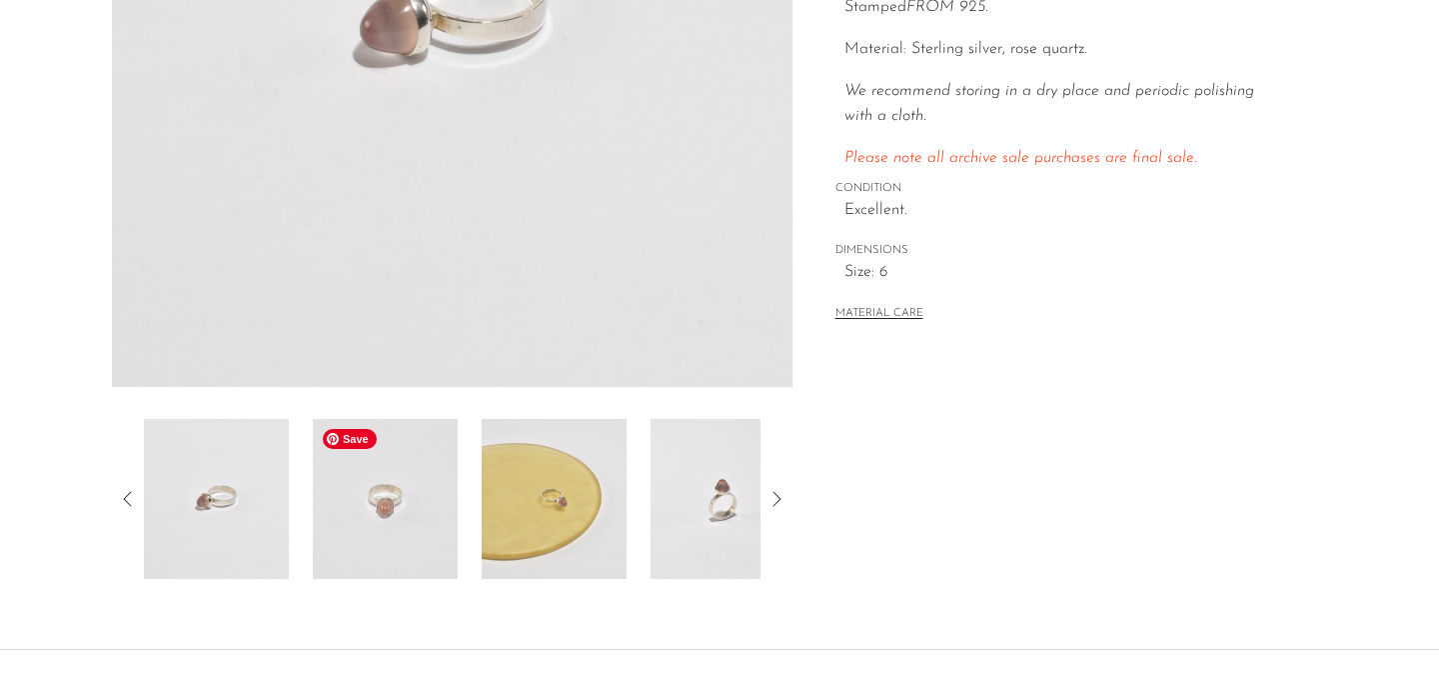
click at [425, 502] on img at bounding box center [385, 499] width 145 height 160
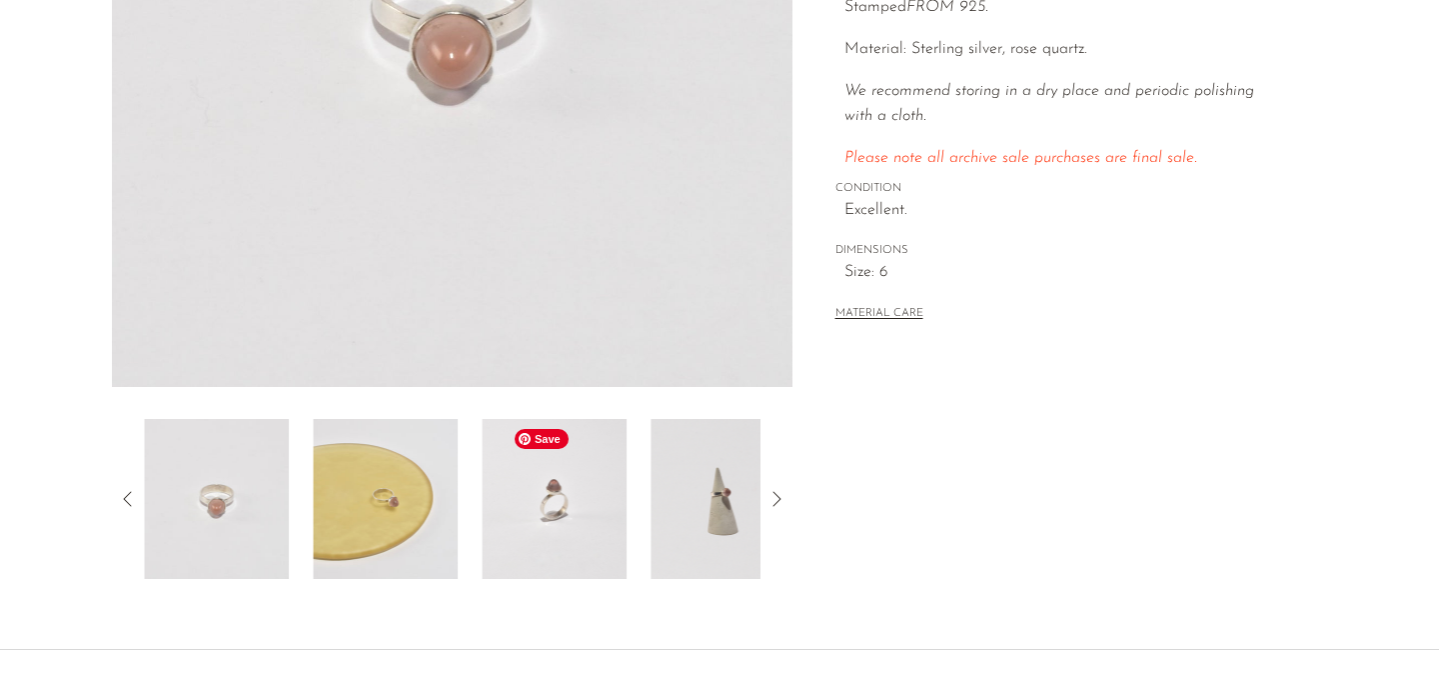
click at [549, 499] on img at bounding box center [554, 499] width 145 height 160
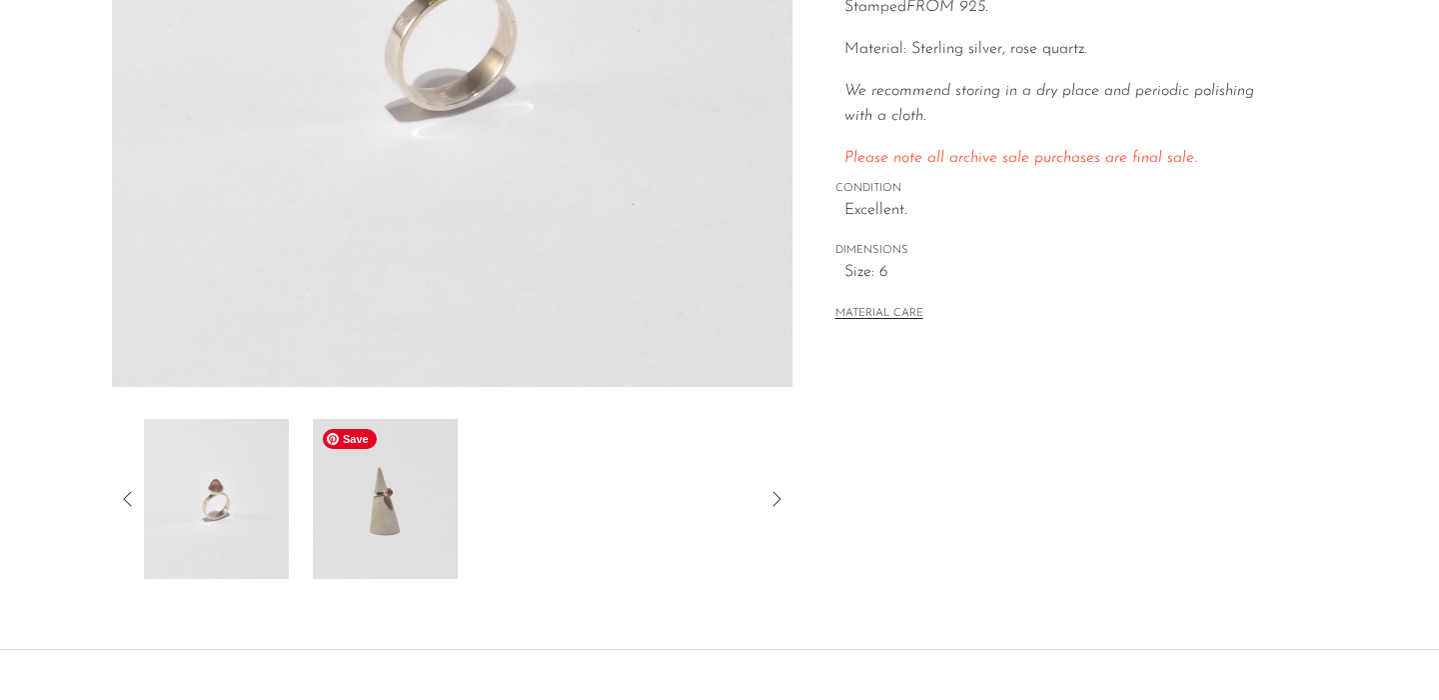
click at [353, 518] on img at bounding box center [385, 499] width 145 height 160
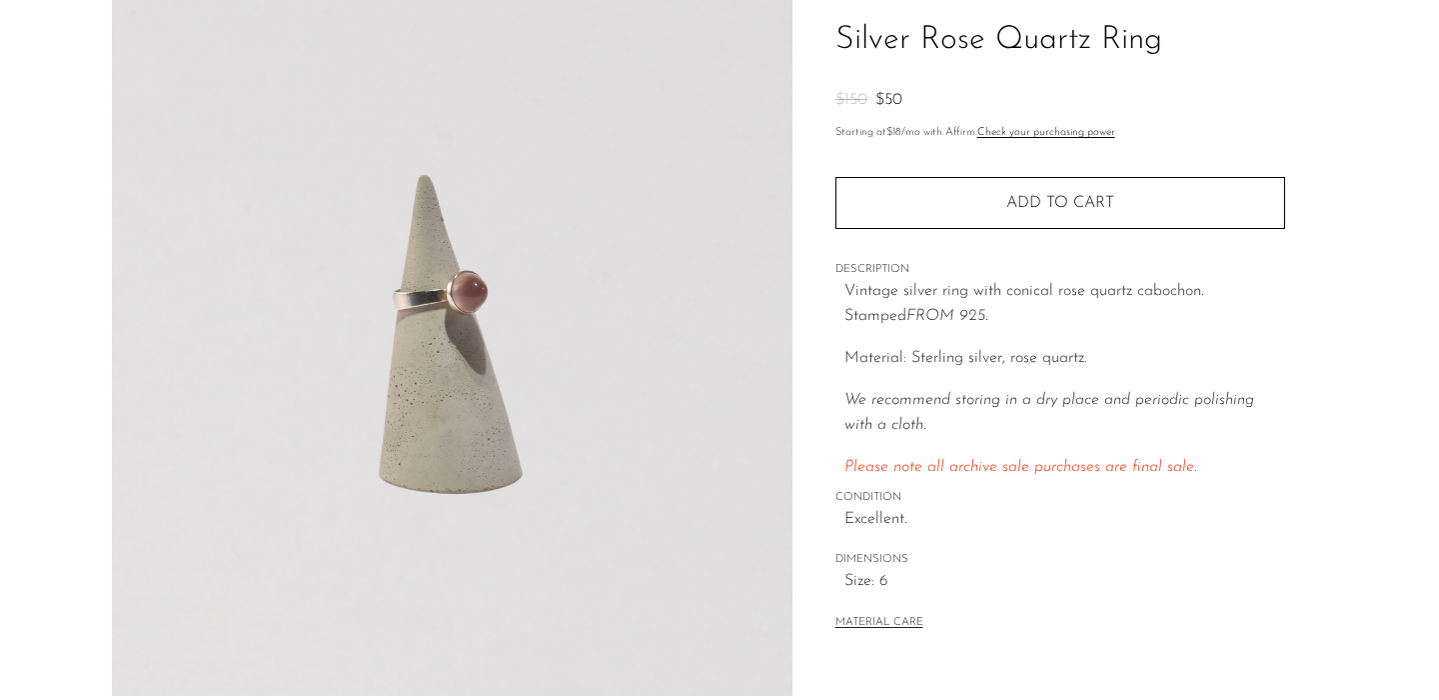
scroll to position [141, 0]
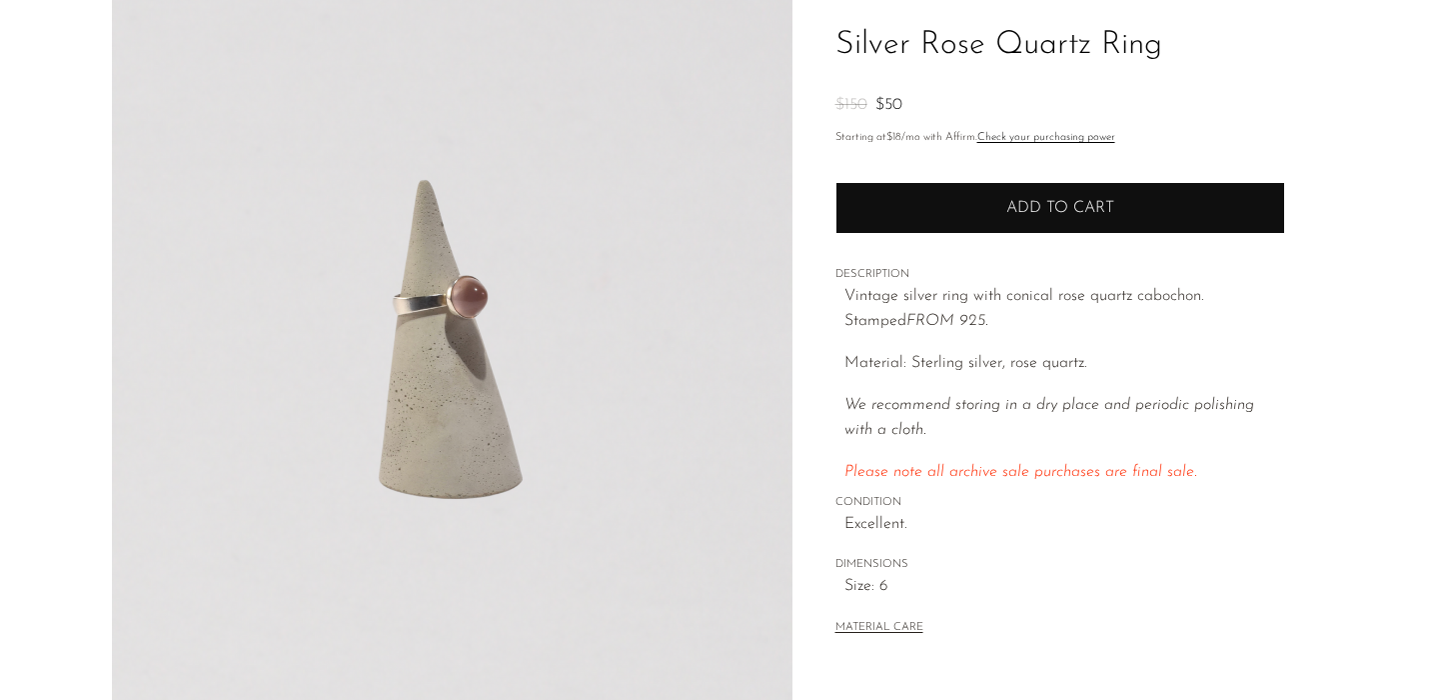
click at [961, 201] on button "Add to cart" at bounding box center [1061, 208] width 450 height 52
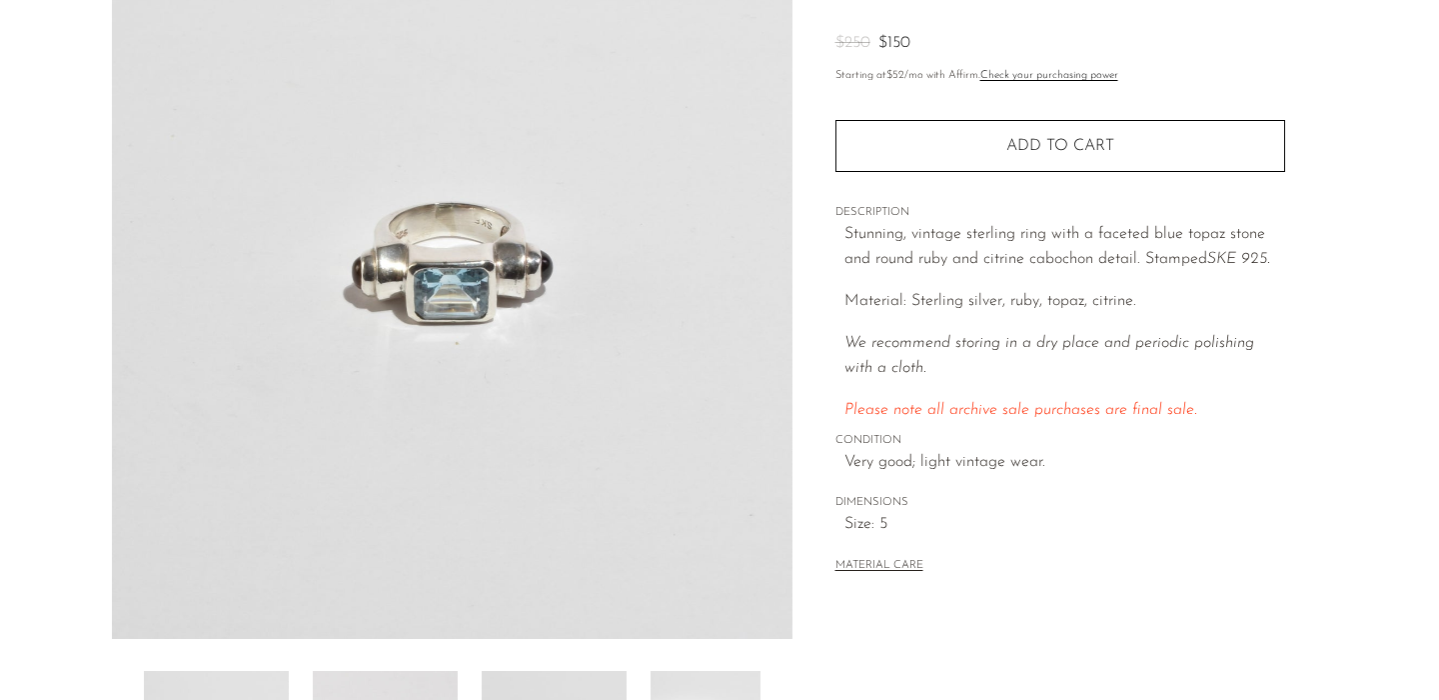
scroll to position [399, 0]
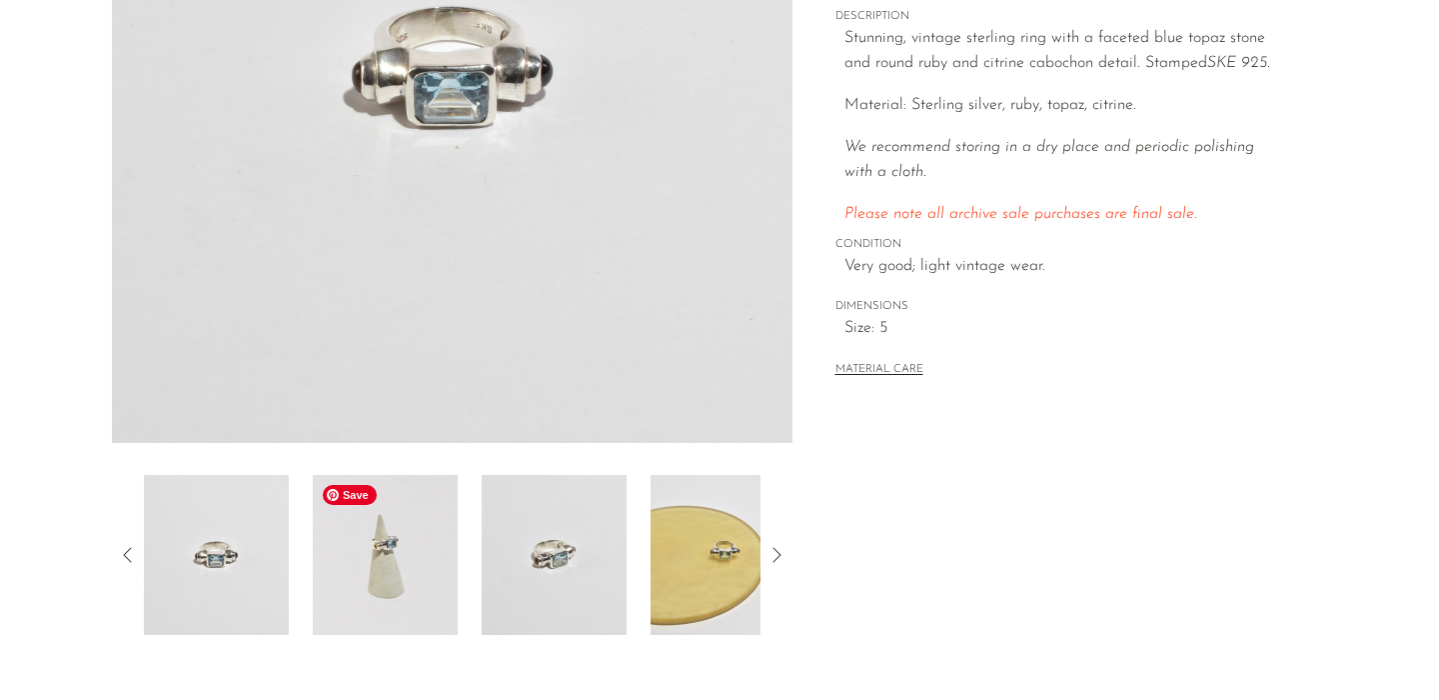
click at [414, 601] on img at bounding box center [385, 555] width 145 height 160
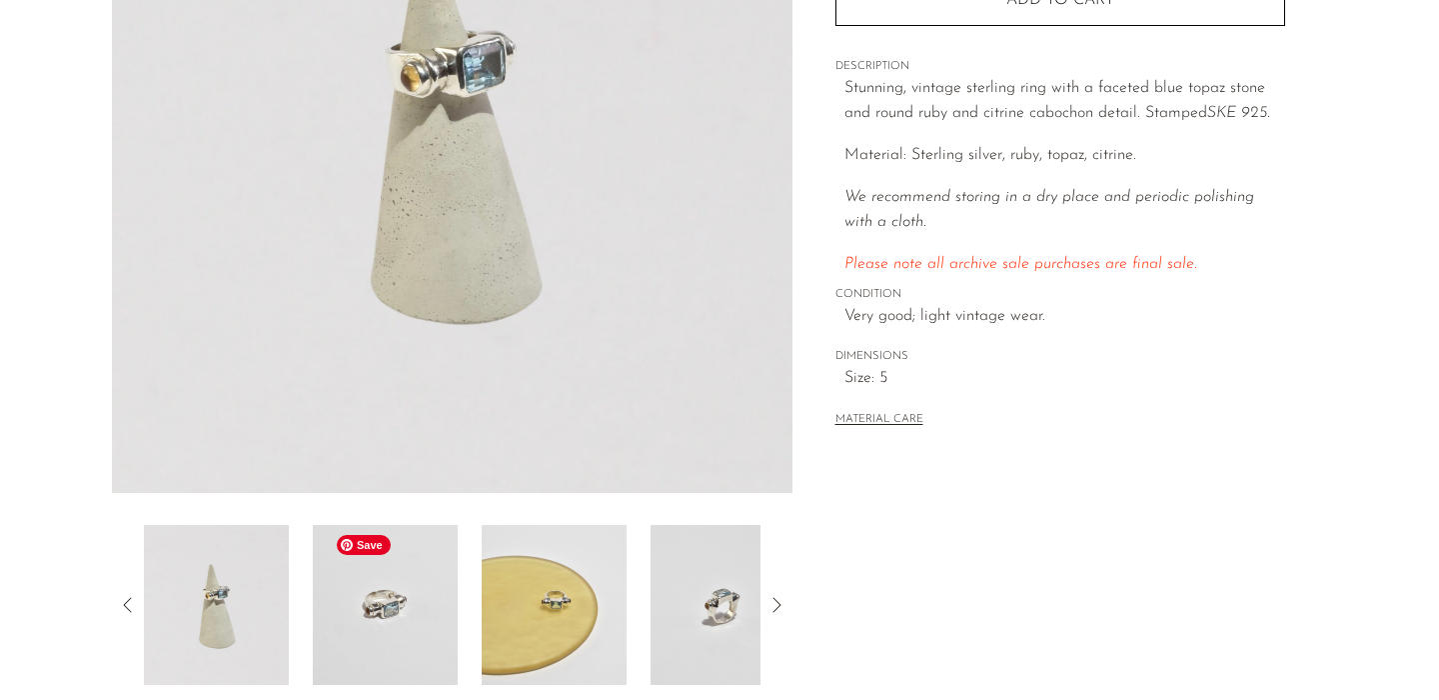
scroll to position [343, 0]
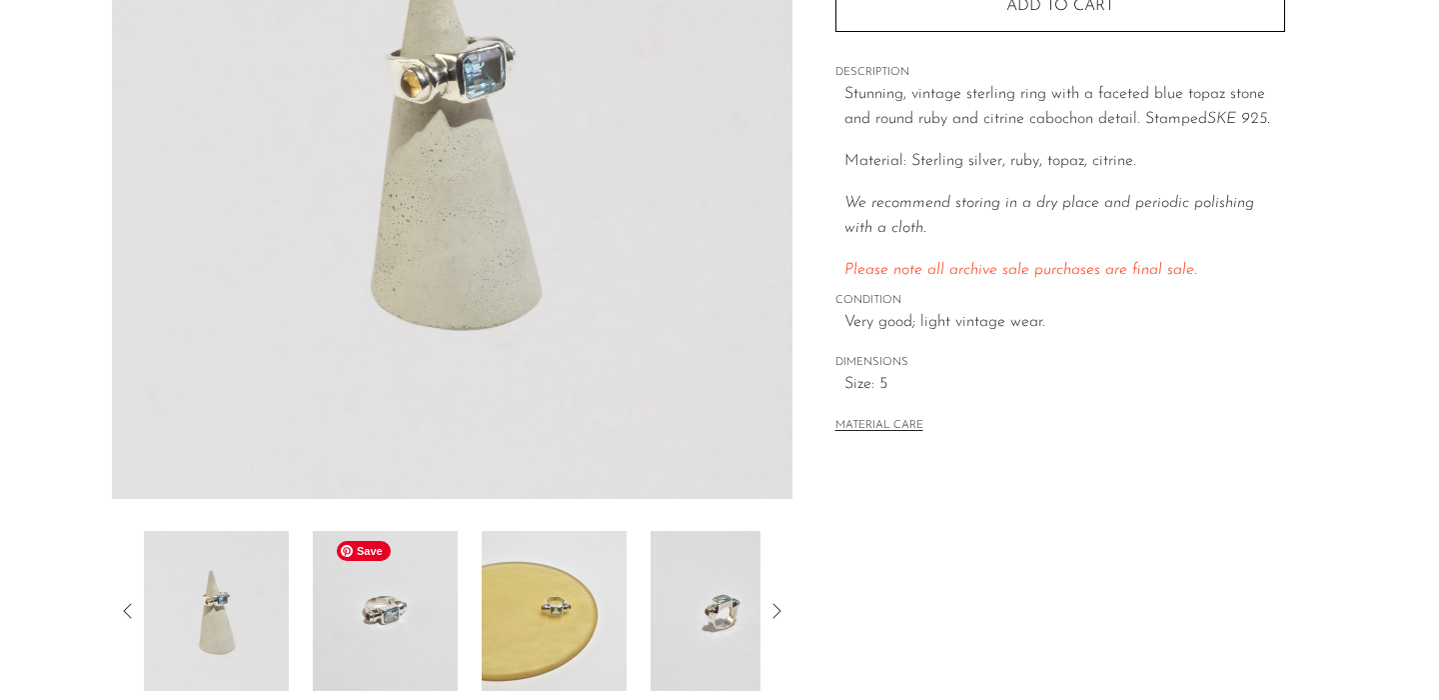
click at [402, 613] on img at bounding box center [385, 611] width 145 height 160
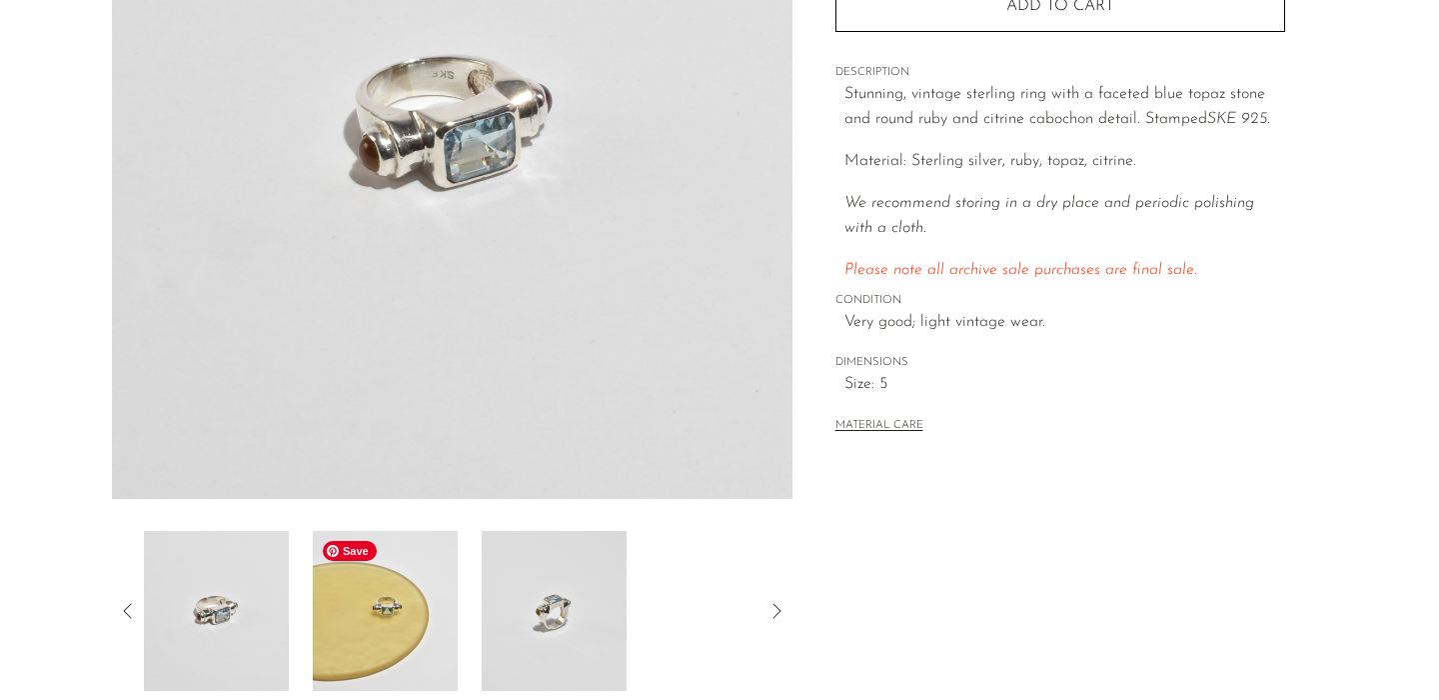
click at [377, 613] on img at bounding box center [385, 611] width 145 height 160
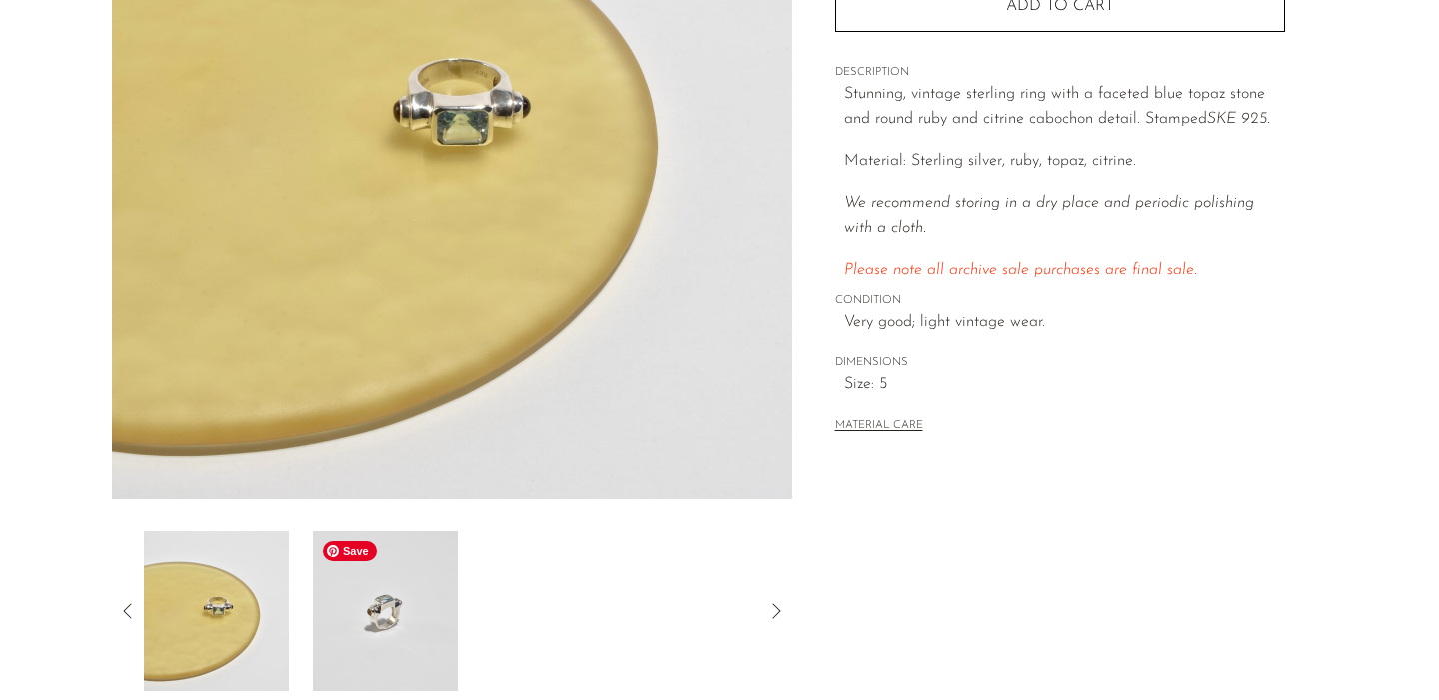
click at [387, 608] on img at bounding box center [385, 611] width 145 height 160
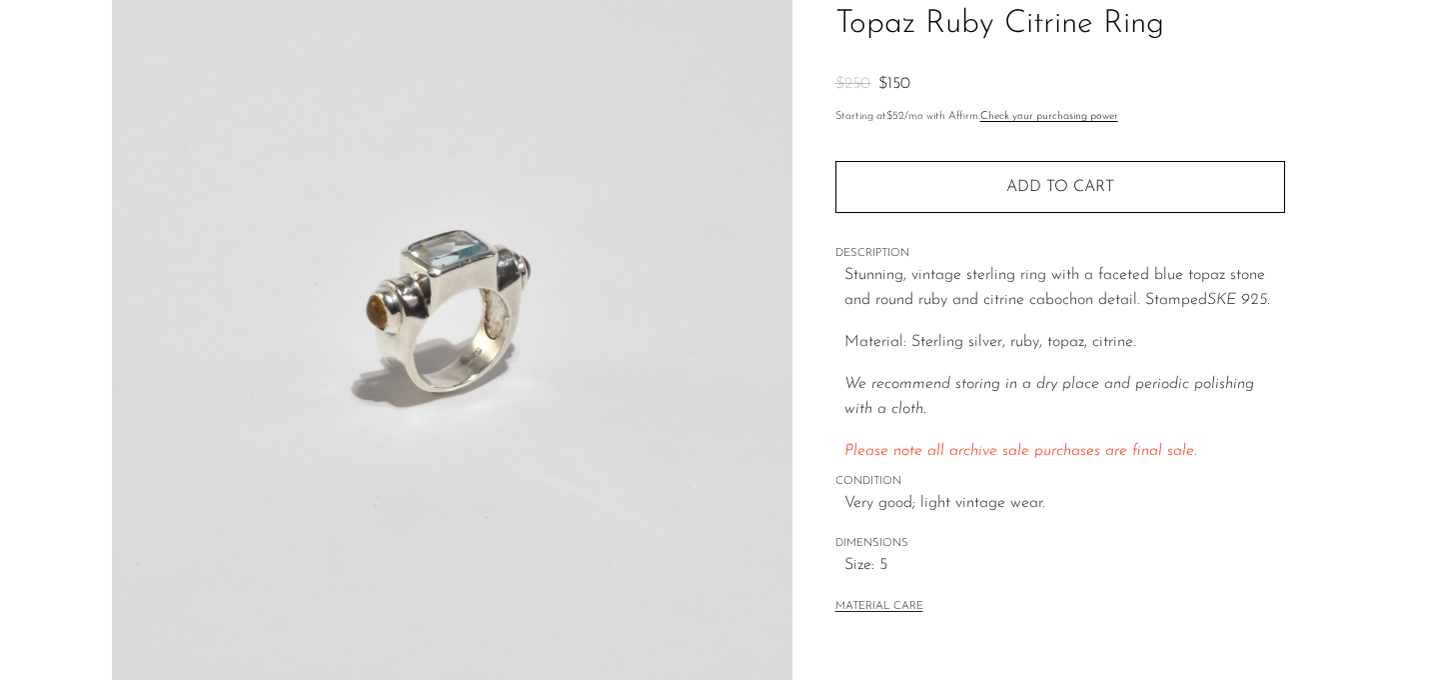
scroll to position [160, 0]
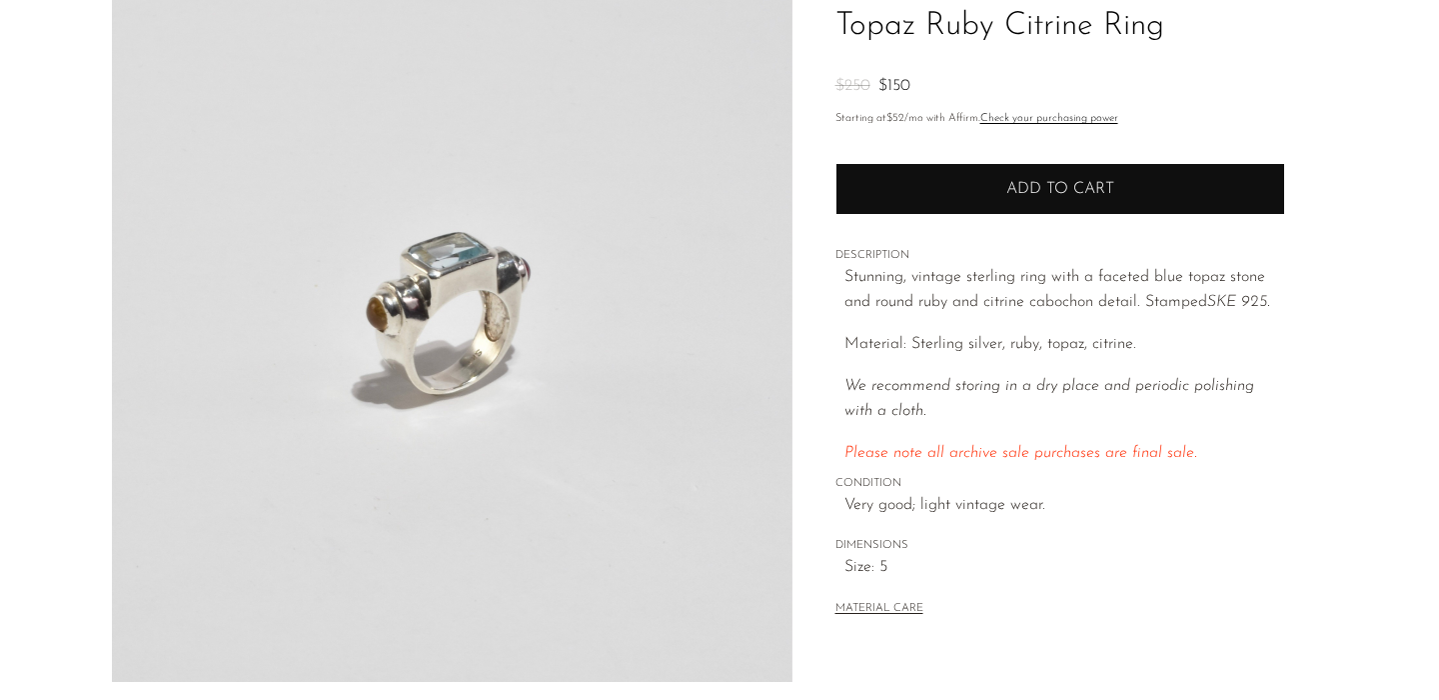
click at [975, 190] on button "Add to cart" at bounding box center [1061, 189] width 450 height 52
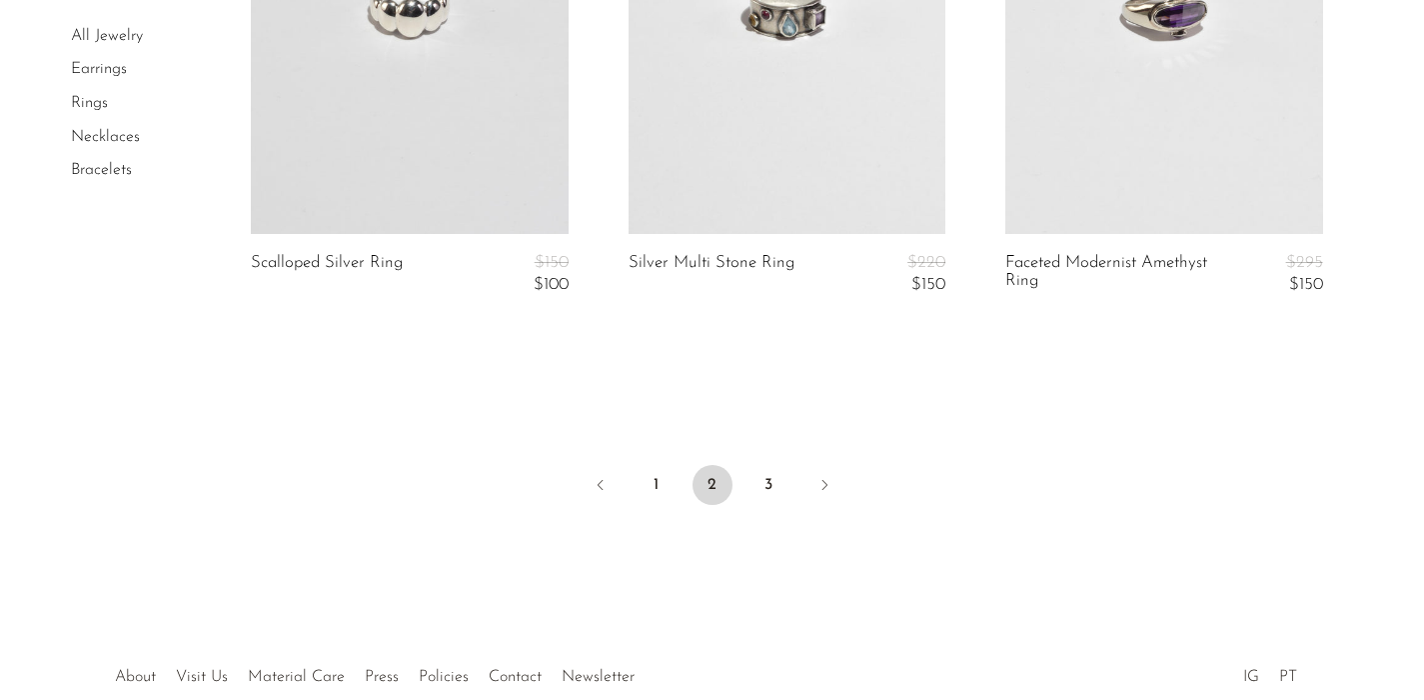
scroll to position [6381, 0]
click at [657, 471] on link "1" at bounding box center [657, 484] width 40 height 40
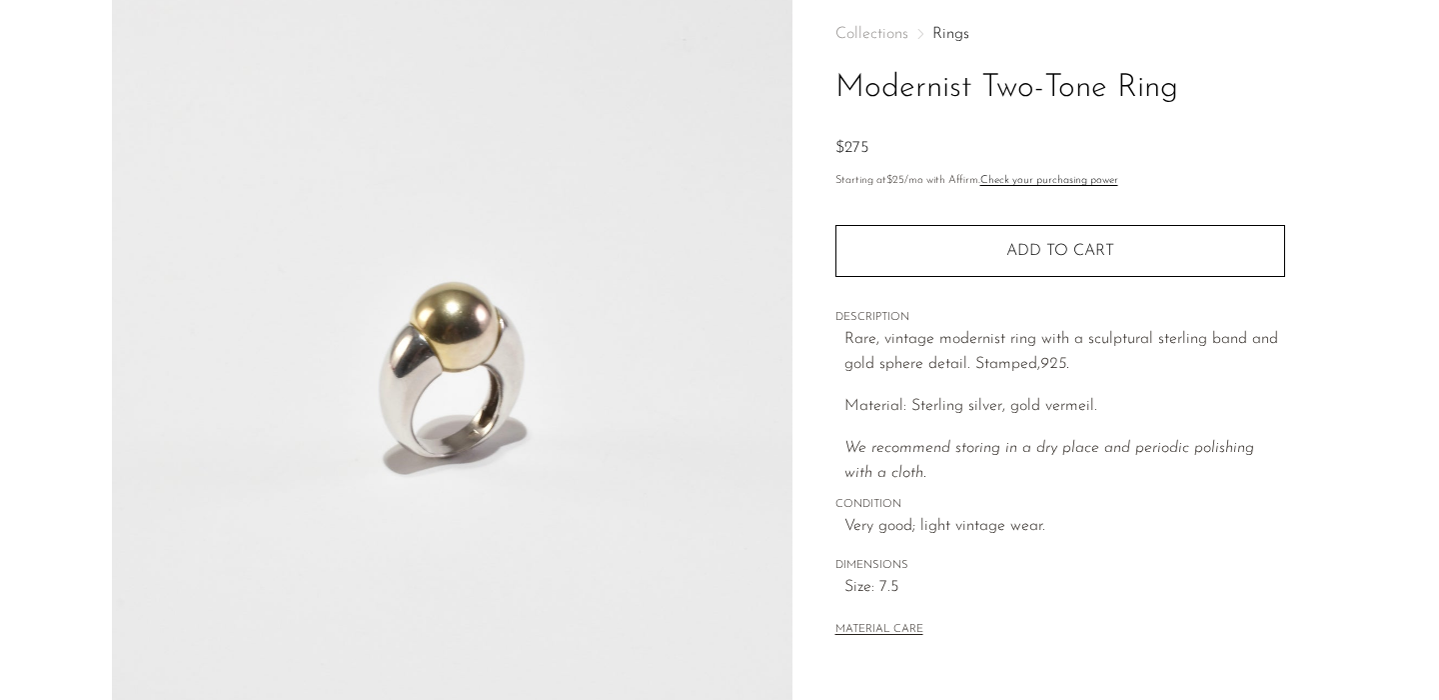
scroll to position [89, 0]
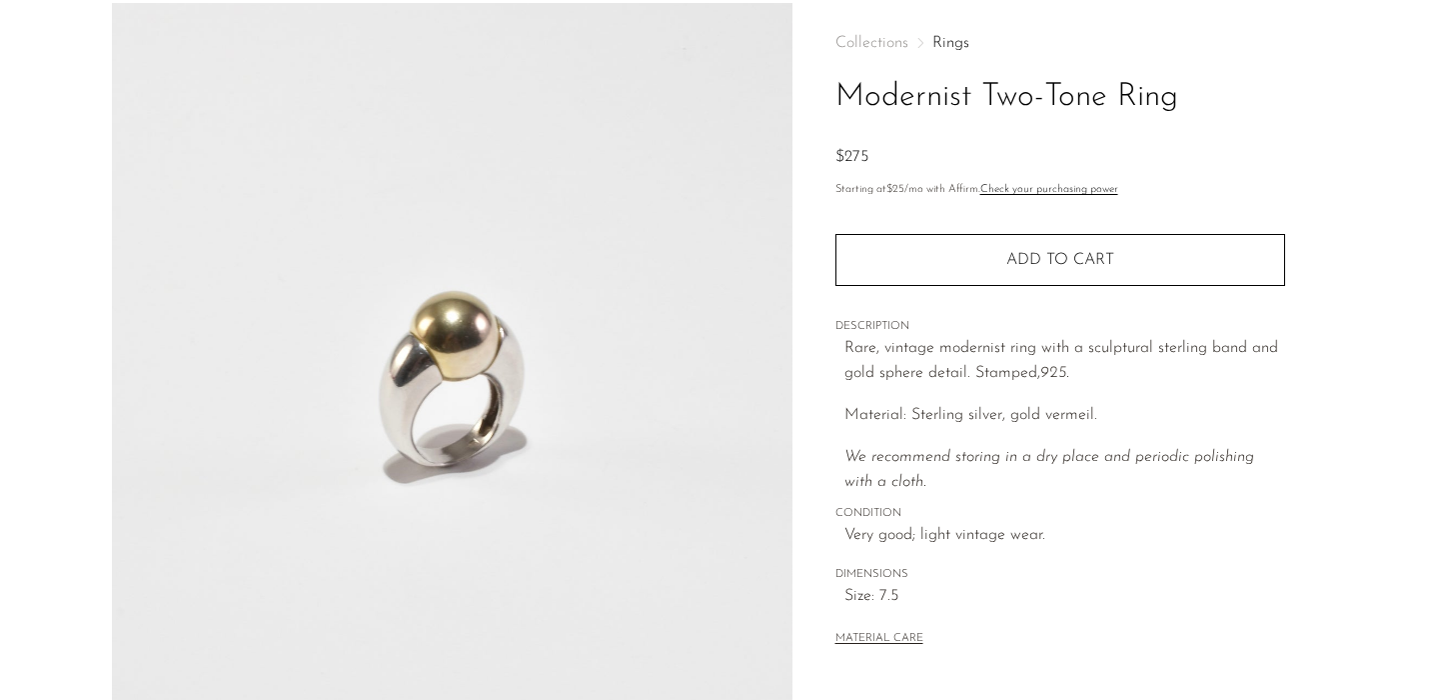
click at [903, 106] on h1 "Modernist Two-Tone Ring" at bounding box center [1061, 97] width 450 height 51
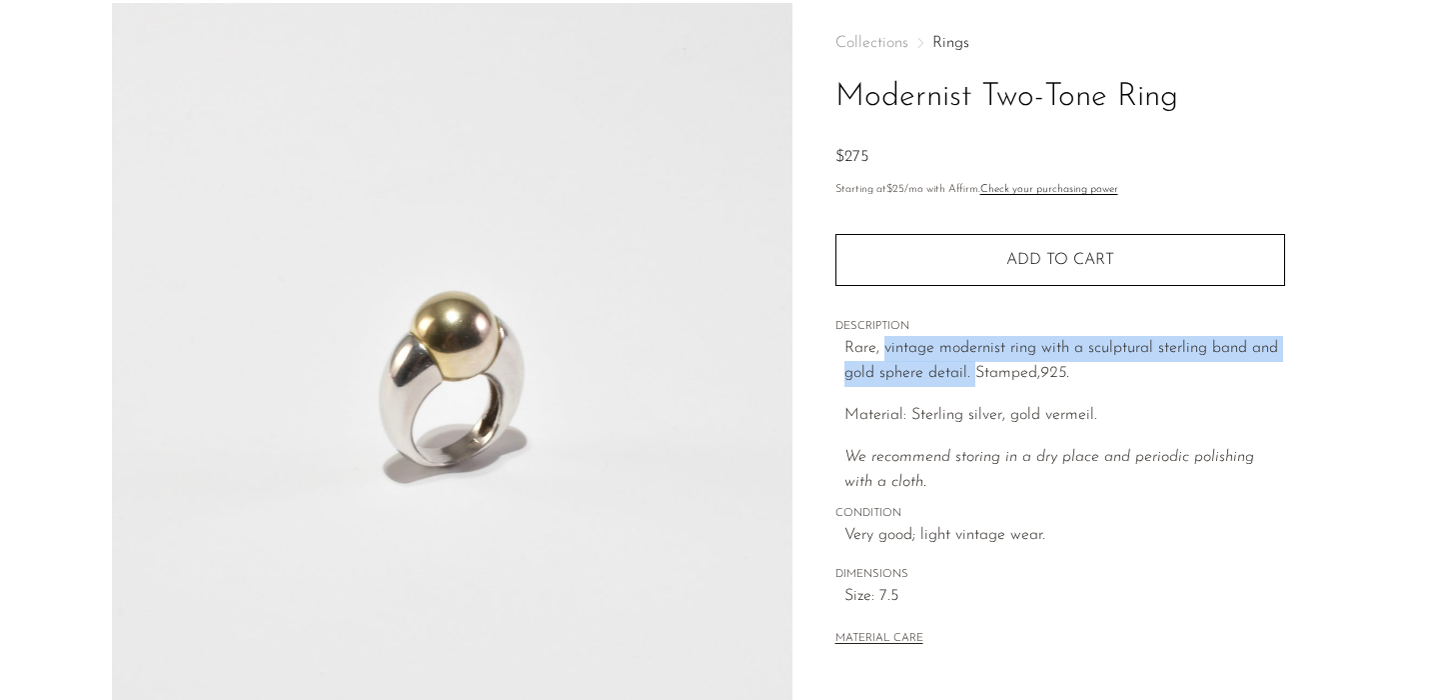
drag, startPoint x: 885, startPoint y: 349, endPoint x: 971, endPoint y: 371, distance: 88.7
click at [971, 371] on p "Rare, vintage modernist ring with a sculptural sterling band and gold sphere de…" at bounding box center [1065, 361] width 441 height 51
copy p "vintage modernist ring with a sculptural sterling band and gold sphere detail."
click at [937, 100] on h1 "Modernist Two-Tone Ring" at bounding box center [1061, 97] width 450 height 51
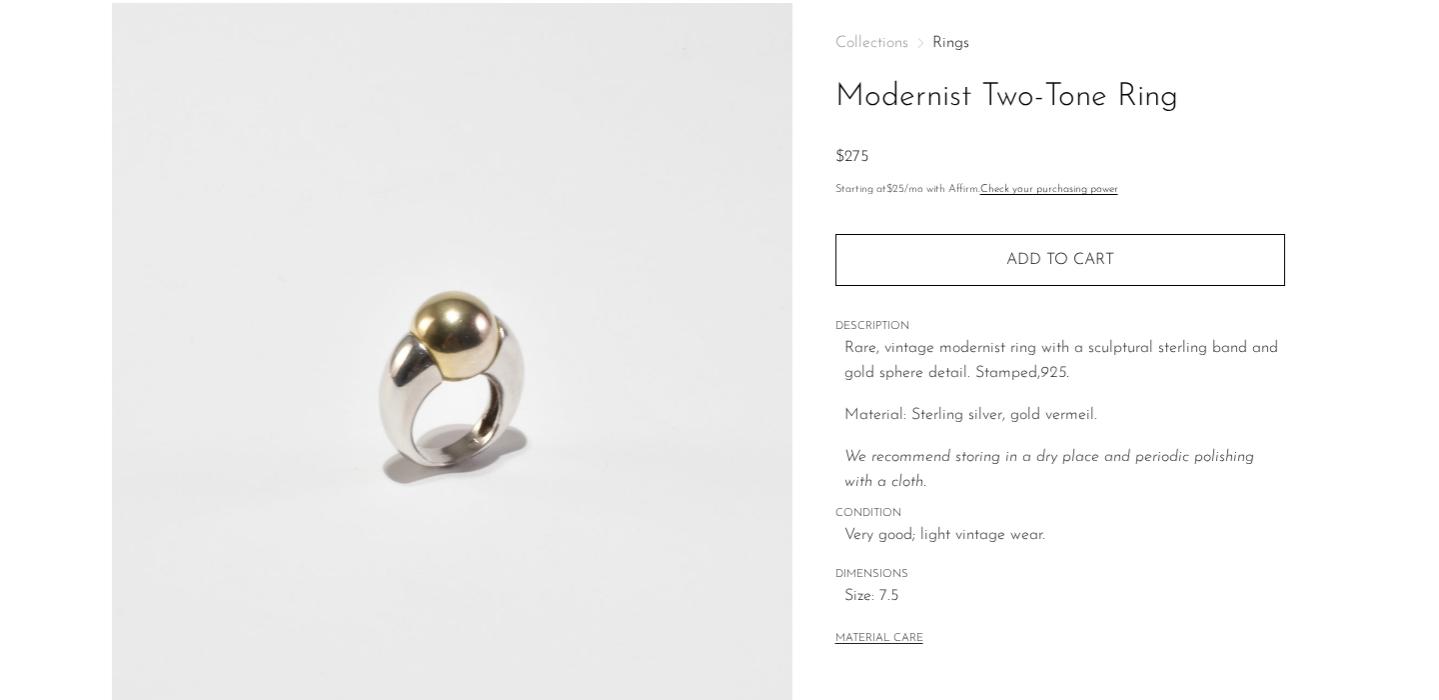
click at [937, 100] on h1 "Modernist Two-Tone Ring" at bounding box center [1061, 97] width 450 height 51
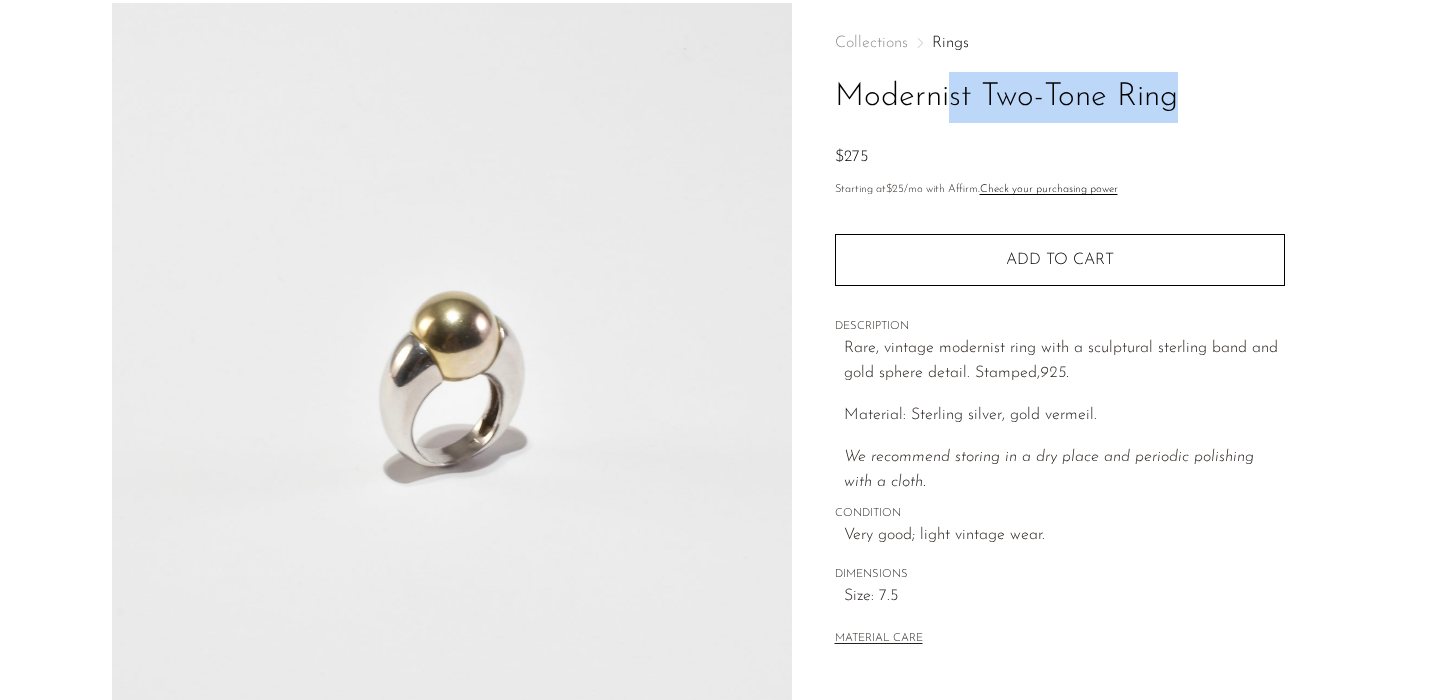
copy div "Modernist Two-Tone Ring"
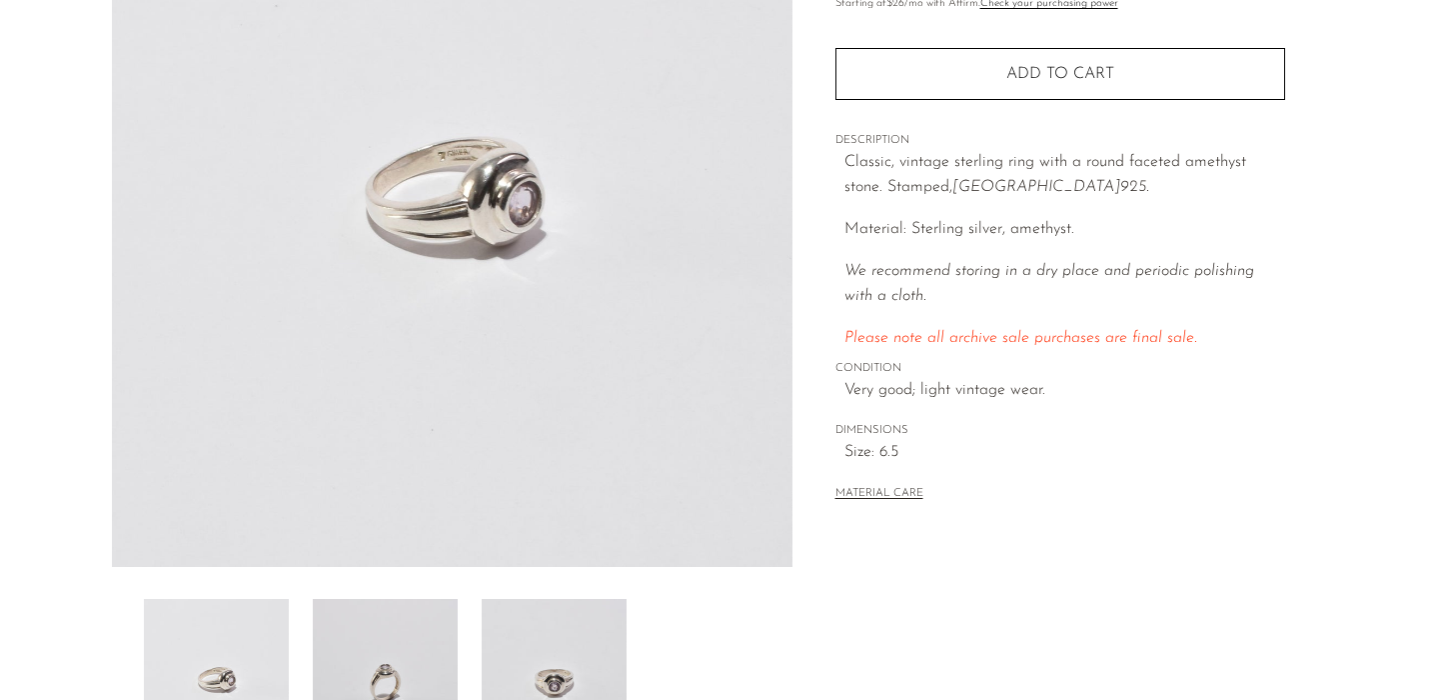
scroll to position [276, 0]
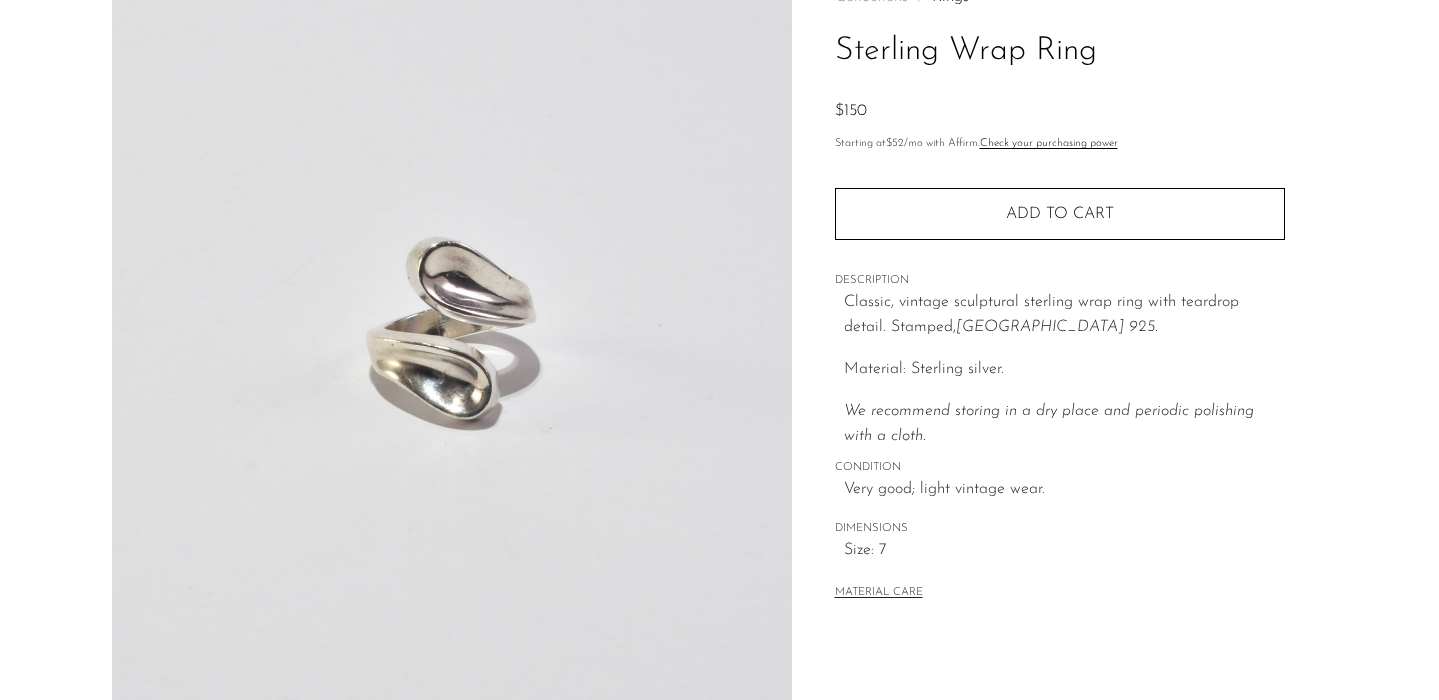
scroll to position [154, 0]
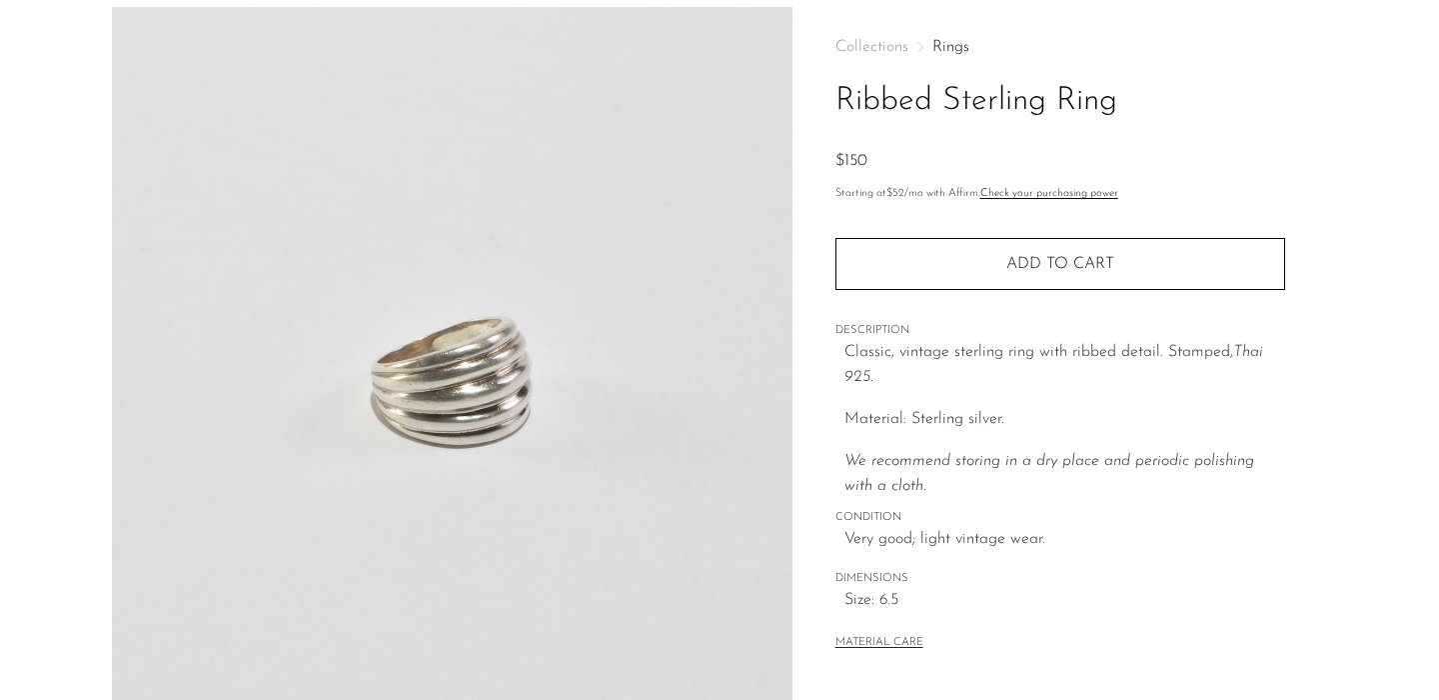
scroll to position [92, 0]
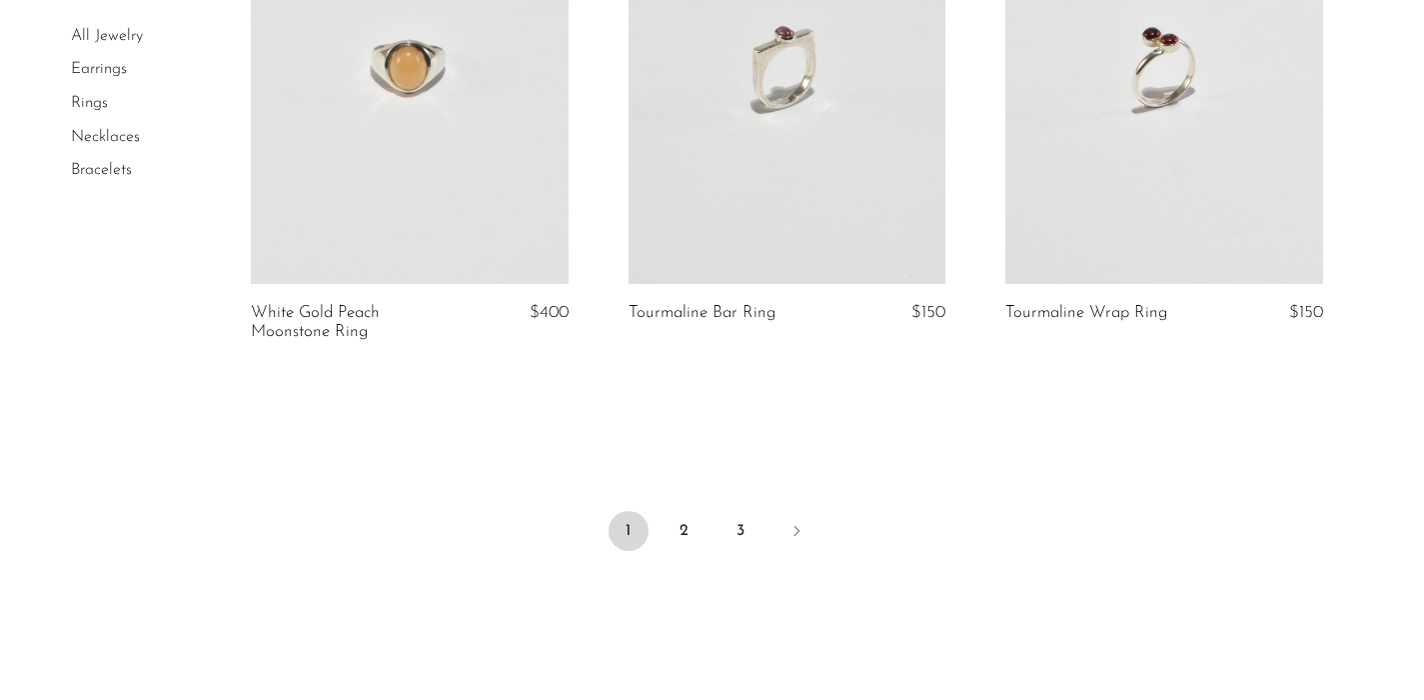
scroll to position [6233, 0]
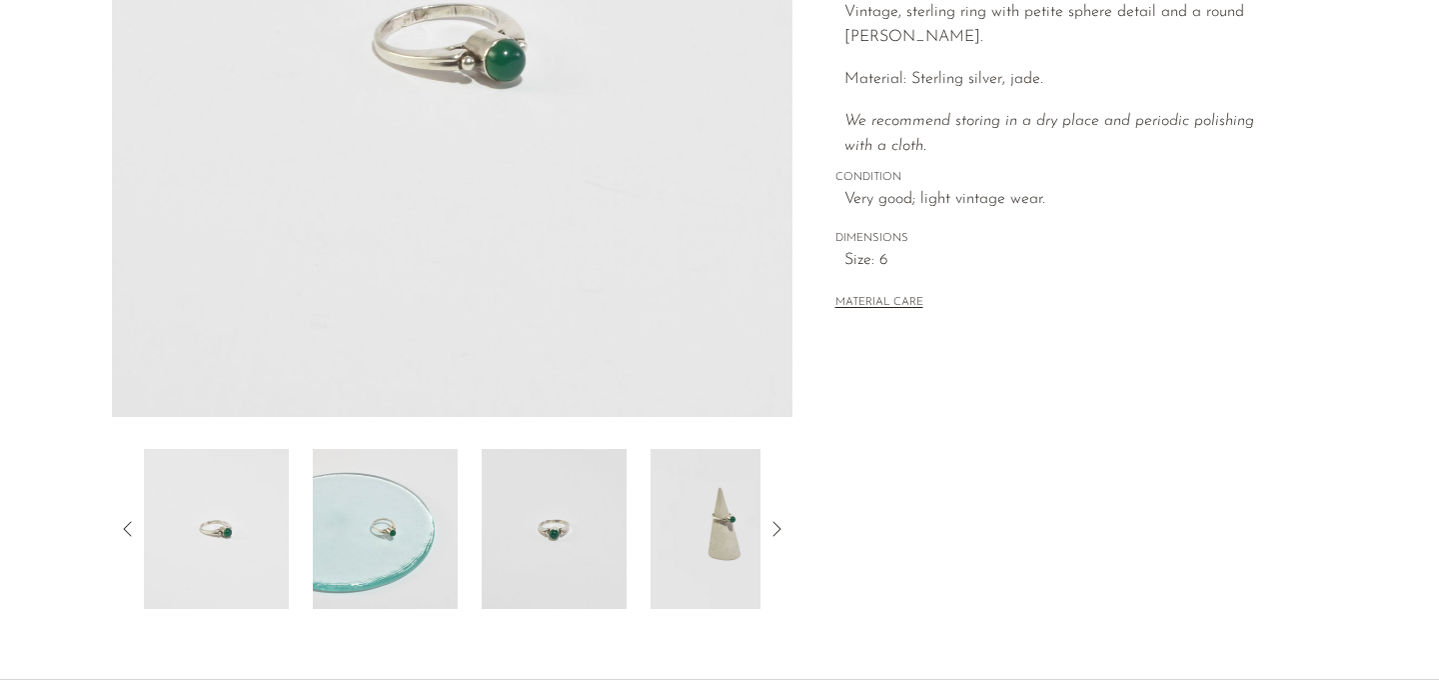
scroll to position [430, 0]
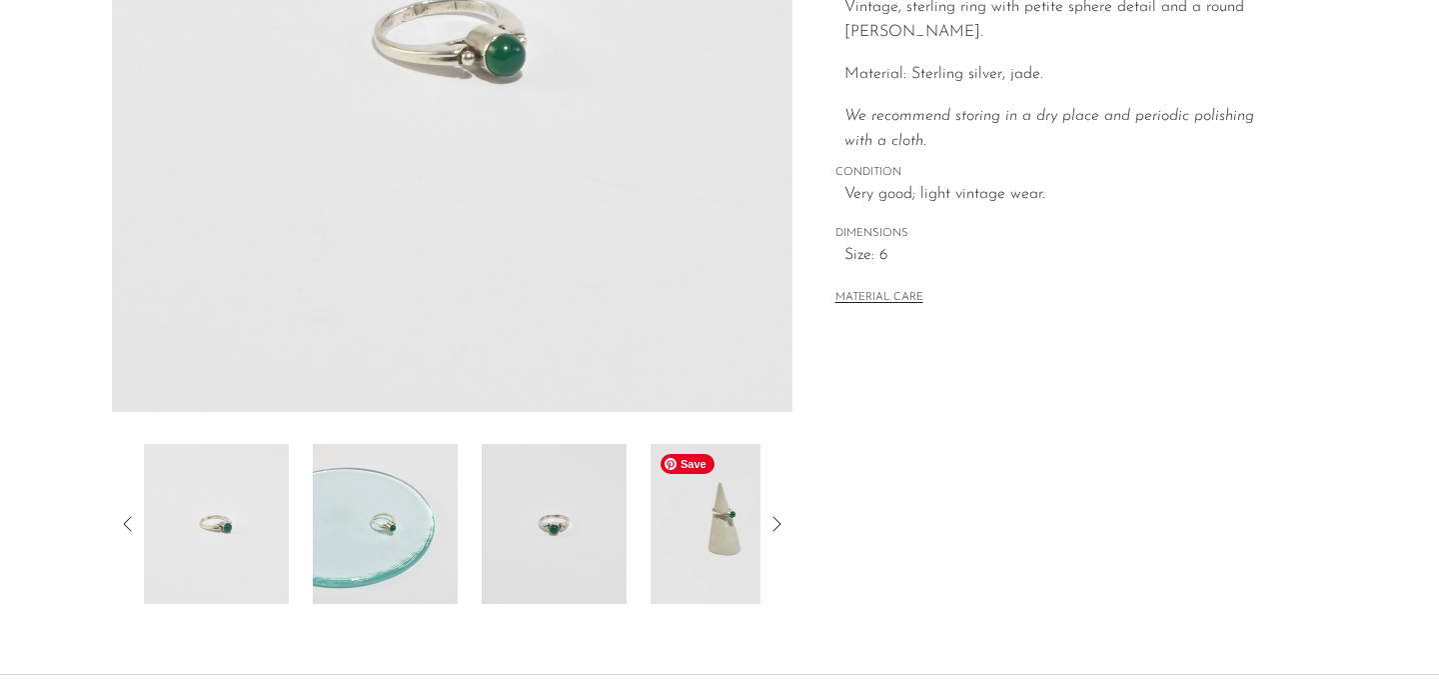
click at [726, 514] on img at bounding box center [723, 524] width 145 height 160
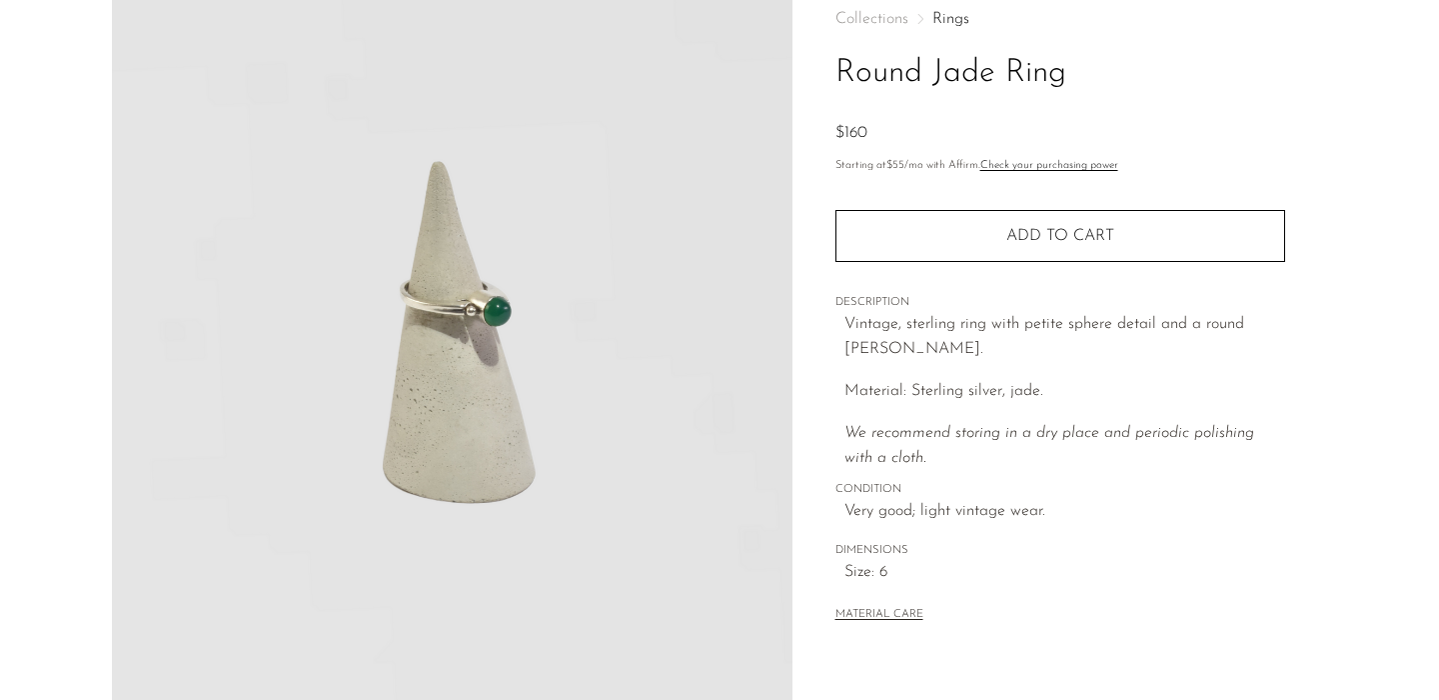
scroll to position [95, 0]
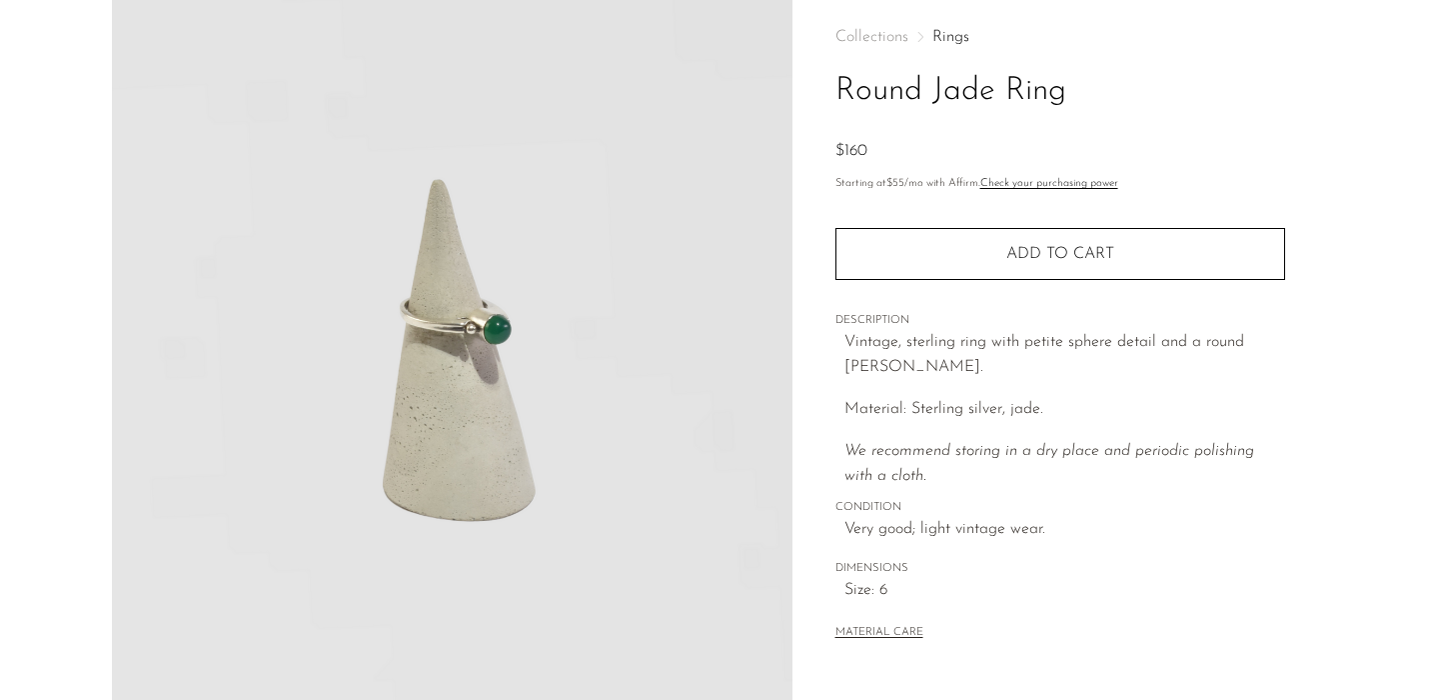
click at [907, 90] on h1 "Round Jade Ring" at bounding box center [1061, 91] width 450 height 51
copy div "Round Jade Ring"
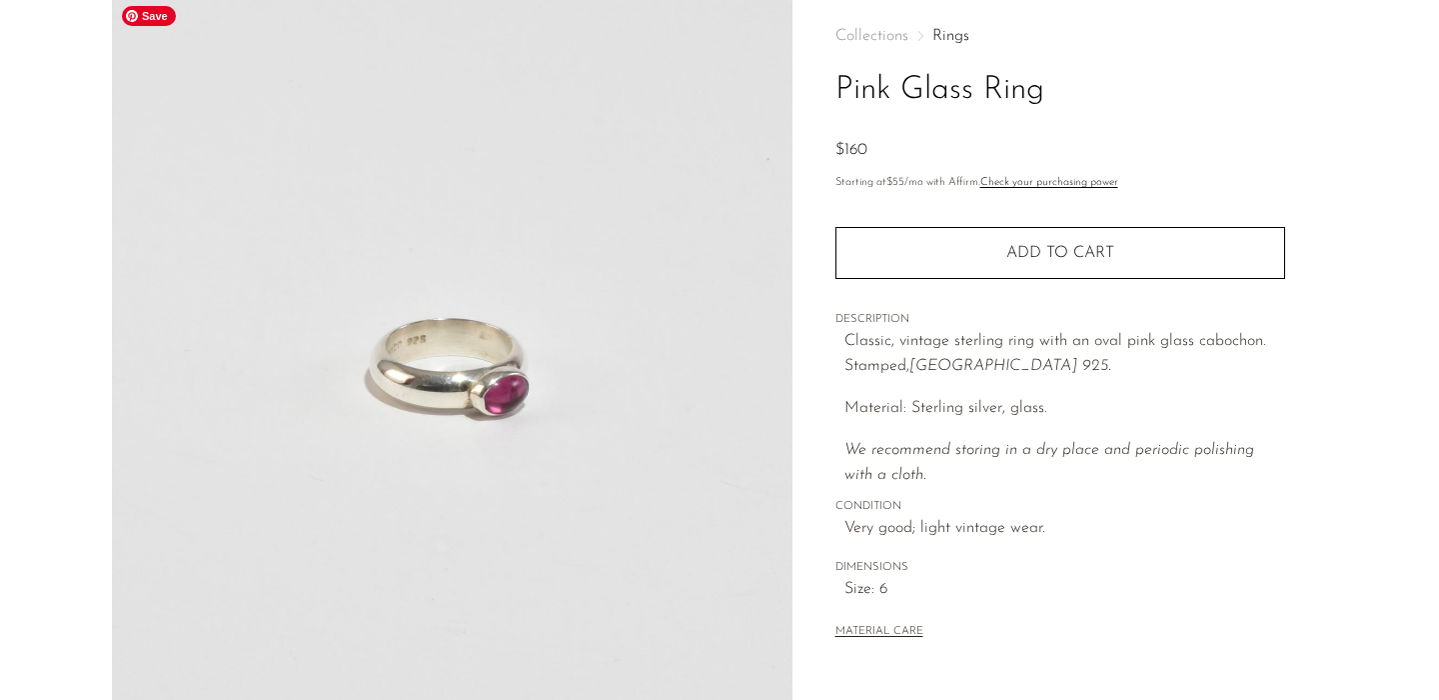
scroll to position [86, 0]
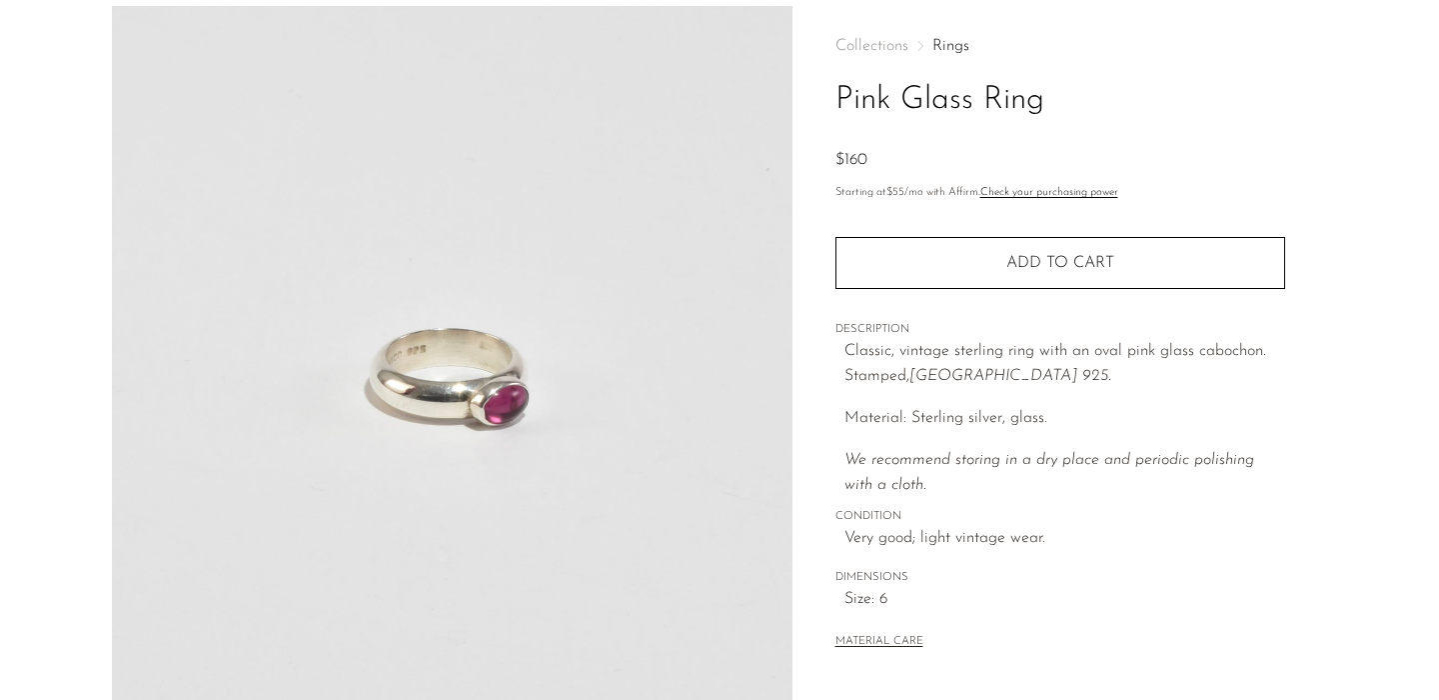
click at [902, 358] on p "Classic, vintage sterling ring with an oval pink glass cabochon. Stamped, [GEOG…" at bounding box center [1065, 364] width 441 height 51
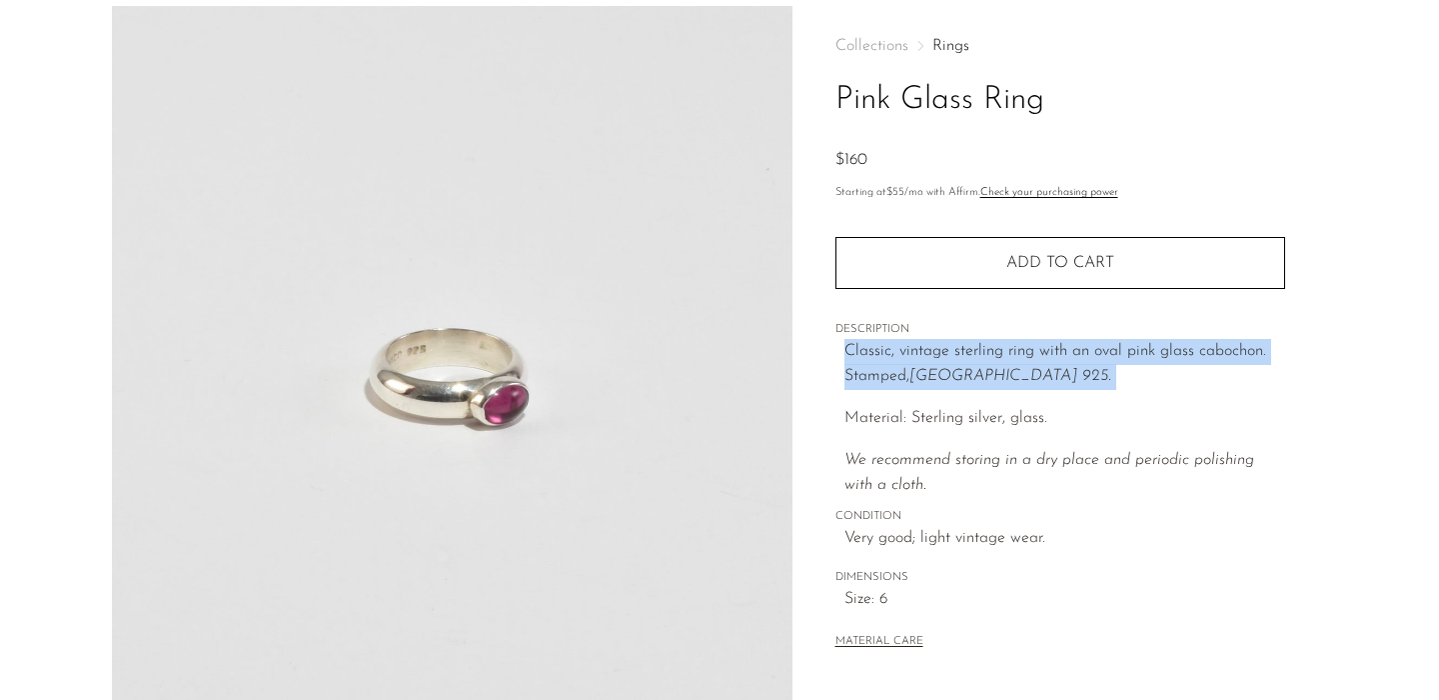
copy div "Classic, vintage sterling ring with an oval pink glass cabochon. Stamped, Mexic…"
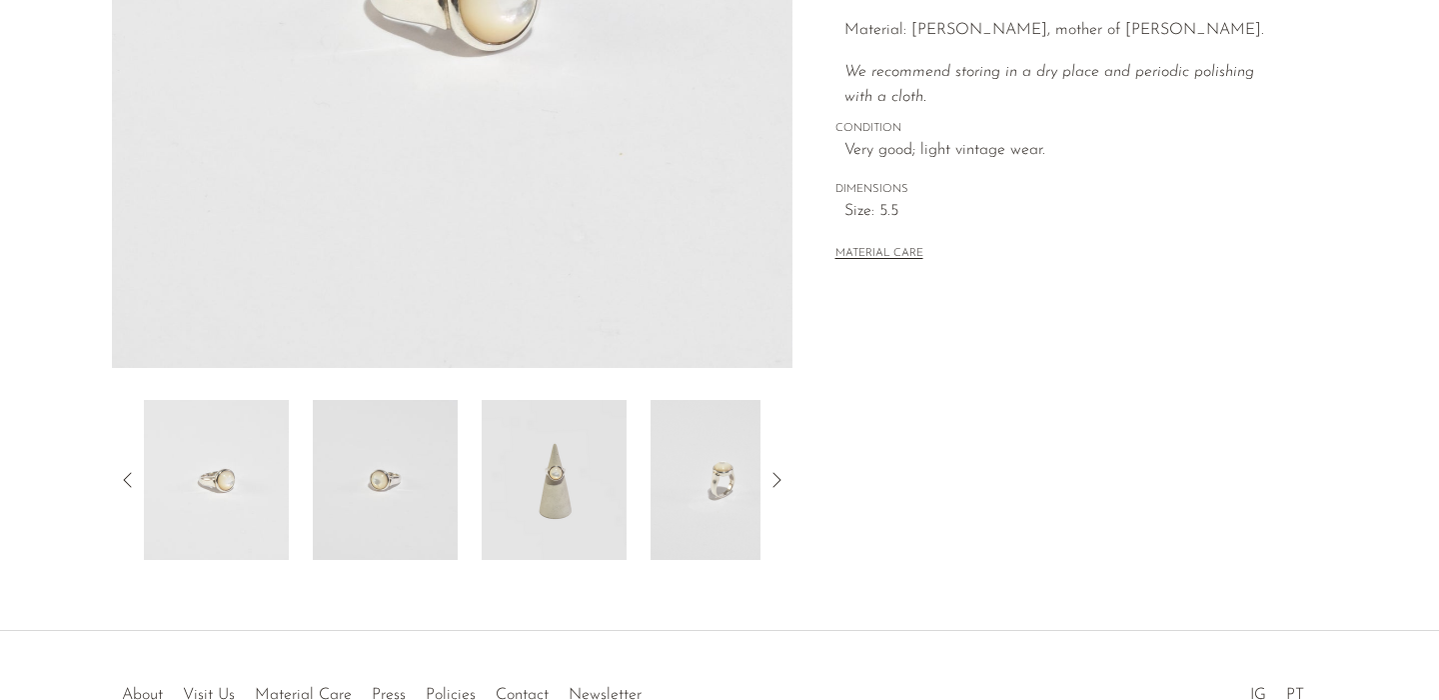
scroll to position [479, 0]
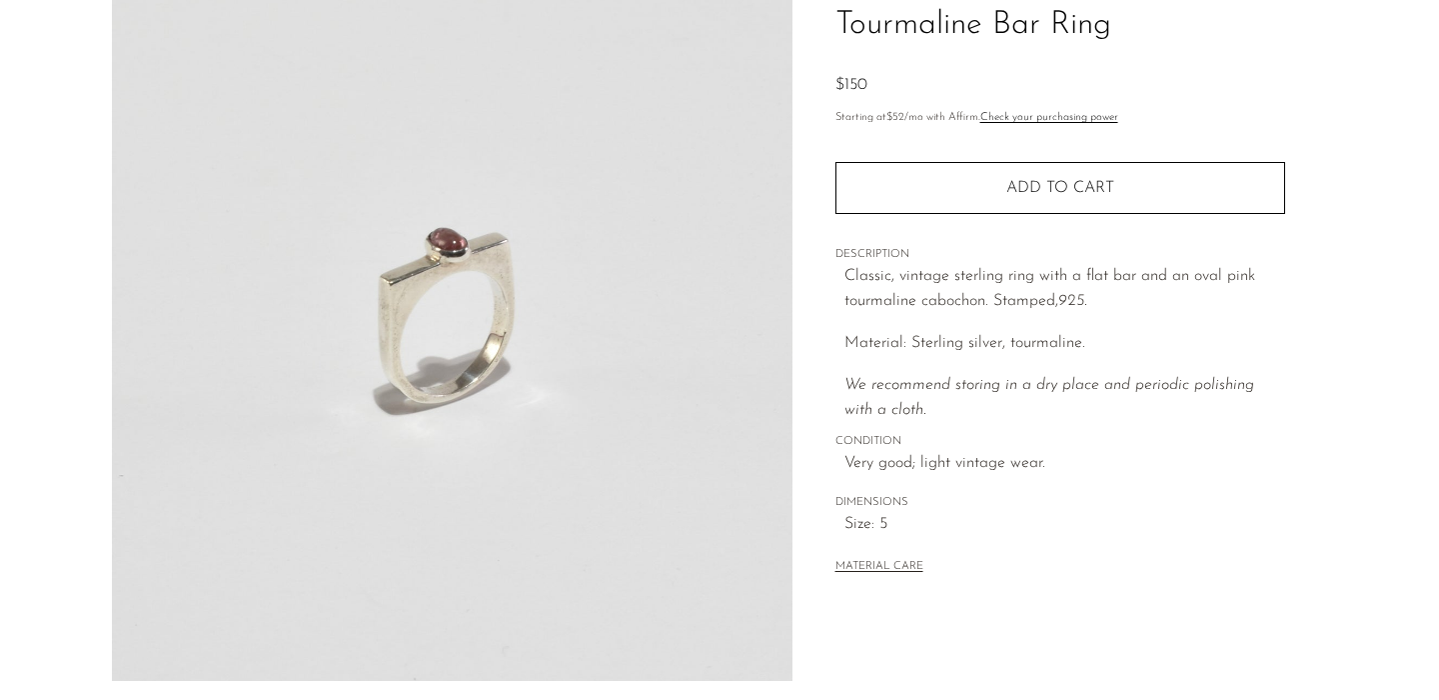
scroll to position [152, 0]
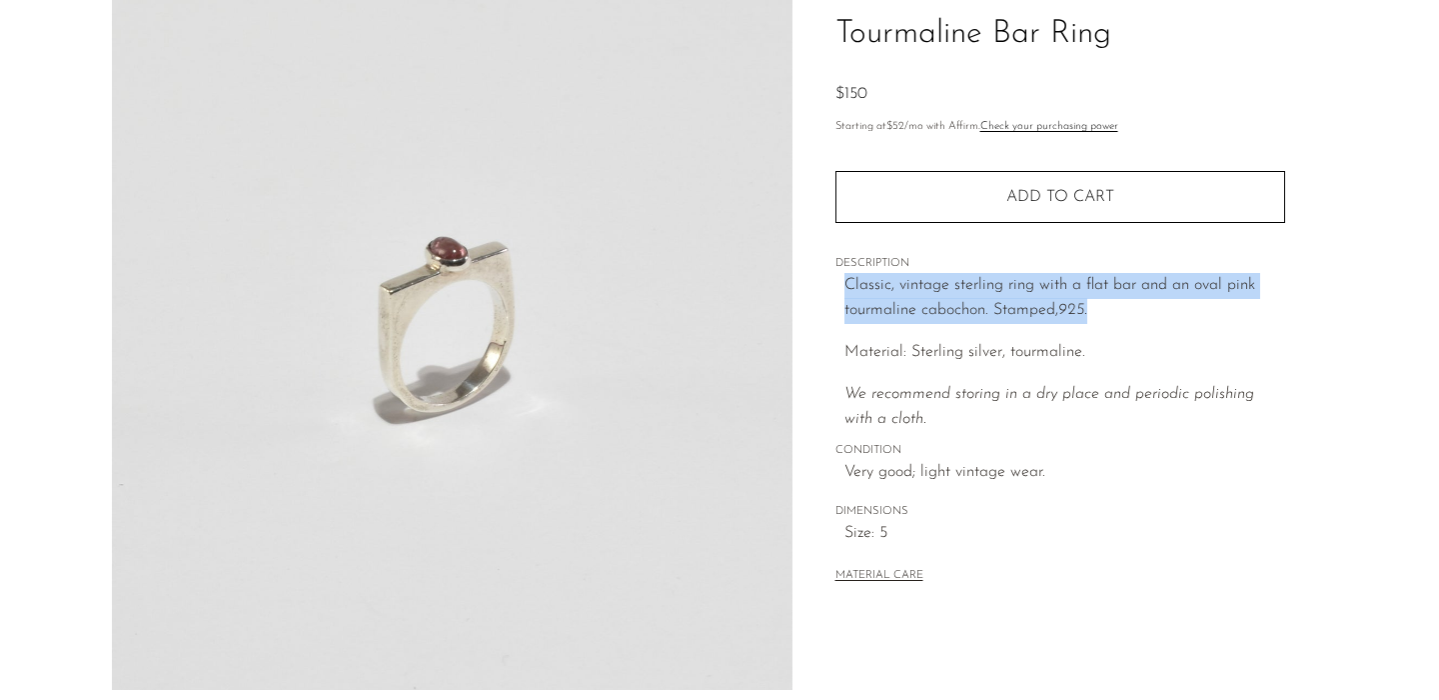
drag, startPoint x: 845, startPoint y: 288, endPoint x: 1129, endPoint y: 301, distance: 284.2
click at [1129, 303] on p "Classic, vintage sterling ring with a flat bar and an oval pink tourmaline cabo…" at bounding box center [1065, 298] width 441 height 51
copy p "Classic, vintage sterling ring with a flat bar and an oval pink tourmaline cabo…"
